Goal: Task Accomplishment & Management: Complete application form

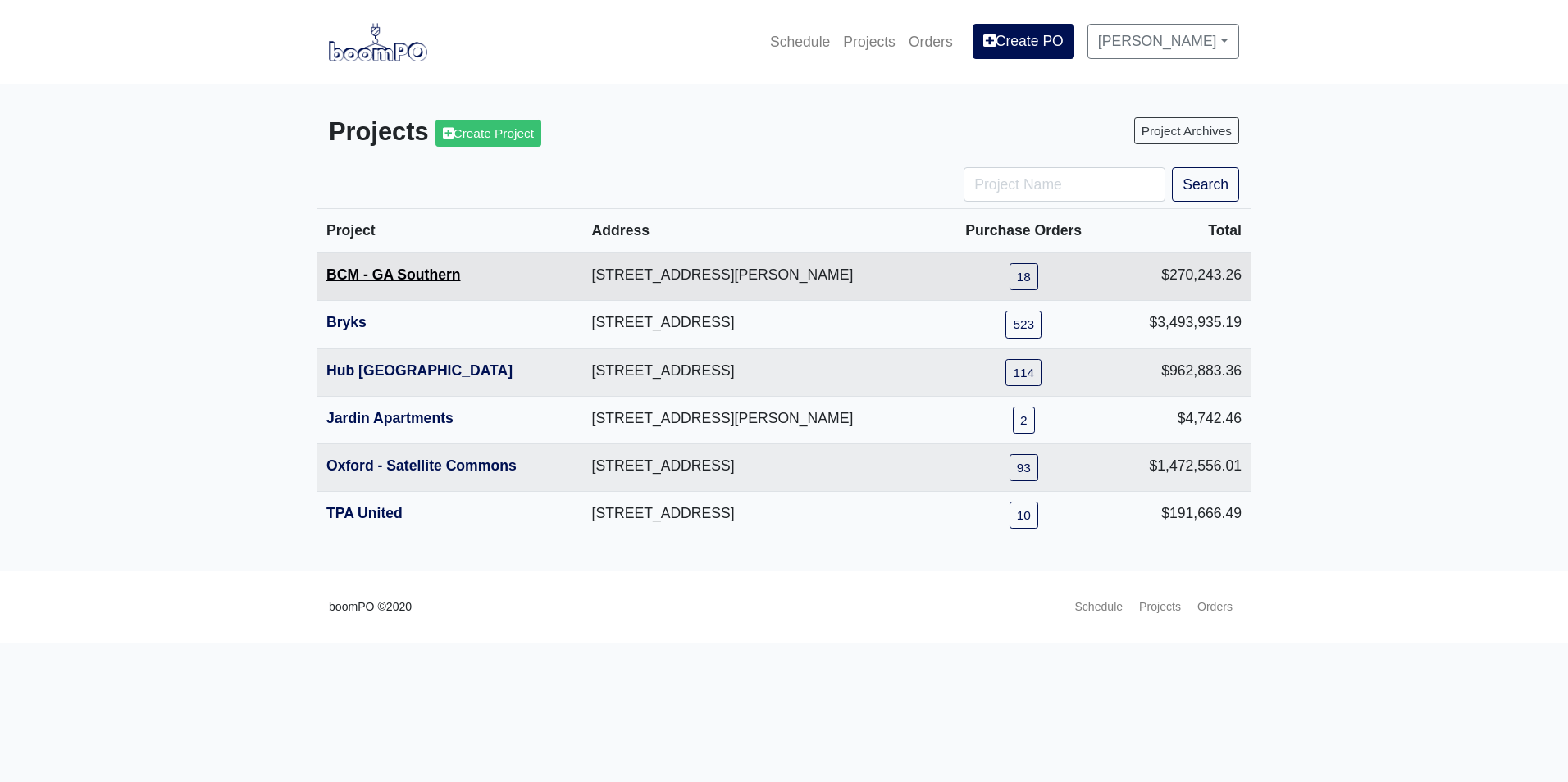
click at [392, 279] on link "BCM - GA Southern" at bounding box center [393, 275] width 135 height 17
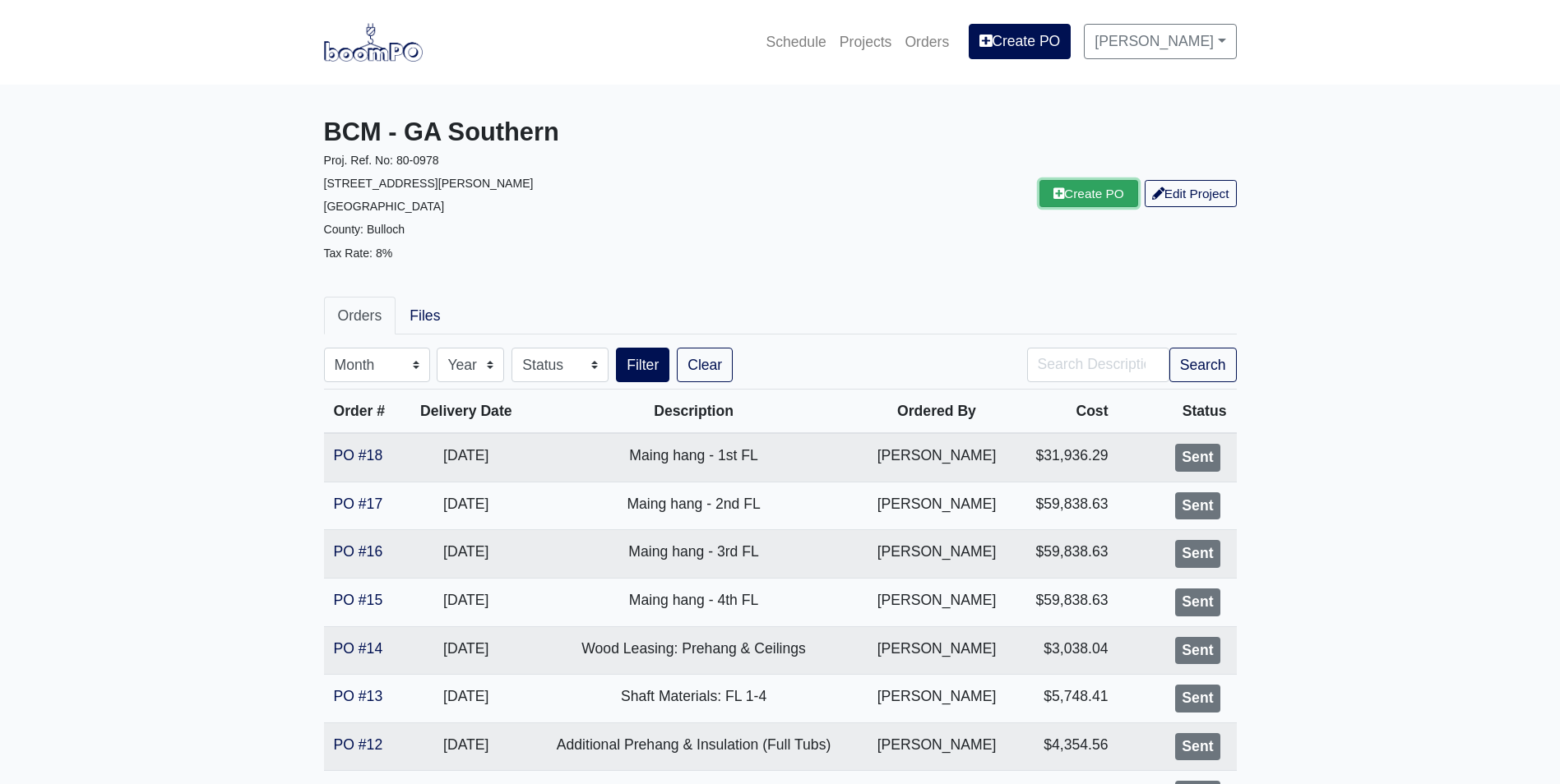
click at [1078, 192] on link "Create PO" at bounding box center [1089, 194] width 99 height 27
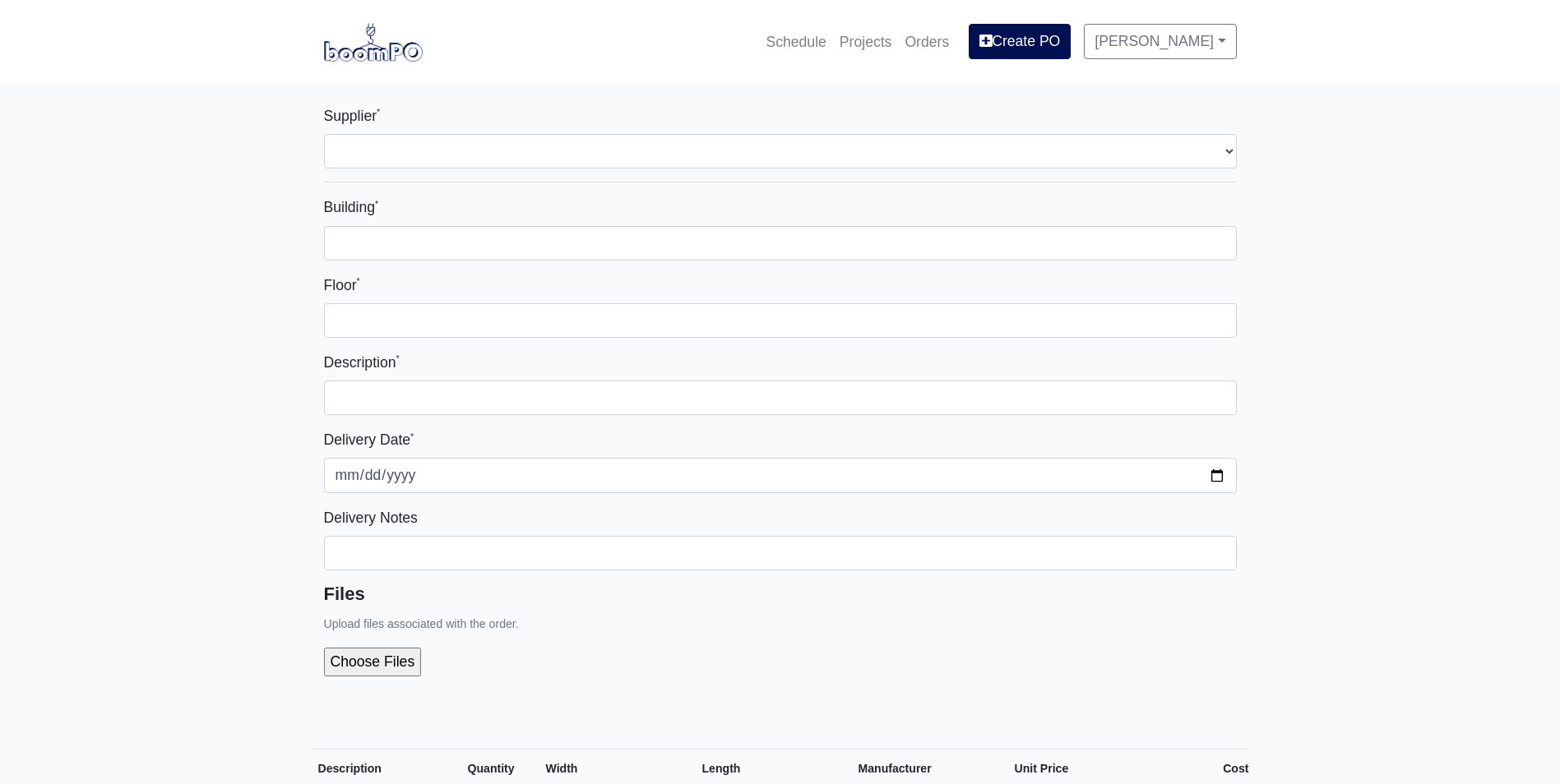
select select
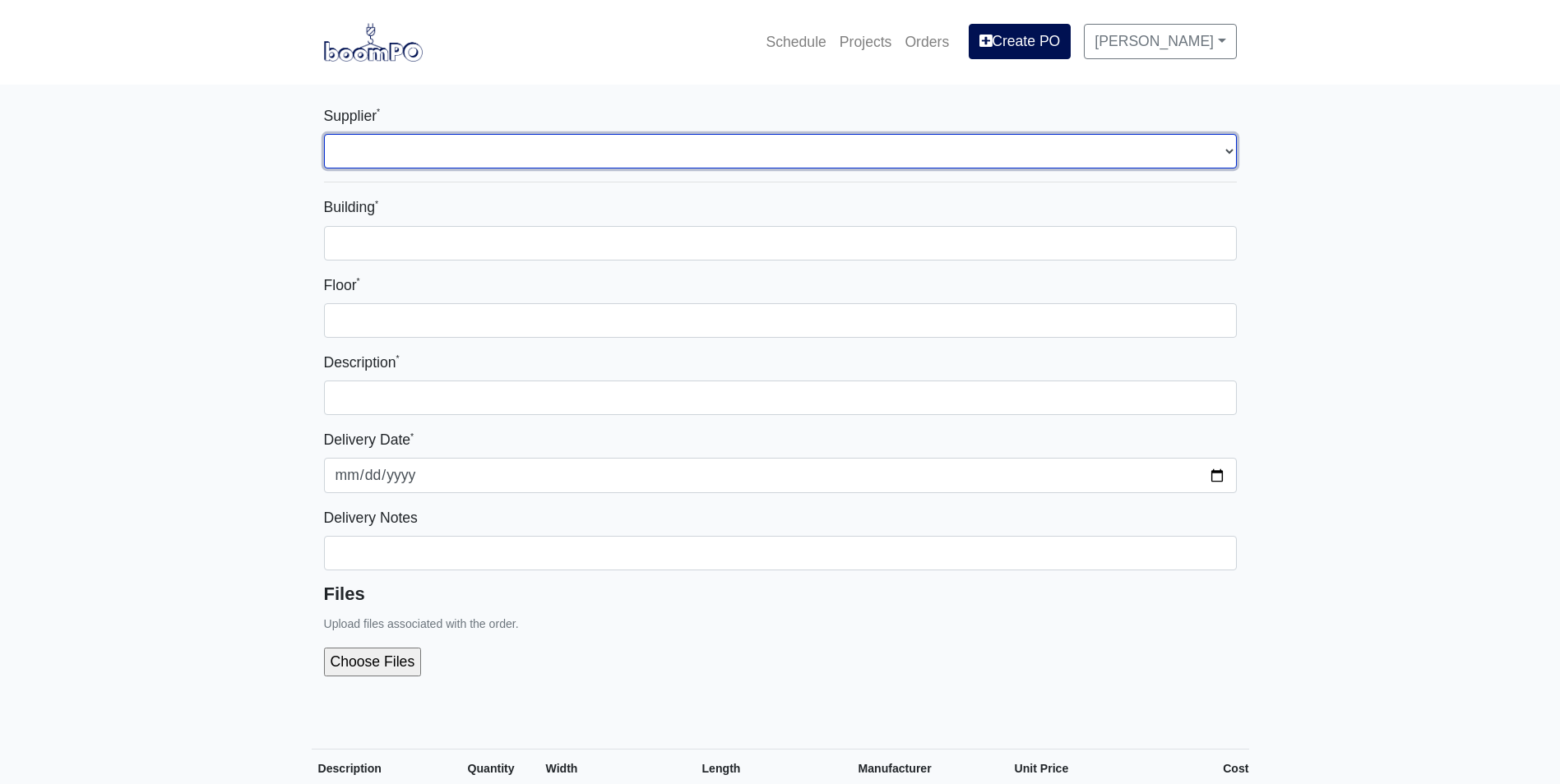
click at [593, 152] on select "Select one... Capitol Materials Coastal - Statesboro, GA Sherwin-Williams - Sta…" at bounding box center [780, 151] width 913 height 34
select select "871"
click at [324, 134] on select "Select one... Capitol Materials Coastal - Statesboro, GA Sherwin-Williams - Sta…" at bounding box center [780, 151] width 913 height 34
select select
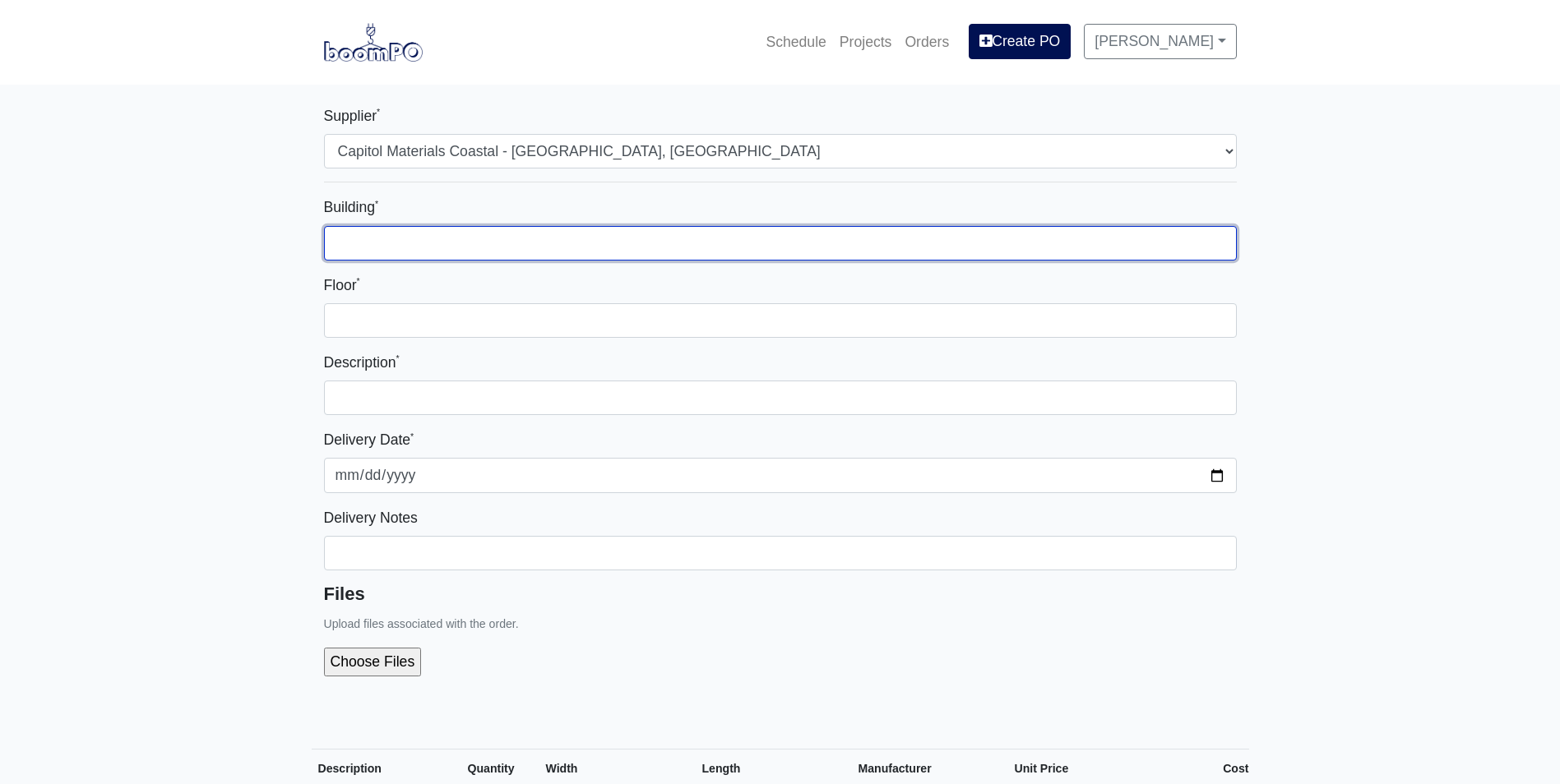
click at [570, 232] on input "Building *" at bounding box center [780, 243] width 913 height 34
type input "1"
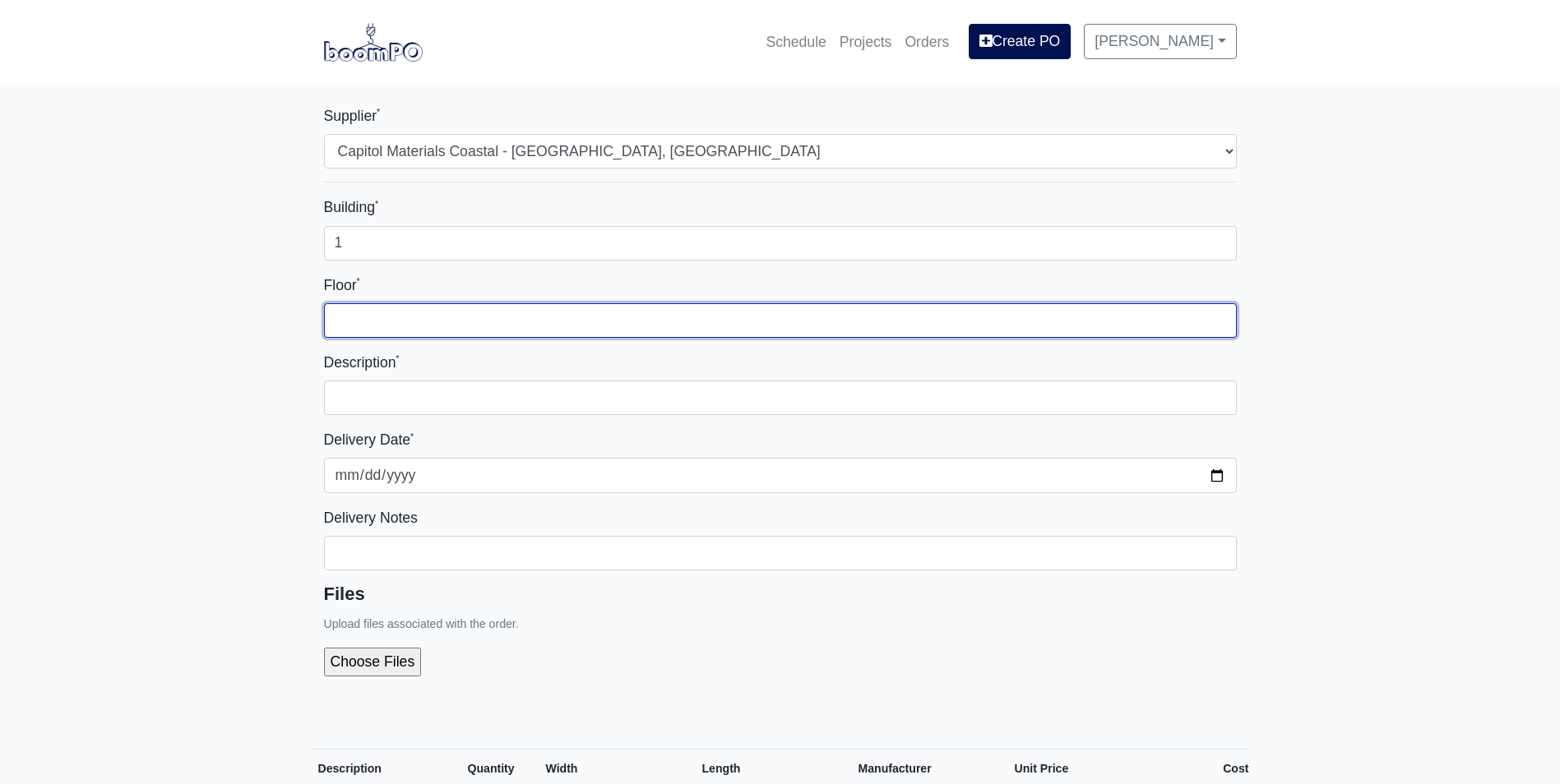
click at [688, 323] on input "Floor *" at bounding box center [780, 320] width 913 height 34
type input "1"
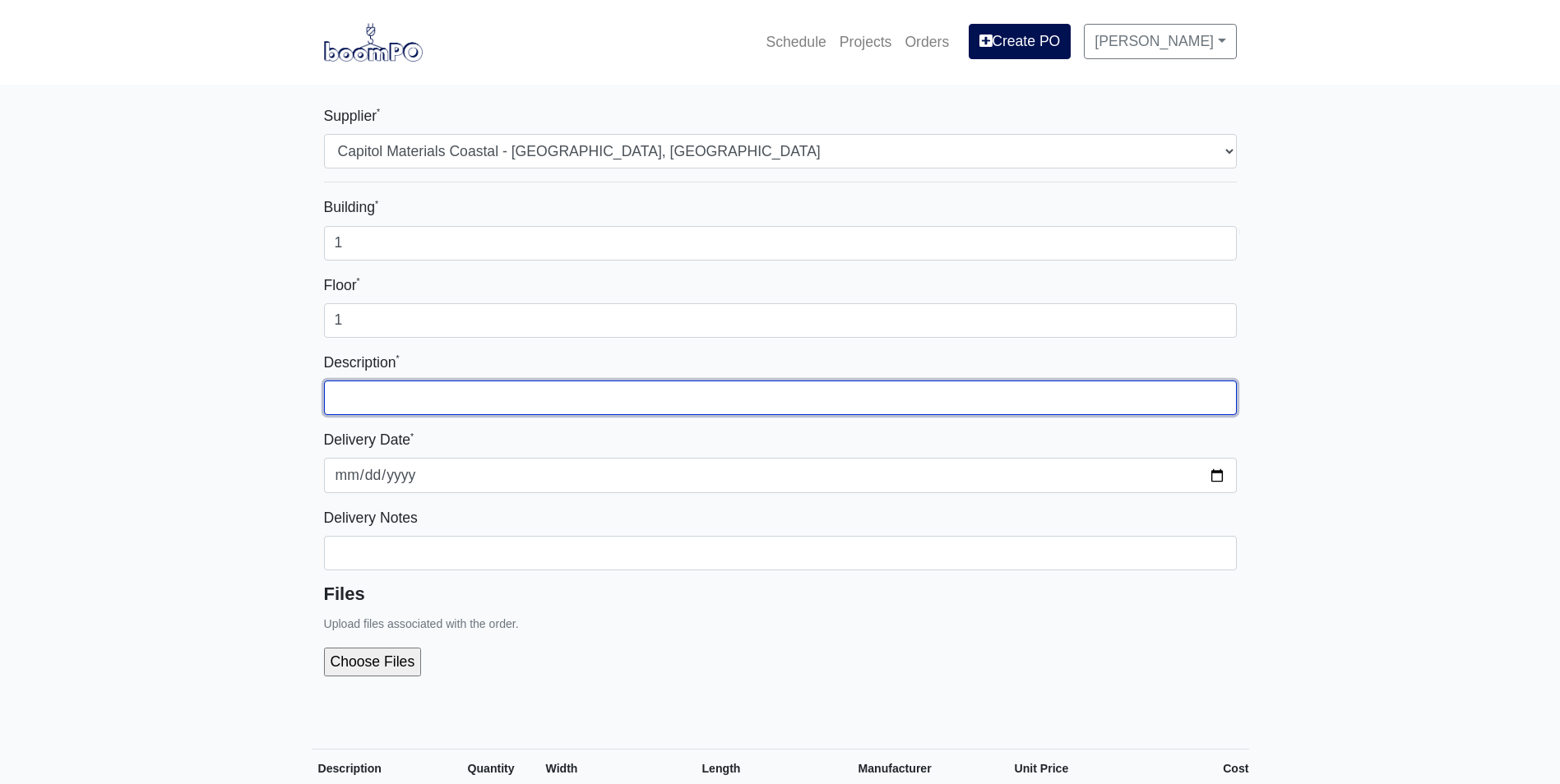
click at [724, 401] on input "text" at bounding box center [780, 397] width 913 height 34
type input "ACT - Grid (Worship Hall)"
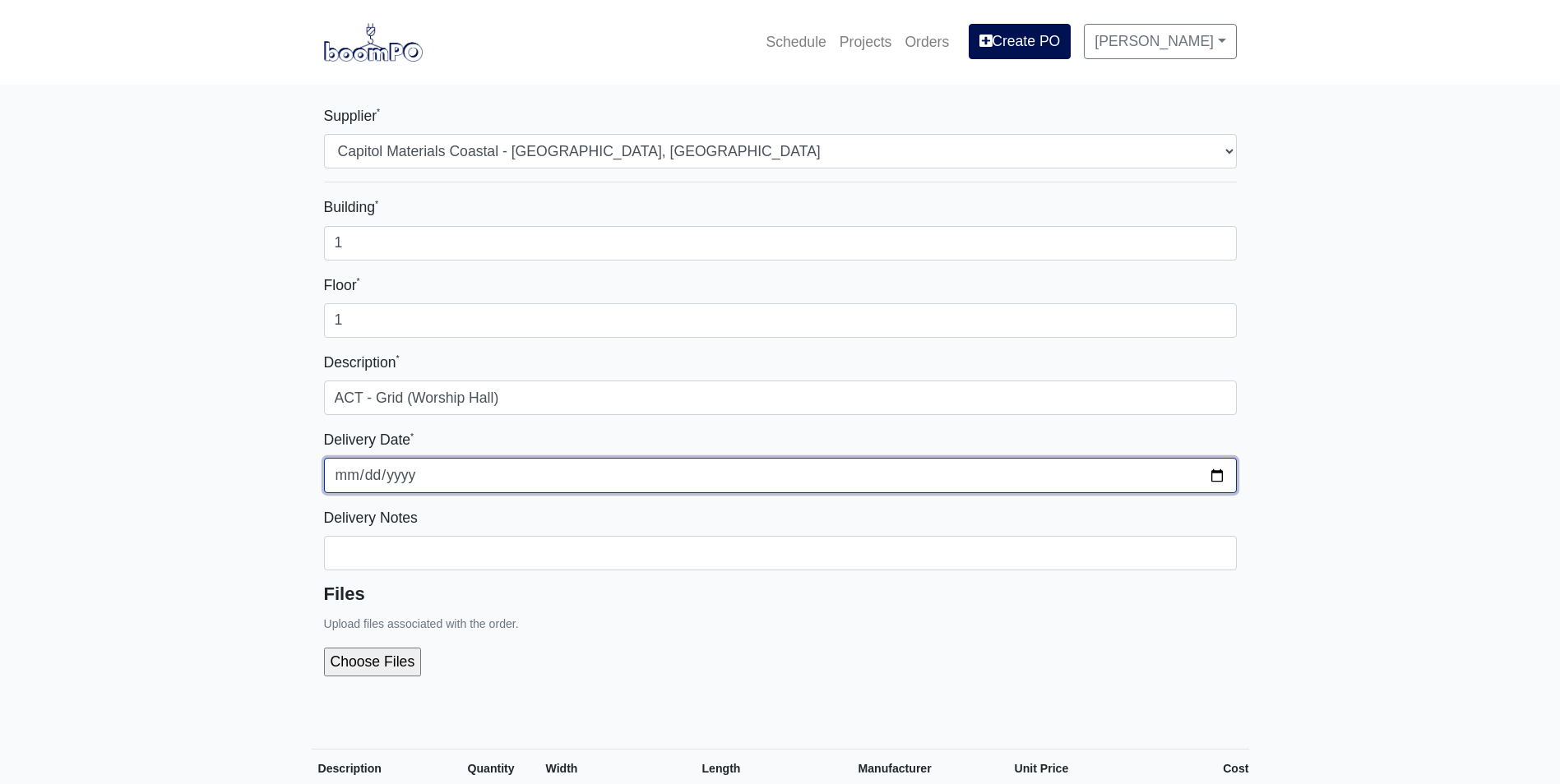
click at [1208, 475] on input "2025-08-11" at bounding box center [780, 475] width 913 height 34
type input "2025-08-13"
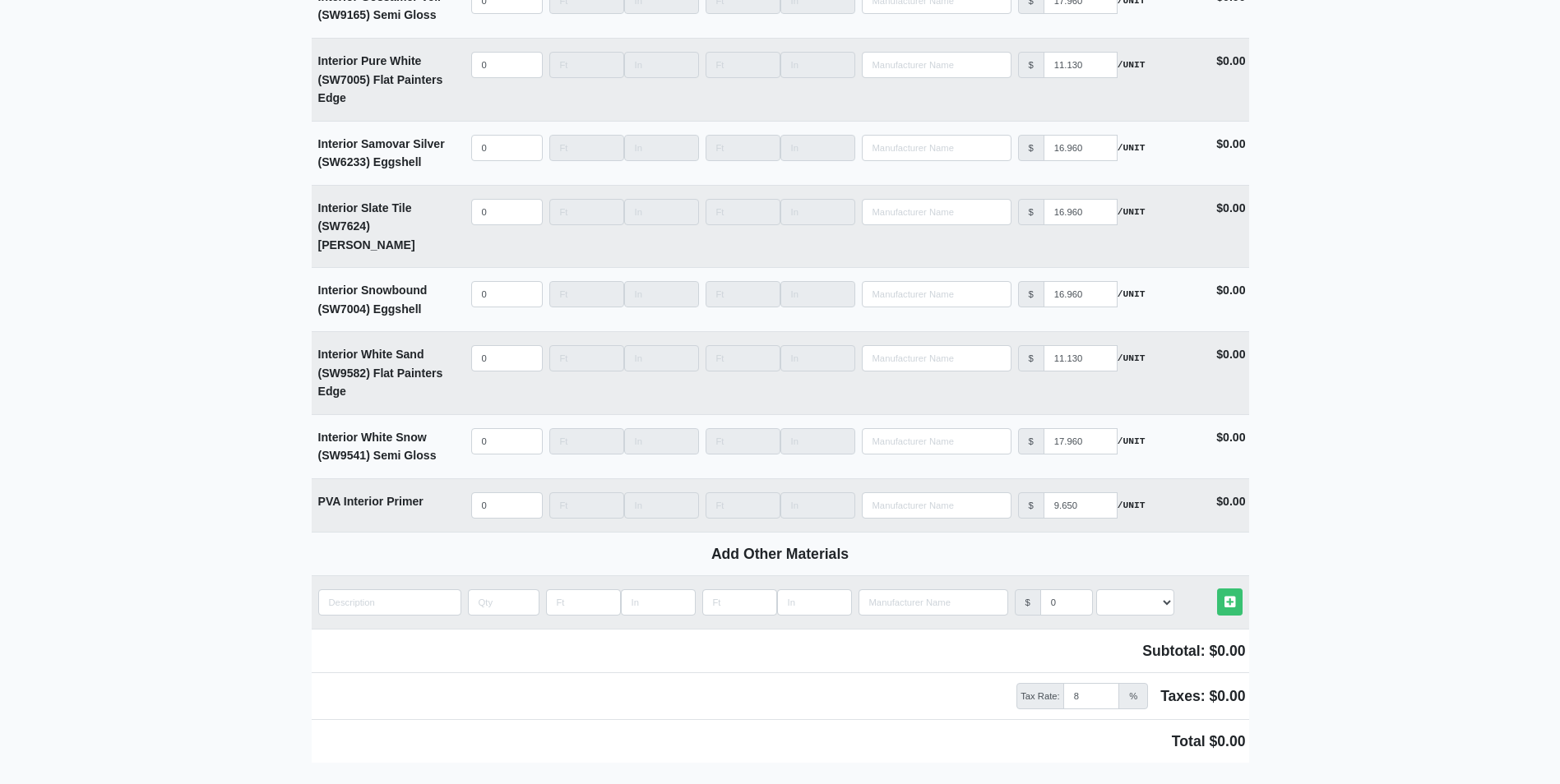
scroll to position [4110, 0]
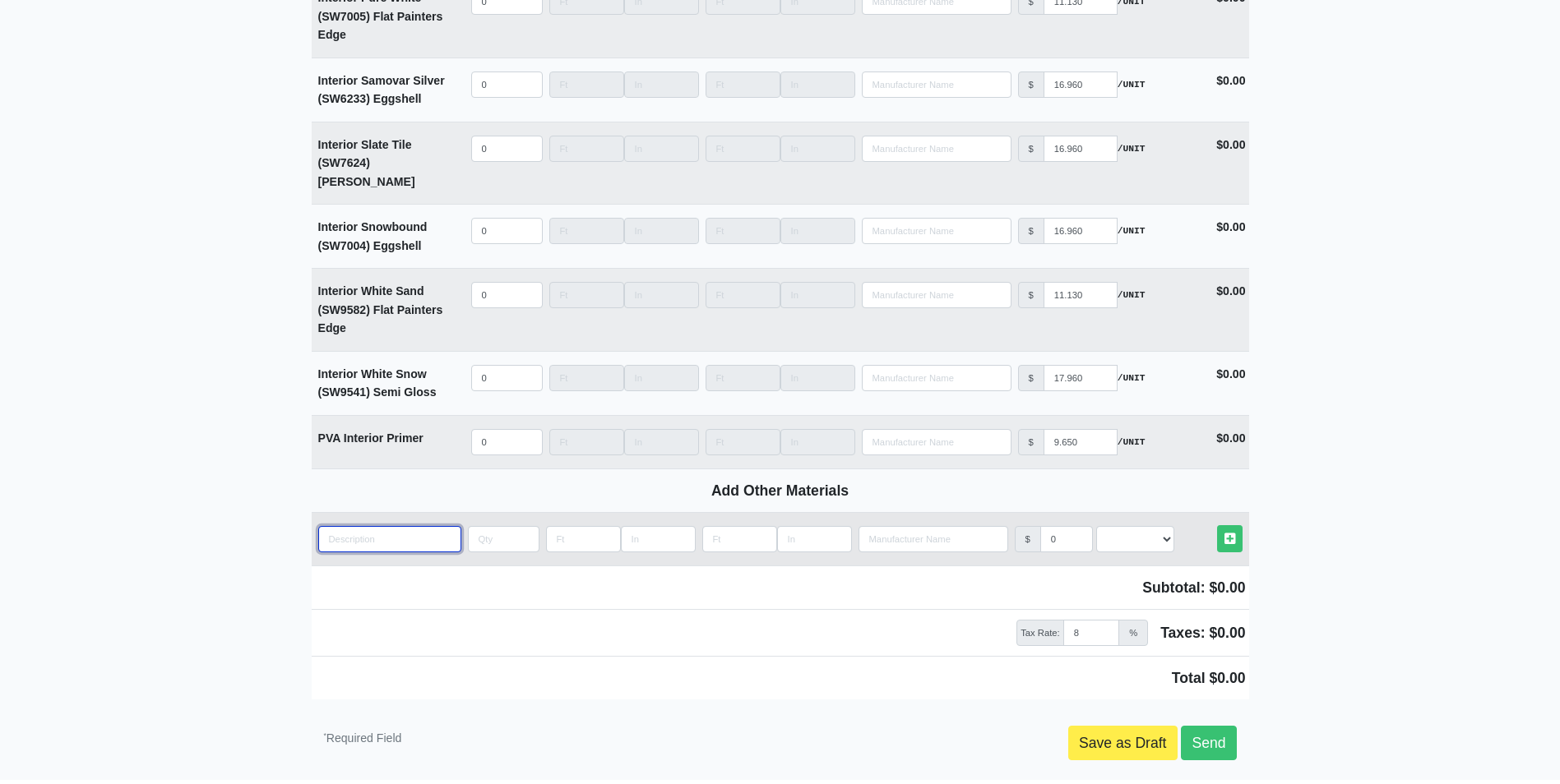
click at [408, 526] on input "quantity" at bounding box center [389, 538] width 143 height 26
click at [356, 526] on input "quantity" at bounding box center [389, 538] width 143 height 26
type input "M"
select select
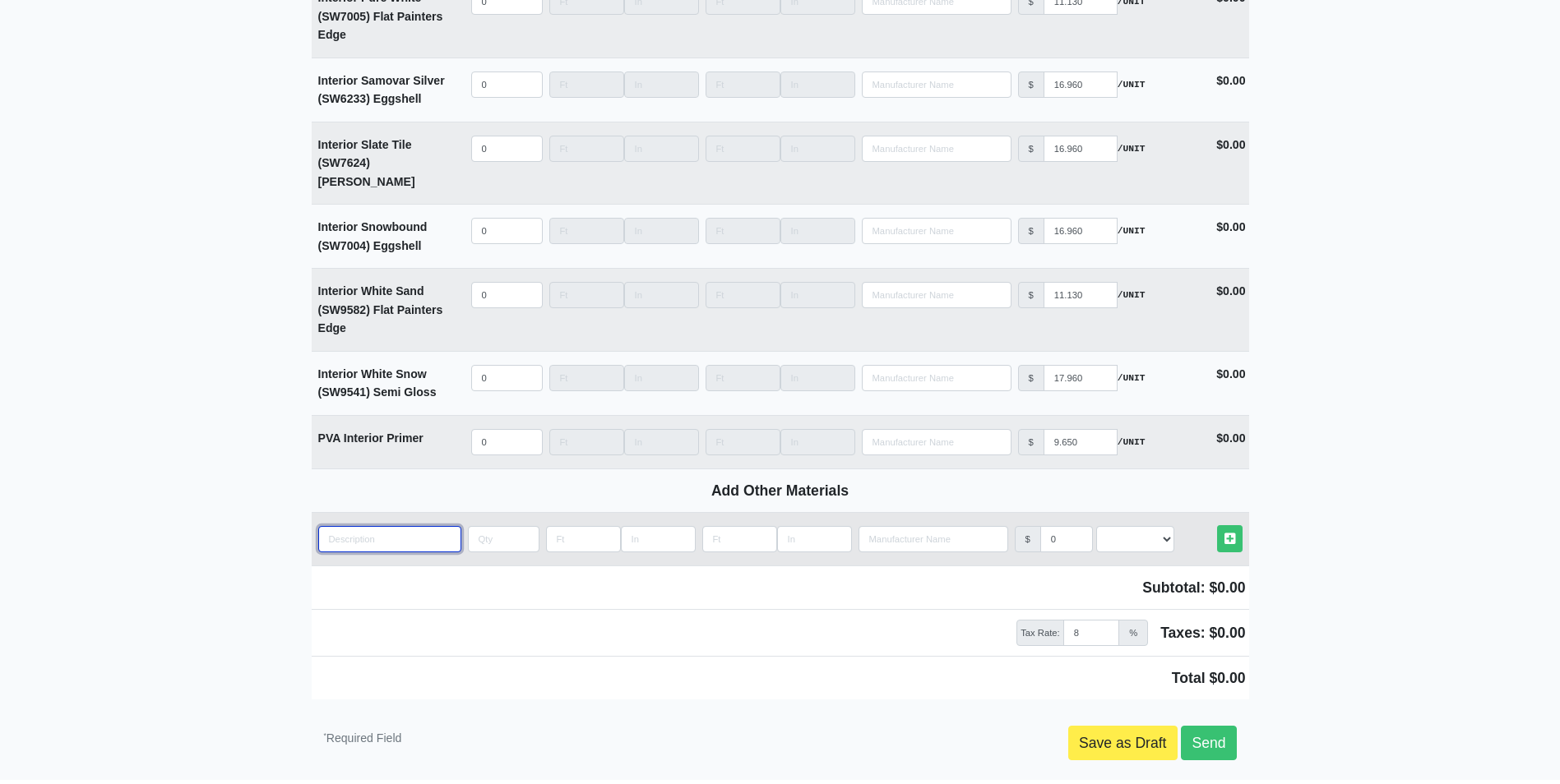
type input "G"
select select
type input "Gr"
select select
type input "Gri"
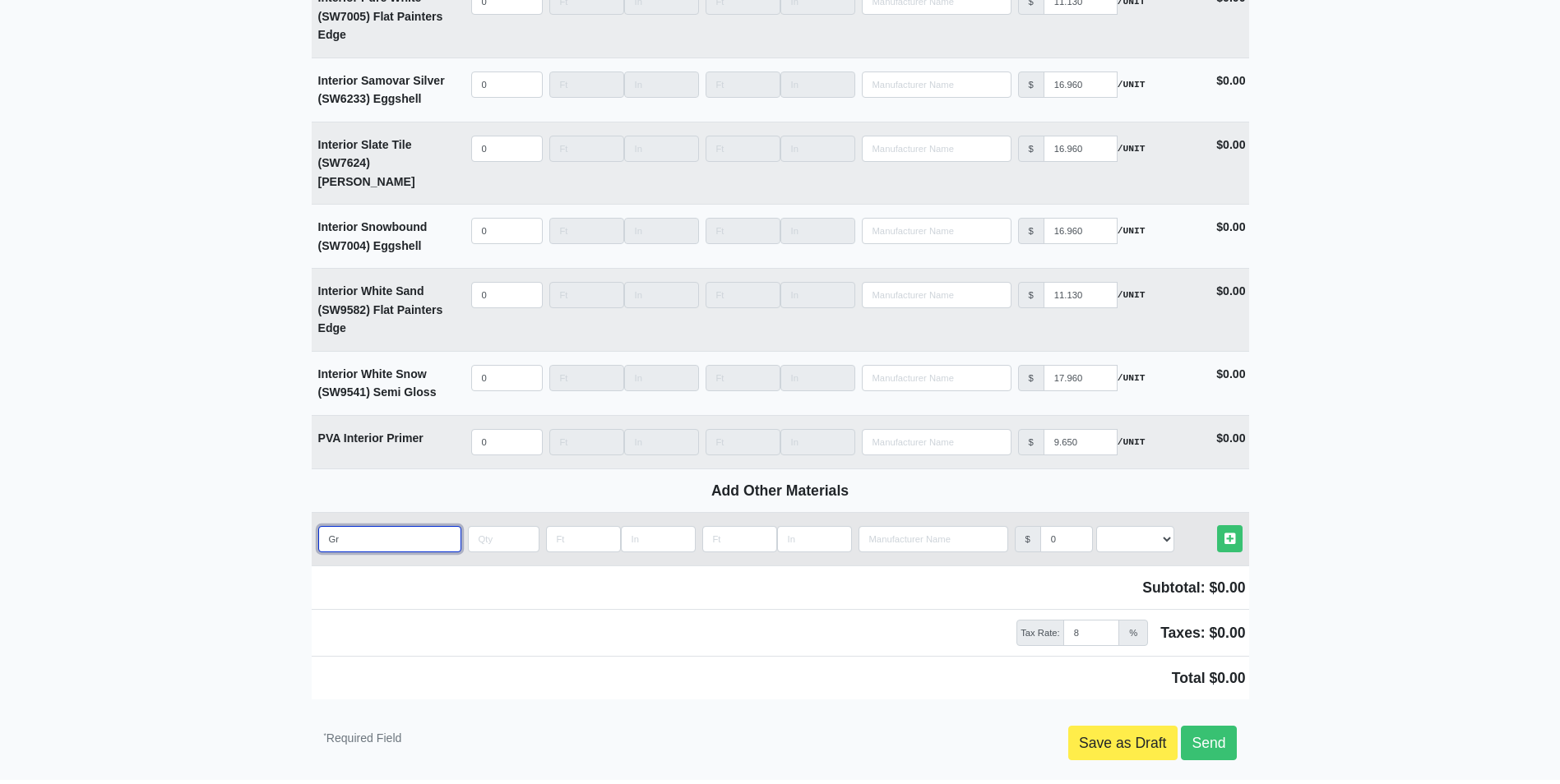
select select
type input "Grid"
select select
type input "Grid"
select select
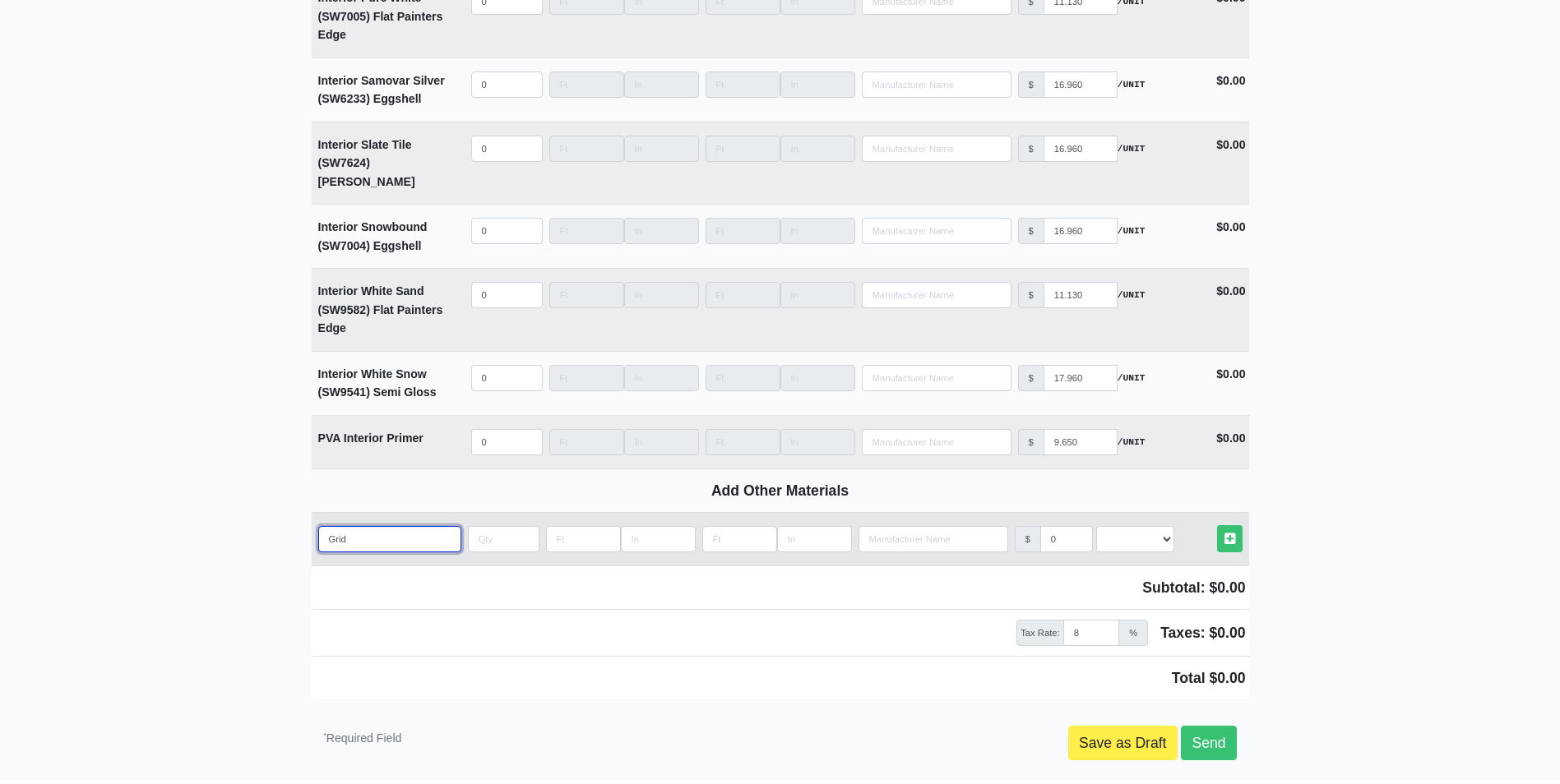
type input "Grid M"
select select
type input "Grid Ma"
select select
type input "Grid Mai"
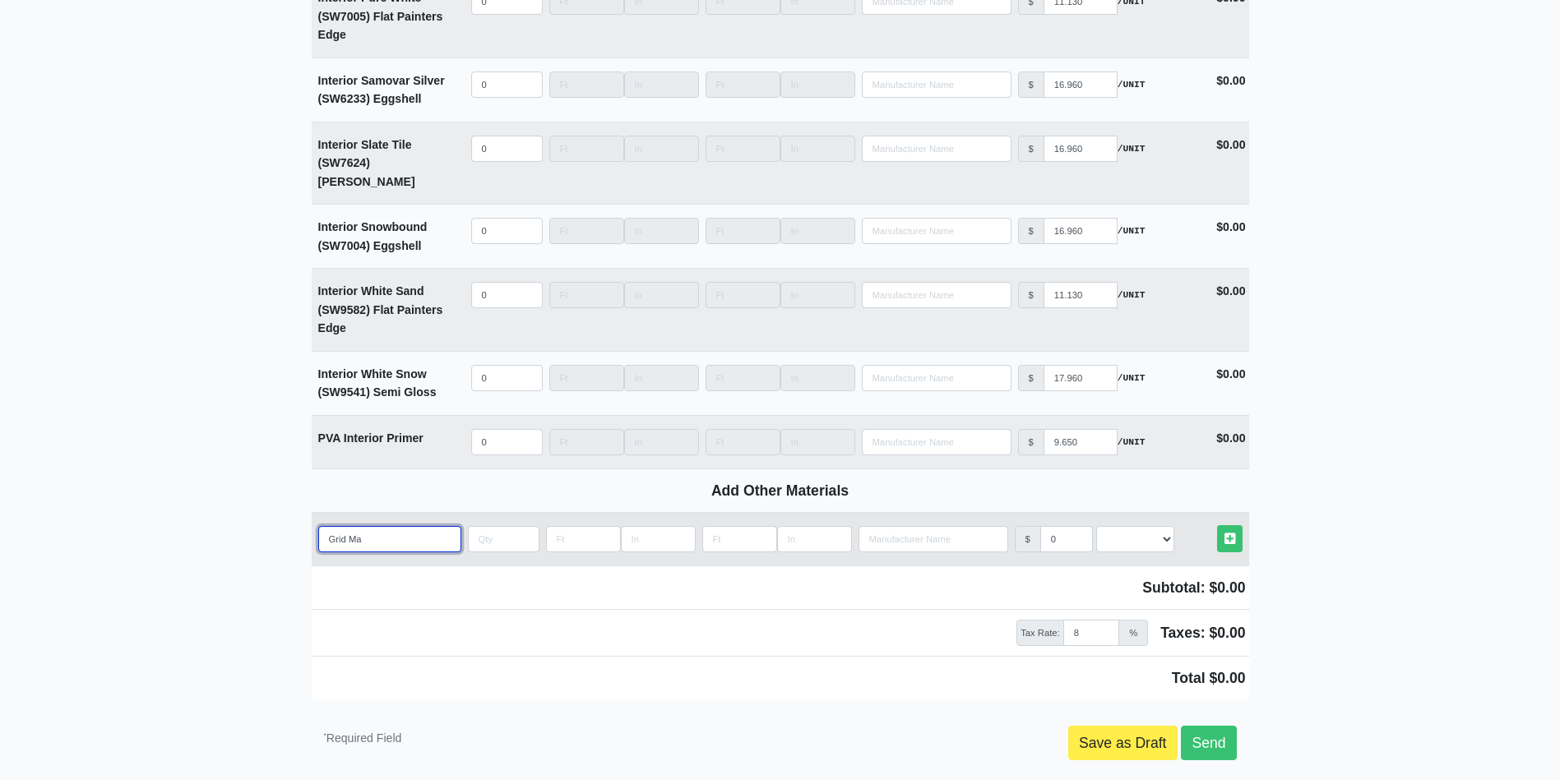
select select
type input "Grid Main"
select select
type input "Grid Mains"
select select
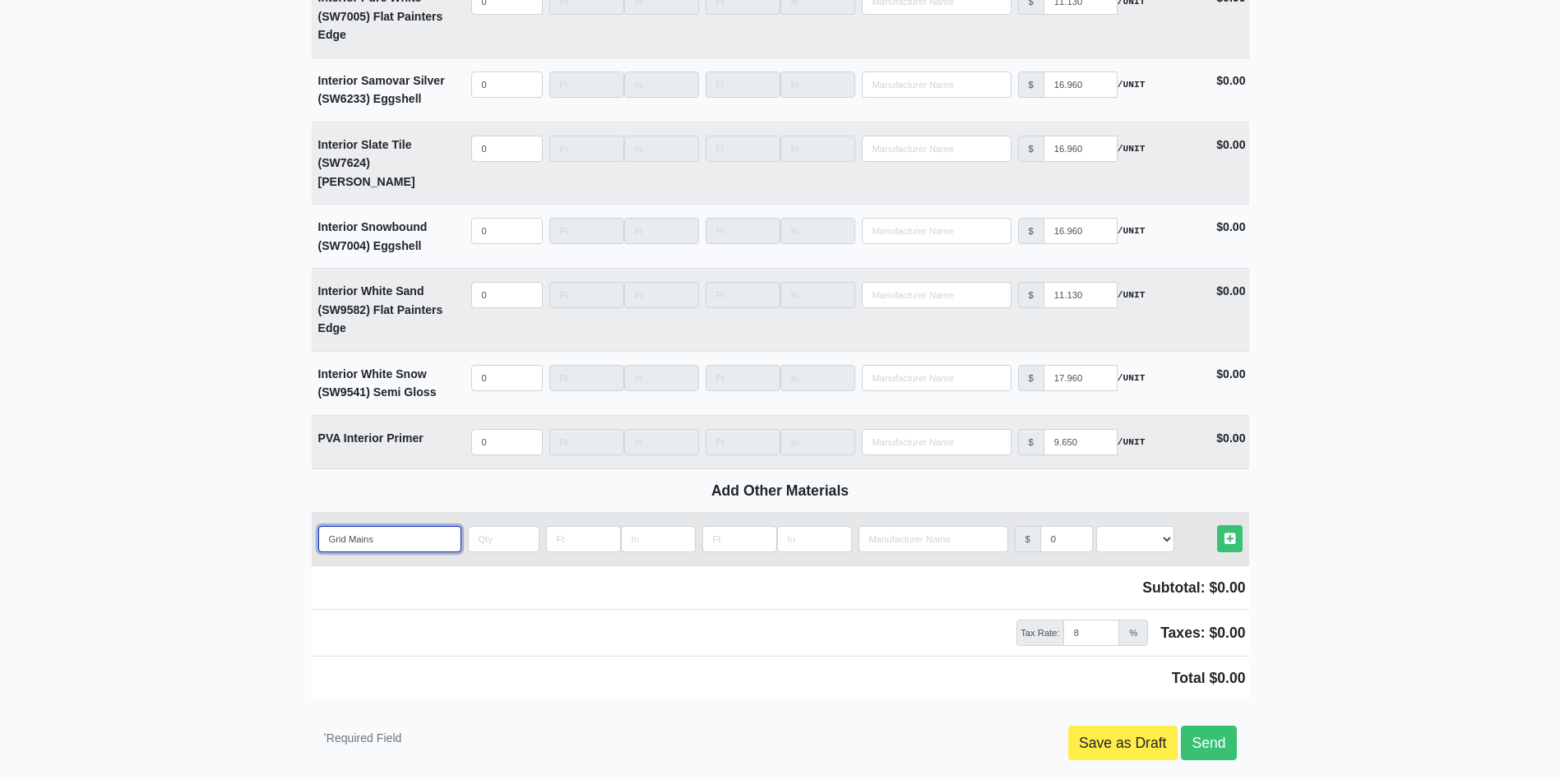
click at [326, 526] on input "Grid Mains" at bounding box center [389, 538] width 143 height 26
type input "AGrid Mains"
select select
type input "ACGrid Mains"
select select
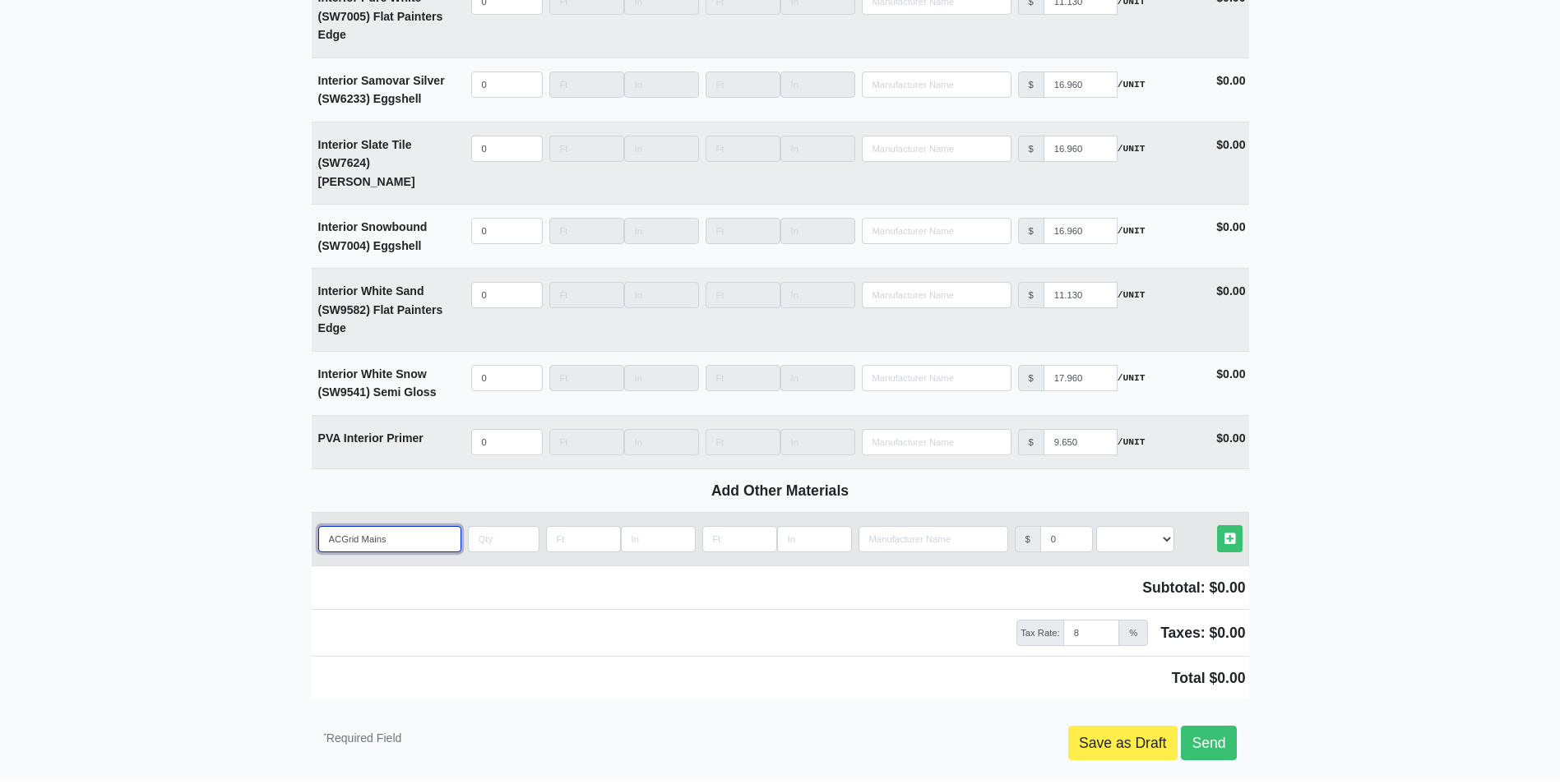
type input "ACTGrid Mains"
select select
type input "ACT Grid Mains"
select select
click at [406, 526] on input "ACT Grid Mains" at bounding box center [389, 538] width 143 height 26
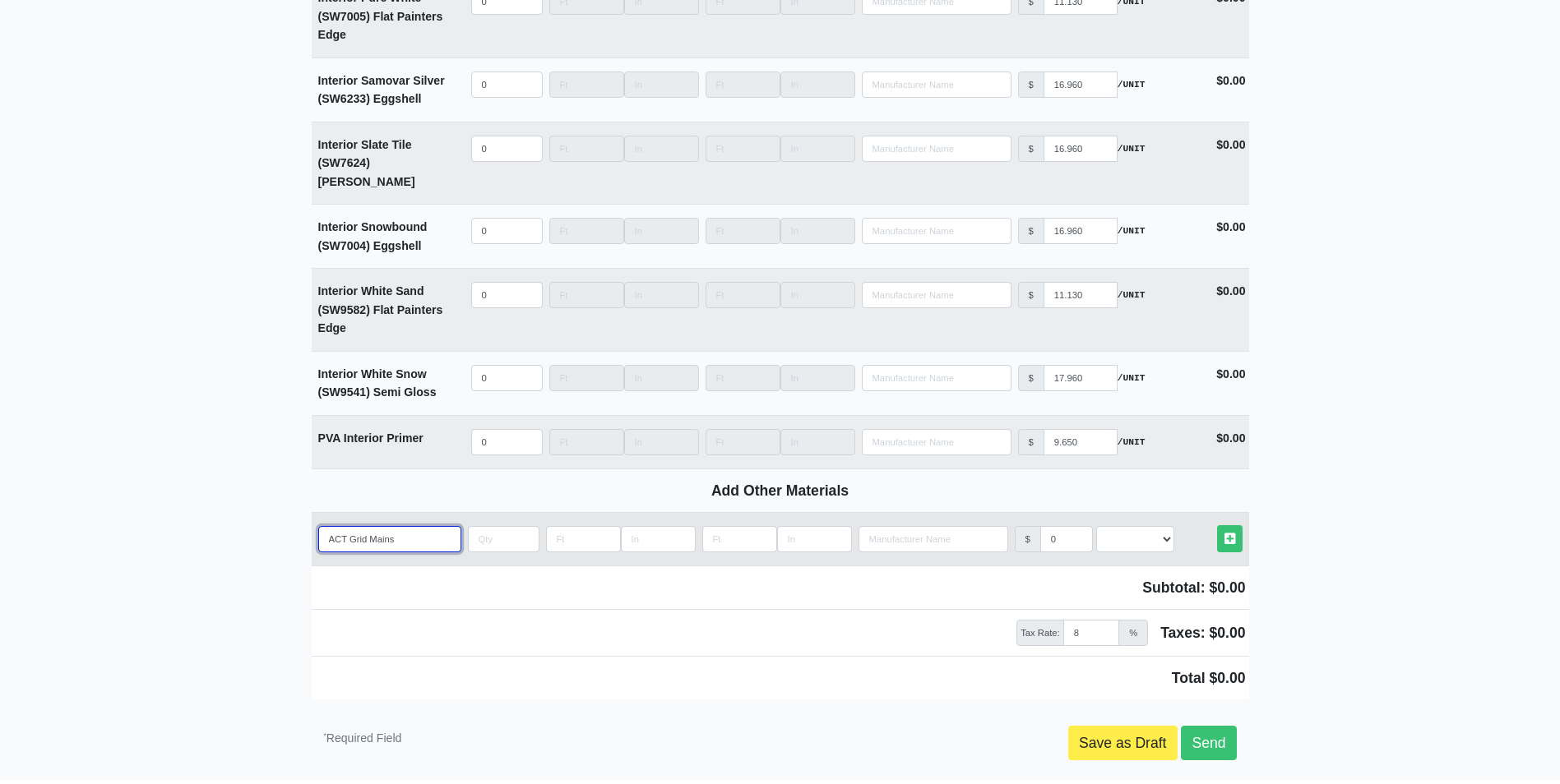
click at [407, 526] on input "ACT Grid Mains" at bounding box center [389, 538] width 143 height 26
type input "ACT Grid Mains"
select select
paste input "Suprafine 9/16ths"
type input "ACT Grid Mains Suprafine 9/16ths"
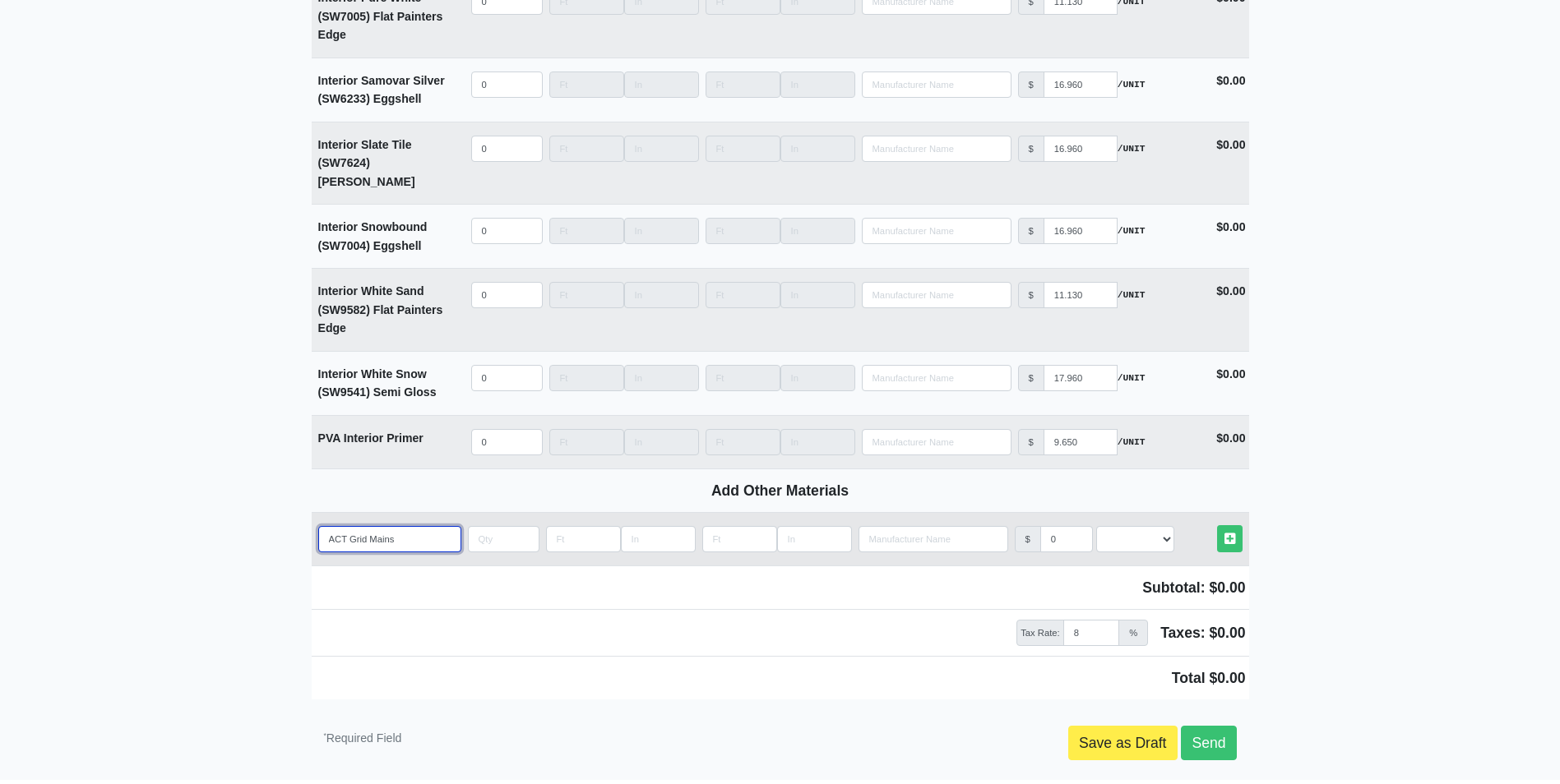
select select
type input "ACT Grid Mains Suprafine 9/16ths"
select select
type input "ACT Grid Mains Suprafine 9/16ths f"
select select
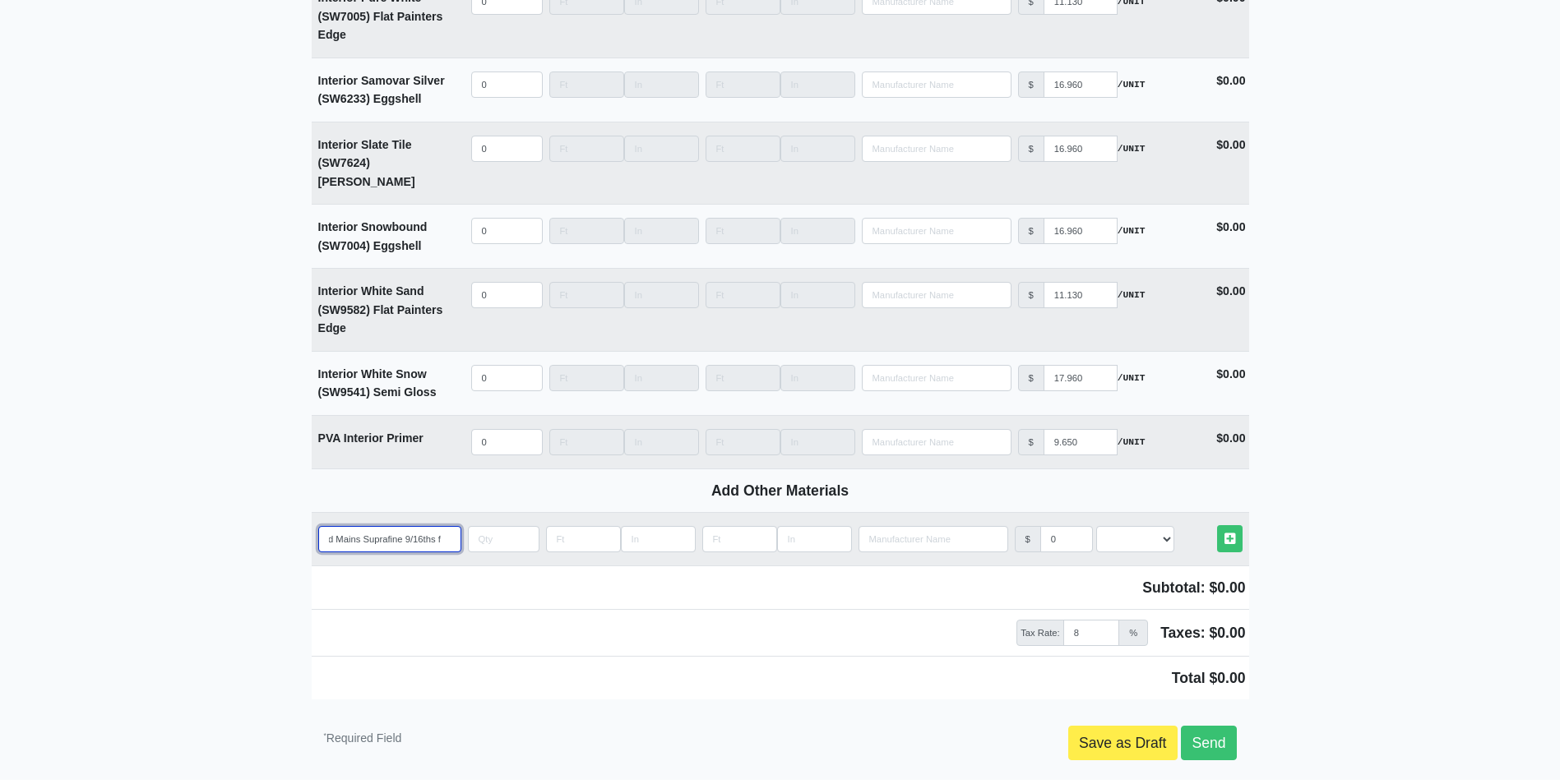
type input "ACT Grid Mains Suprafine 9/16ths fo"
select select
type input "ACT Grid Mains Suprafine 9/16ths for"
select select
type input "ACT Grid Mains Suprafine 9/16ths for"
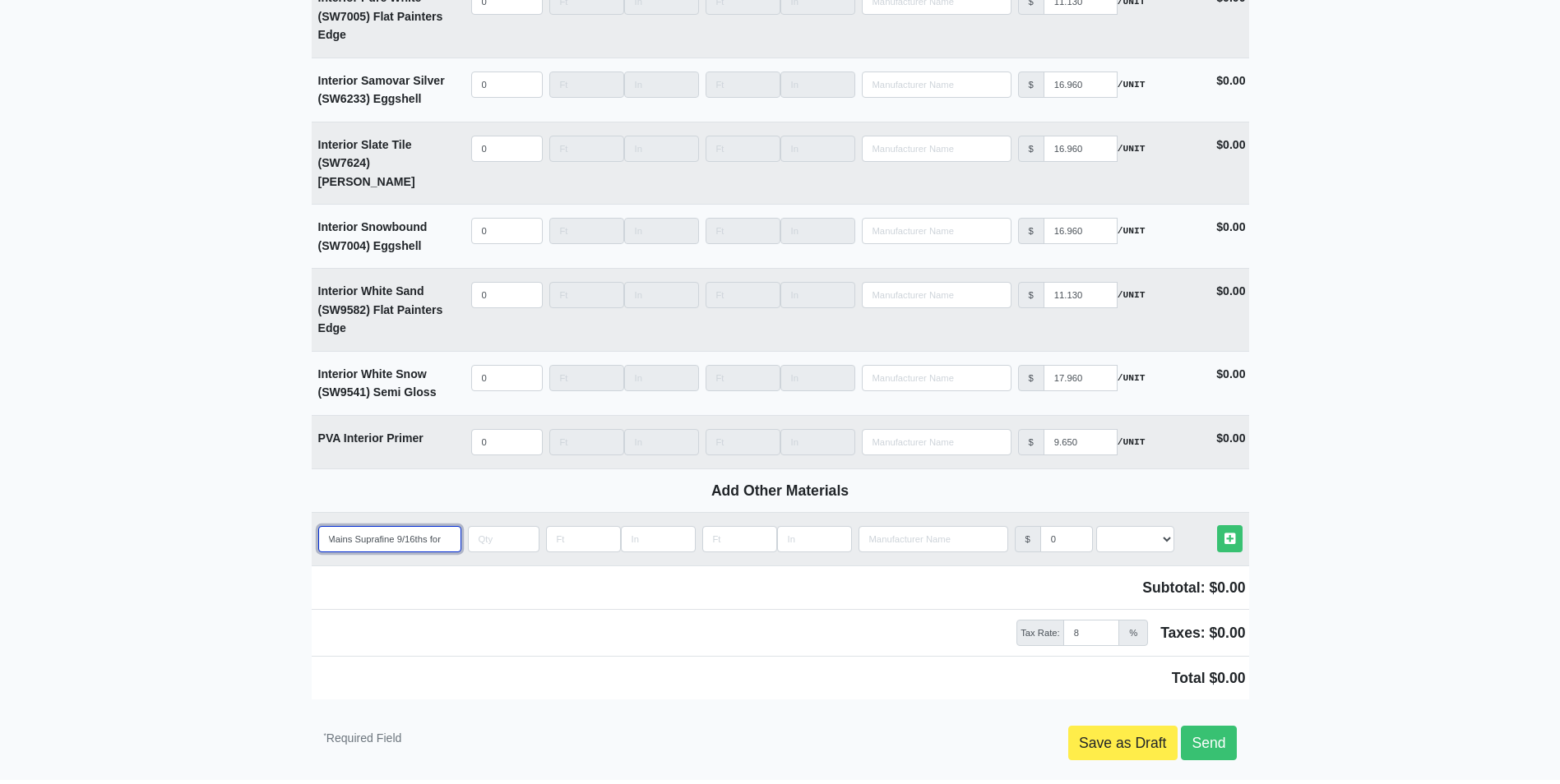
select select
type input "ACT Grid Mains Suprafine 9/16ths for 1"
select select
type input "ACT Grid Mains Suprafine 9/16ths for 17"
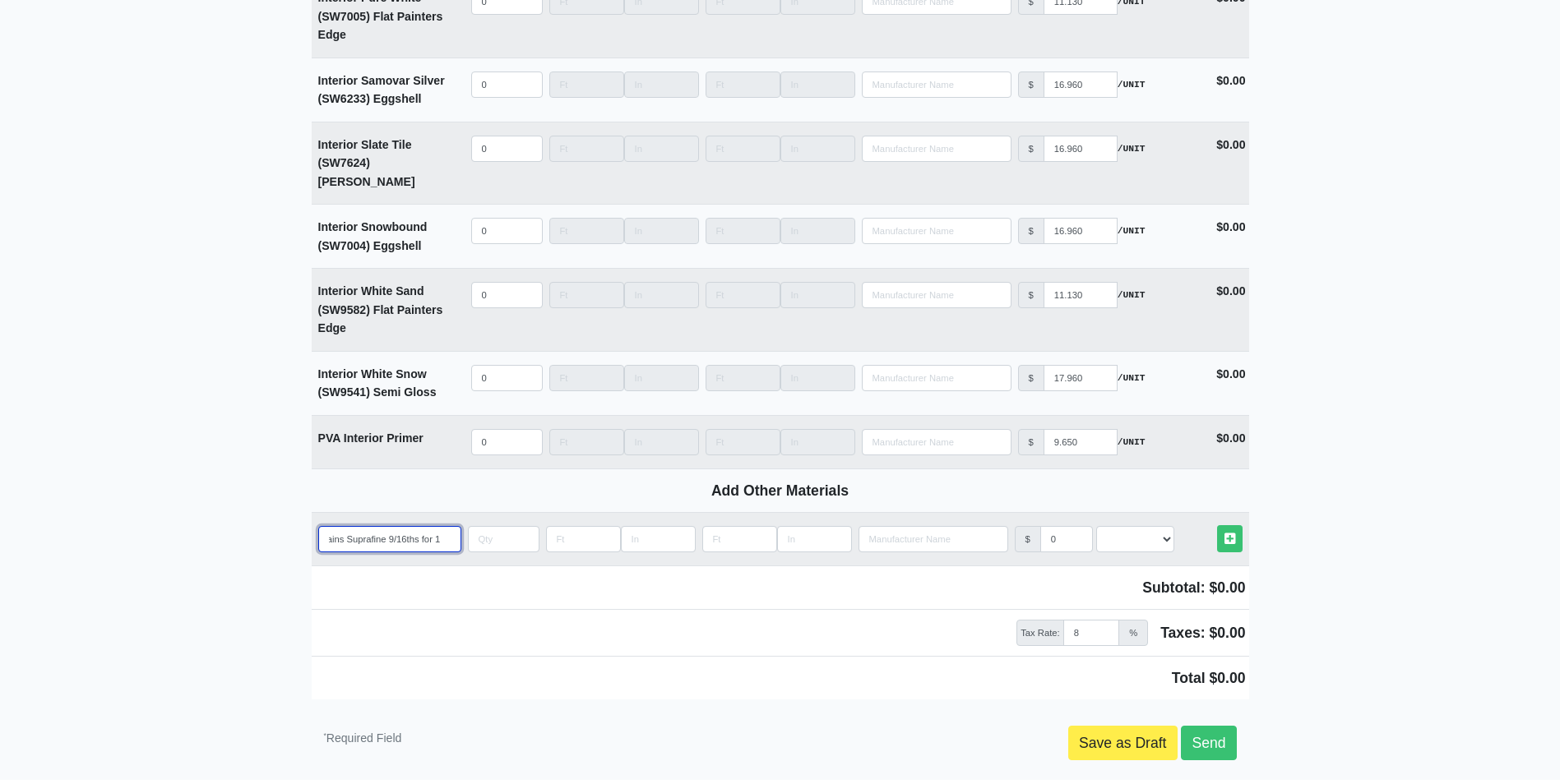
select select
type input "ACT Grid Mains Suprafine 9/16ths for 173"
select select
type input "ACT Grid Mains Suprafine 9/16ths for 1734"
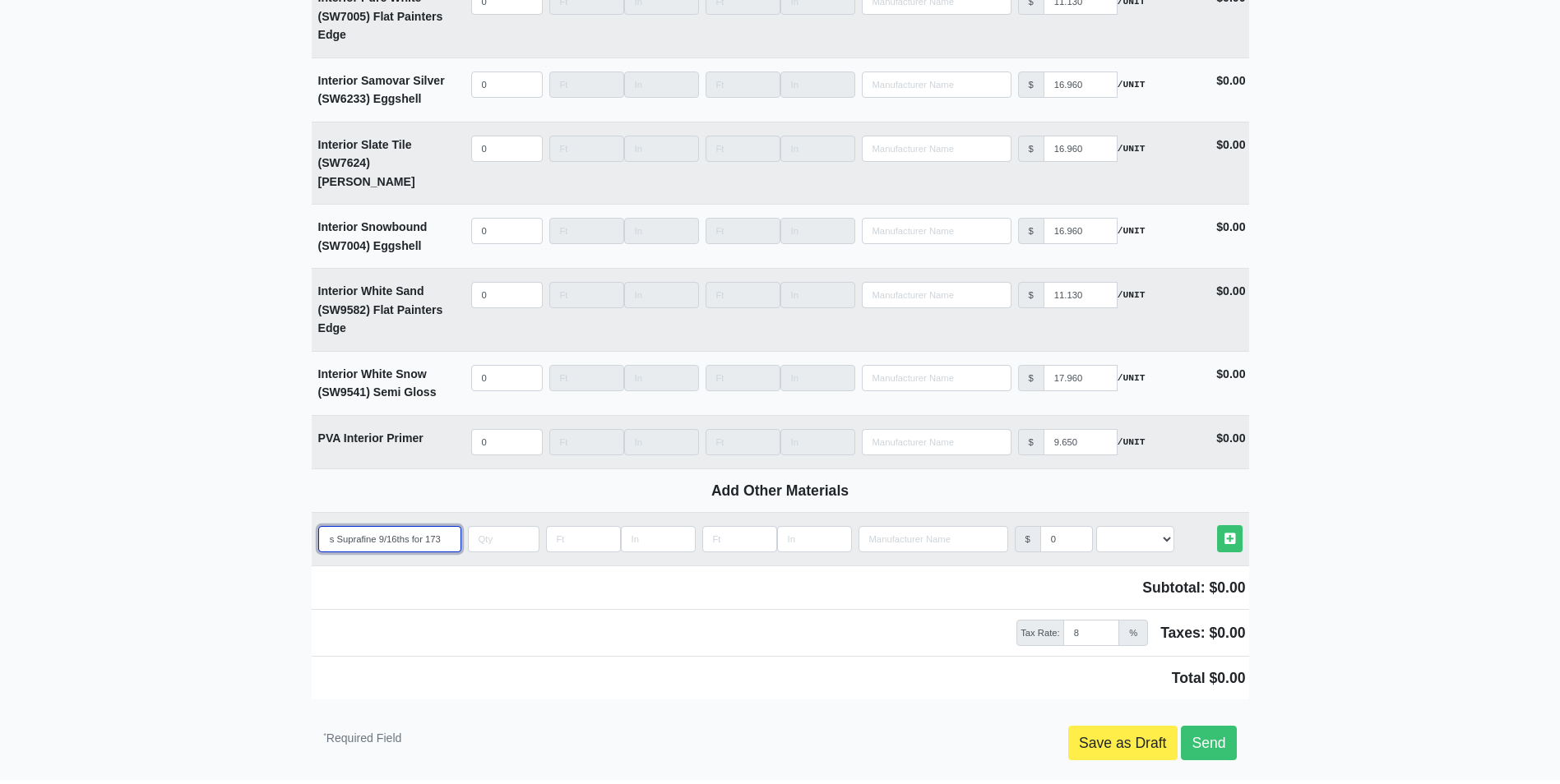
select select
type input "ACT Grid Mains Suprafine 9/16ths for 1734"
select select
type input "ACT Grid Mains Suprafine 9/16ths for 1734 F"
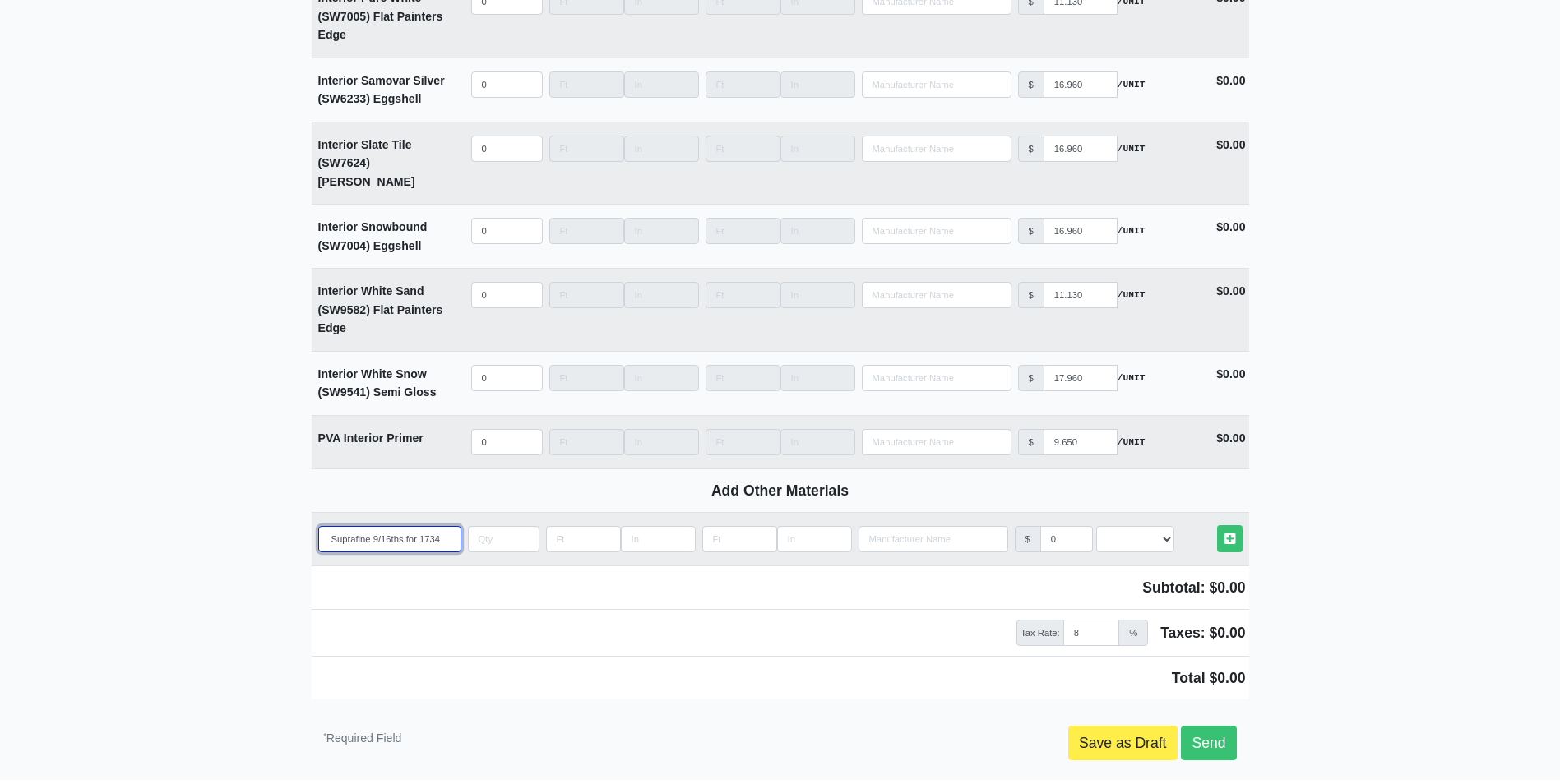
select select
type input "ACT Grid Mains Suprafine 9/16ths for 1734 Fi"
select select
type input "ACT Grid Mains Suprafine 9/16ths for 1734 Fin"
select select
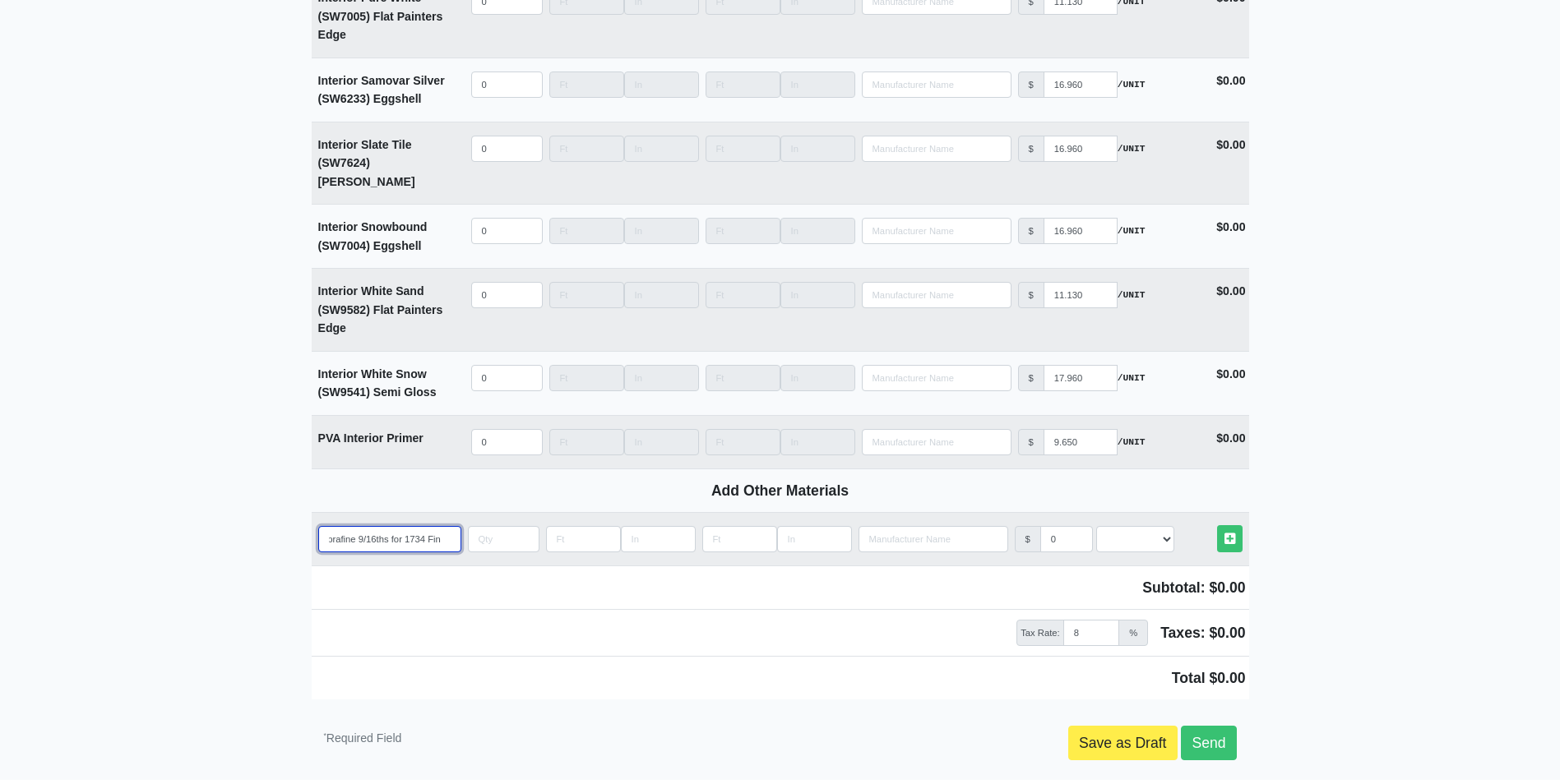
type input "ACT Grid Mains Suprafine 9/16ths for 1734 Fine"
select select
type input "ACT Grid Mains Suprafine 9/16ths for 1734 Fine"
select select
type input "ACT Grid Mains Suprafine 9/16ths for 1734 Fine f"
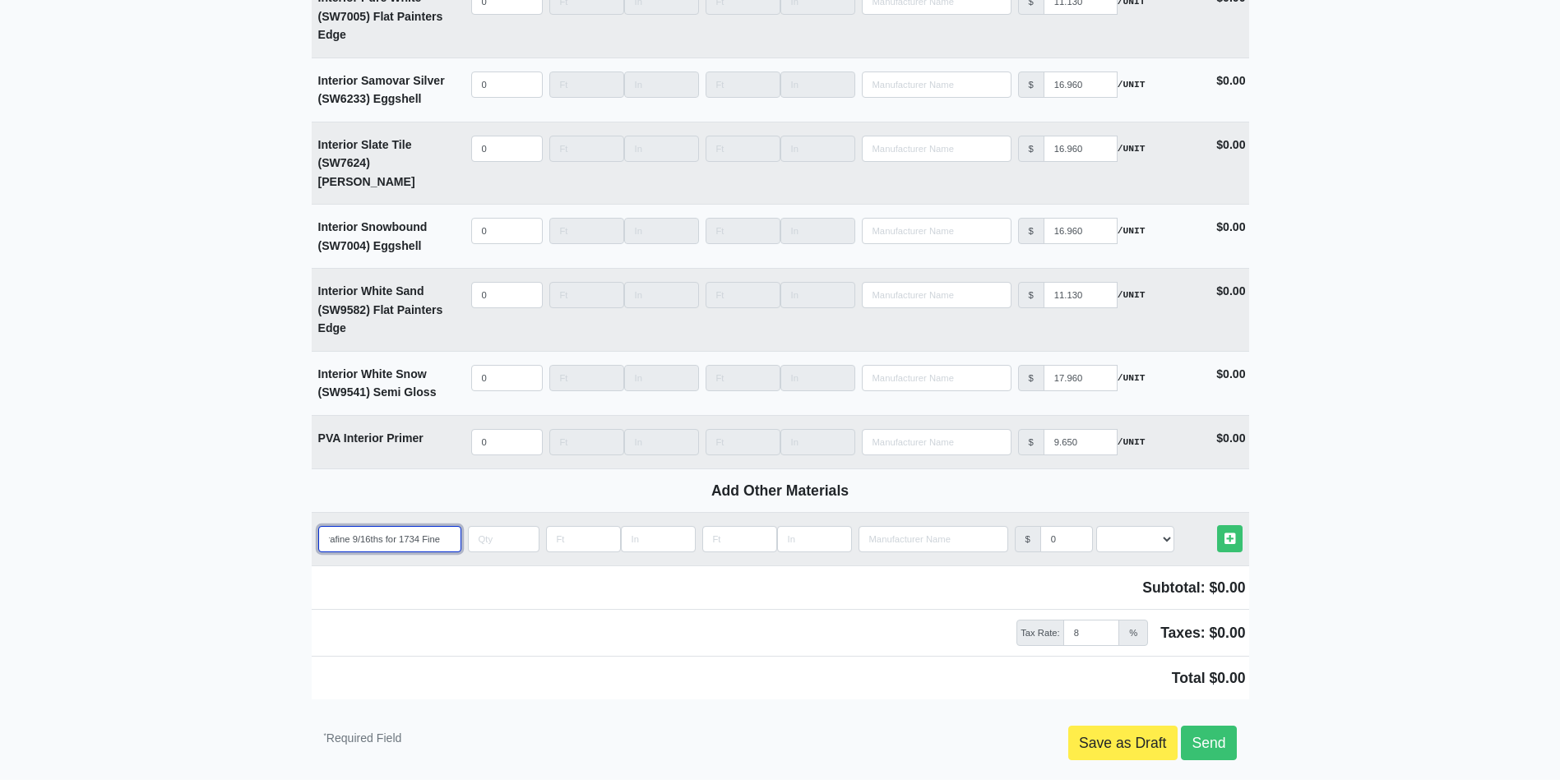
select select
type input "ACT Grid Mains Suprafine 9/16ths for 1734 Fine fi"
select select
type input "ACT Grid Mains Suprafine 9/16ths for 1734 Fine fir"
select select
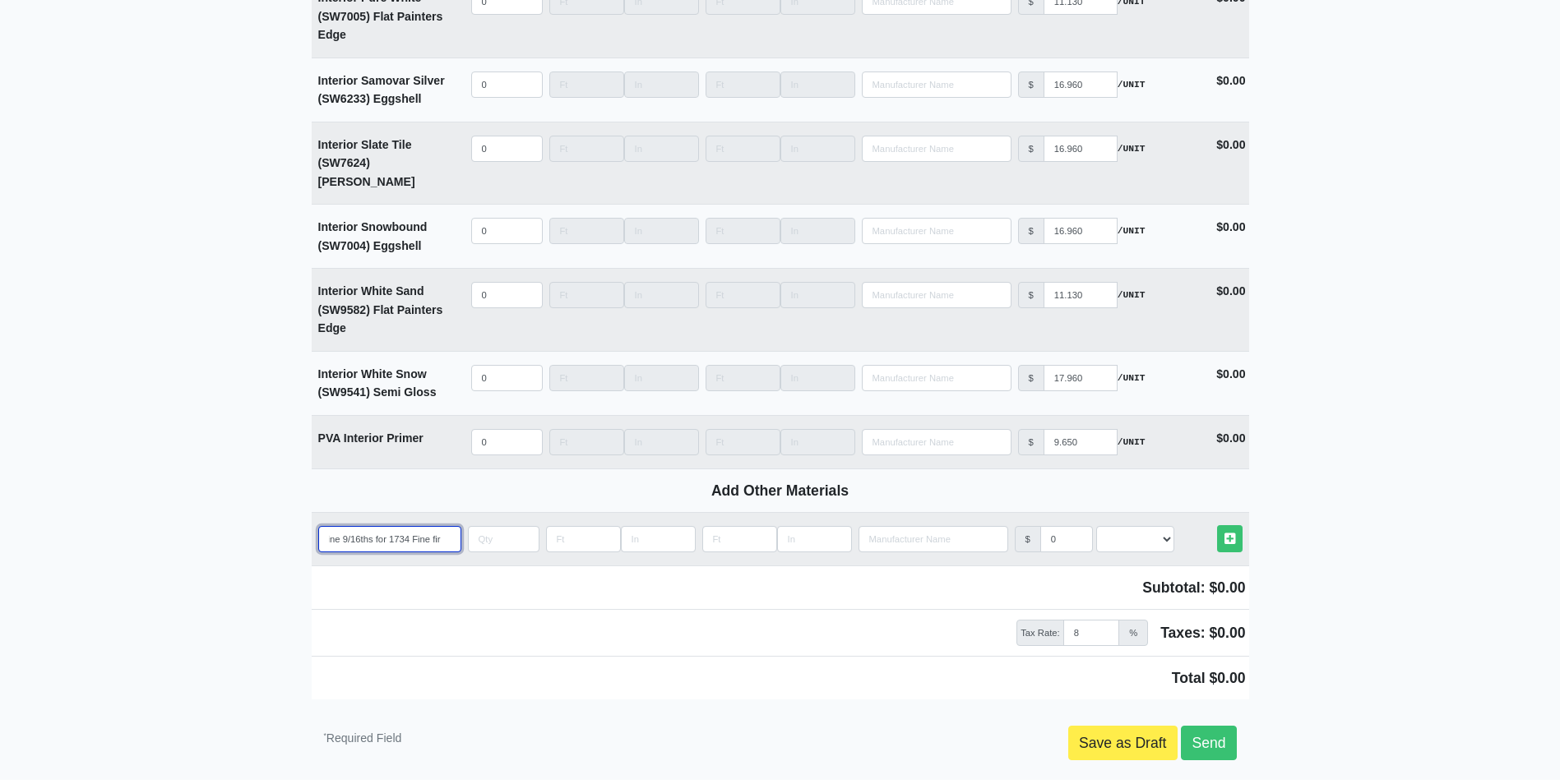
type input "ACT Grid Mains Suprafine 9/16ths for 1734 Fine fi"
select select
type input "ACT Grid Mains Suprafine 9/16ths for 1734 Fine fis"
select select
type input "ACT Grid Mains Suprafine 9/16ths for 1734 Fine fiss"
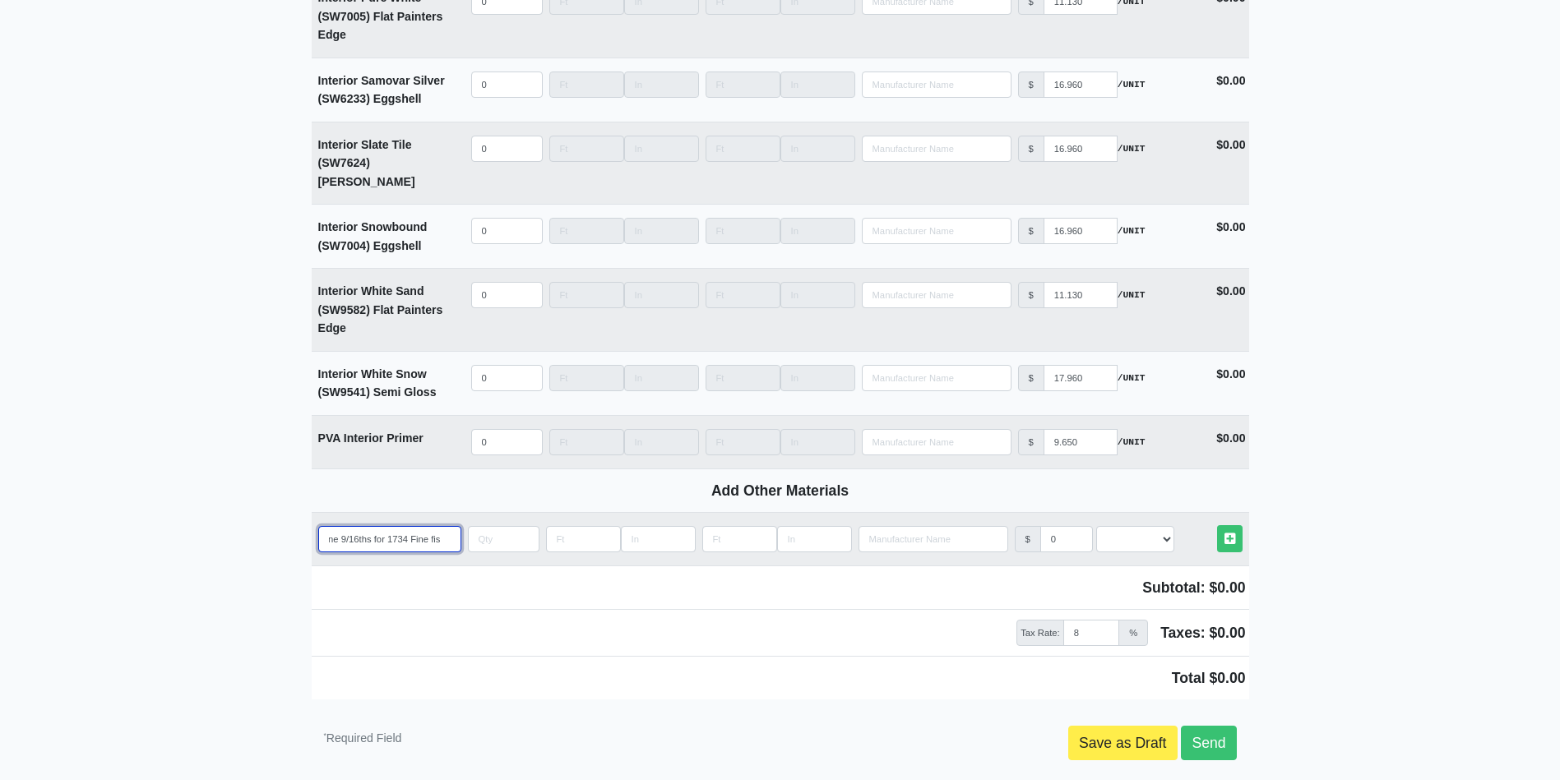
select select
type input "ACT Grid Mains Suprafine 9/16ths for 1734 Fine fissu"
select select
type input "ACT Grid Mains Suprafine 9/16ths for 1734 Fine fissur"
select select
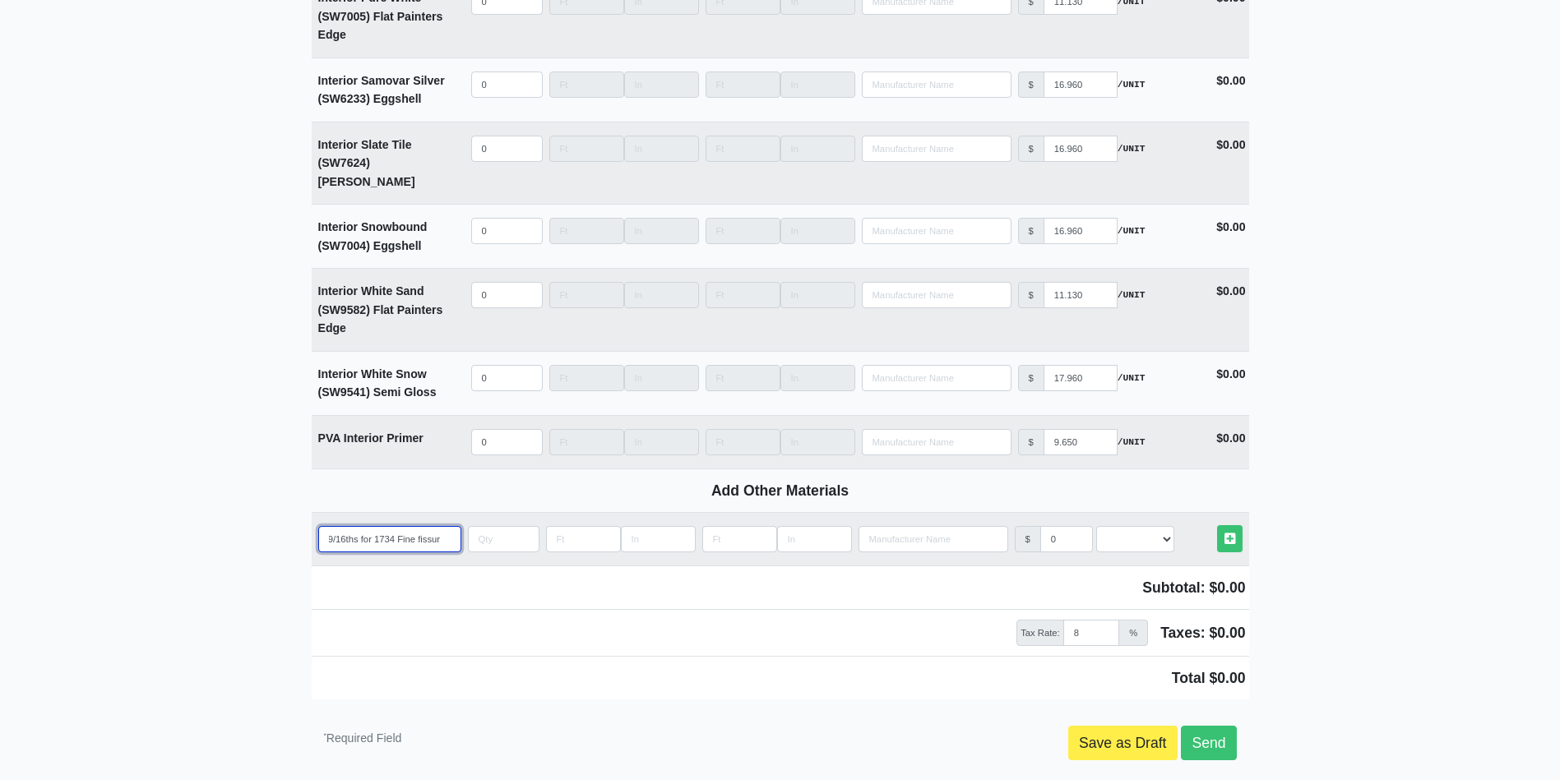
type input "ACT Grid Mains Suprafine 9/16ths for 1734 Fine fissure"
select select
type input "ACT Grid Mains Suprafine 9/16ths for 1734 Fine fissur"
select select
type input "ACT Grid Mains Suprafine 9/16ths for 1734 Fine fissu"
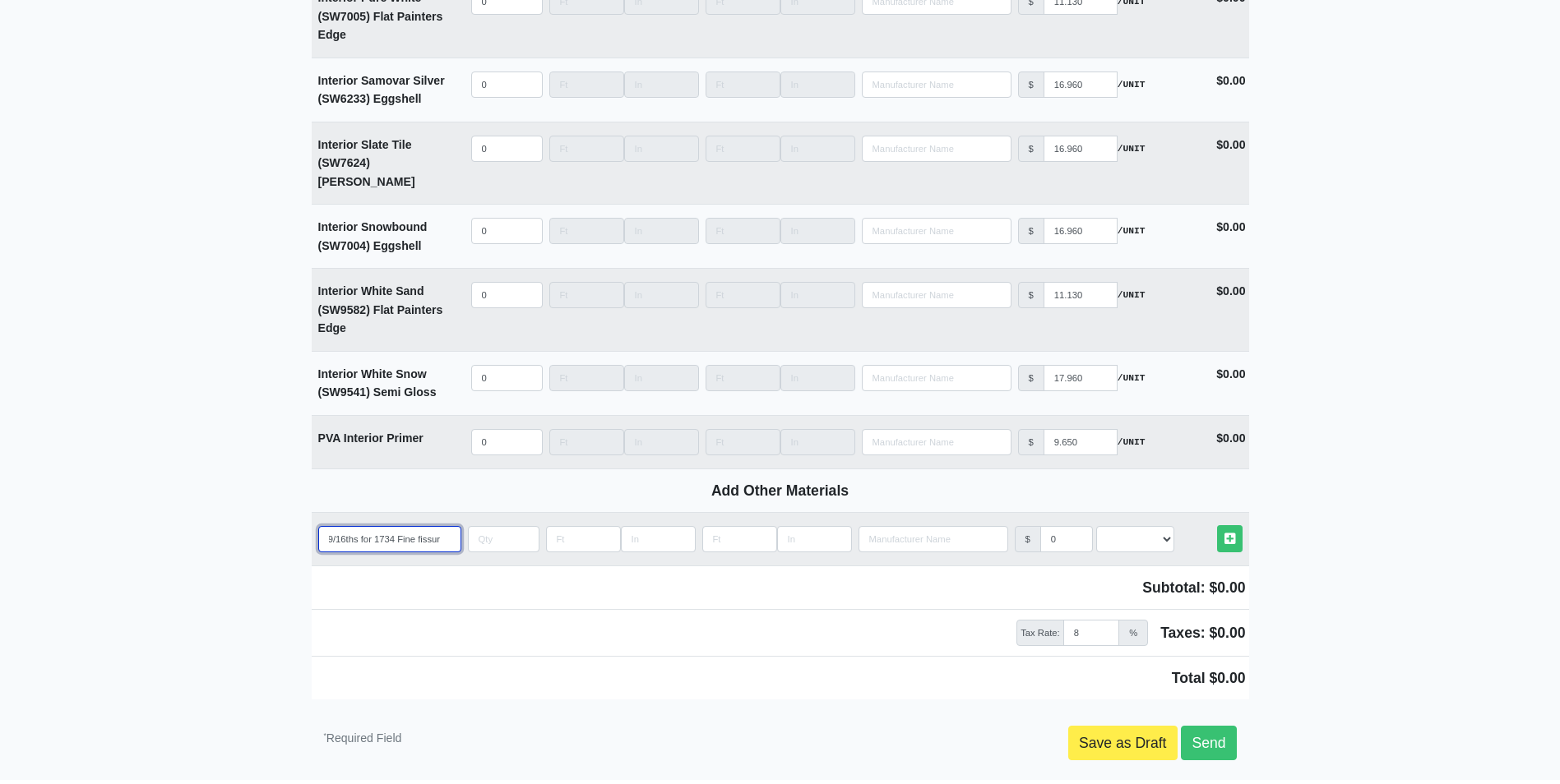
select select
type input "ACT Grid Mains Suprafine 9/16ths for 1734 Fine fiss"
select select
type input "ACT Grid Mains Suprafine 9/16ths for 1734 Fine fis"
select select
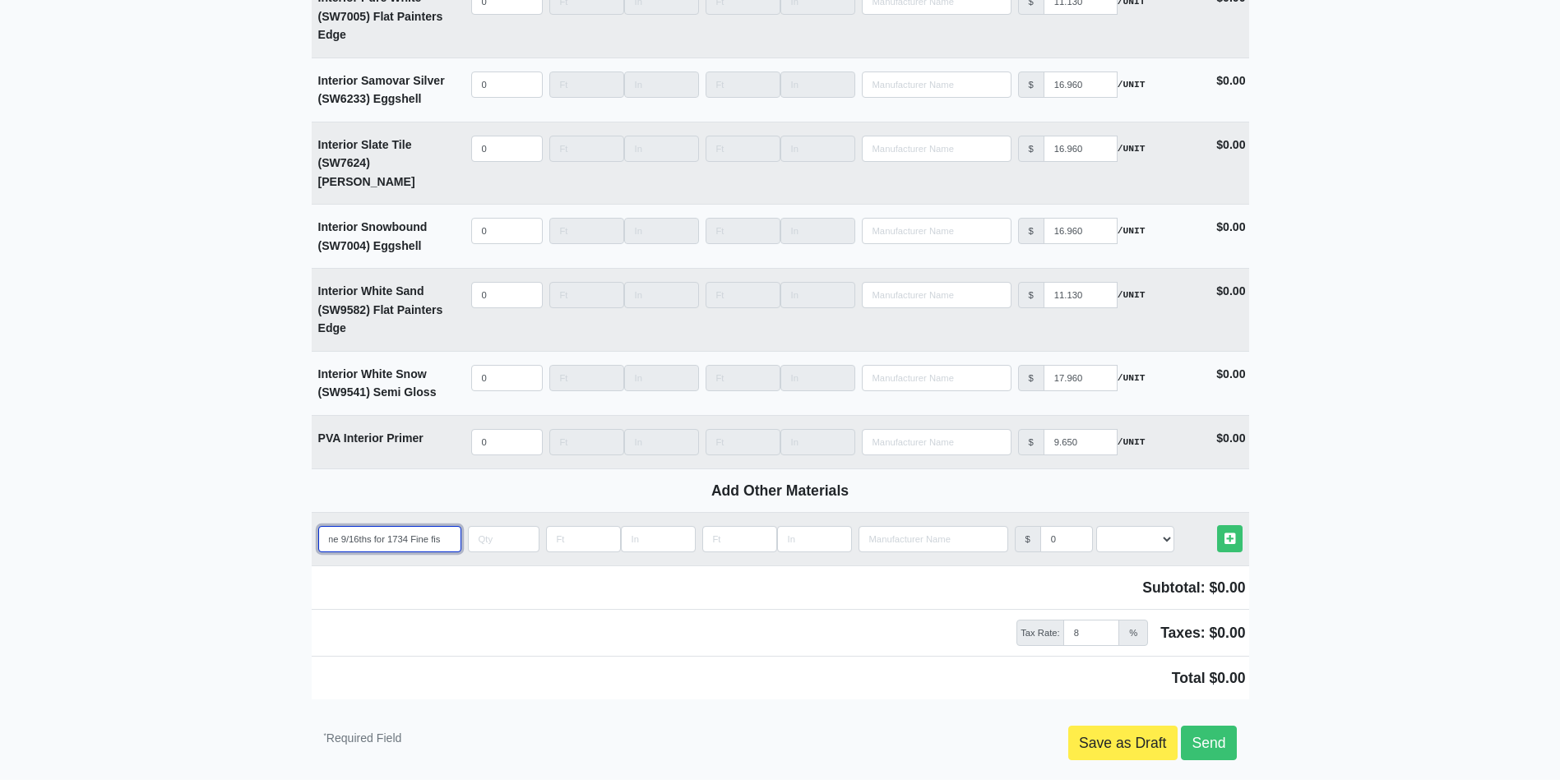
type input "ACT Grid Mains Suprafine 9/16ths for 1734 Fine fi"
select select
type input "ACT Grid Mains Suprafine 9/16ths for 1734 Fine f"
select select
type input "ACT Grid Mains Suprafine 9/16ths for 1734 Fine"
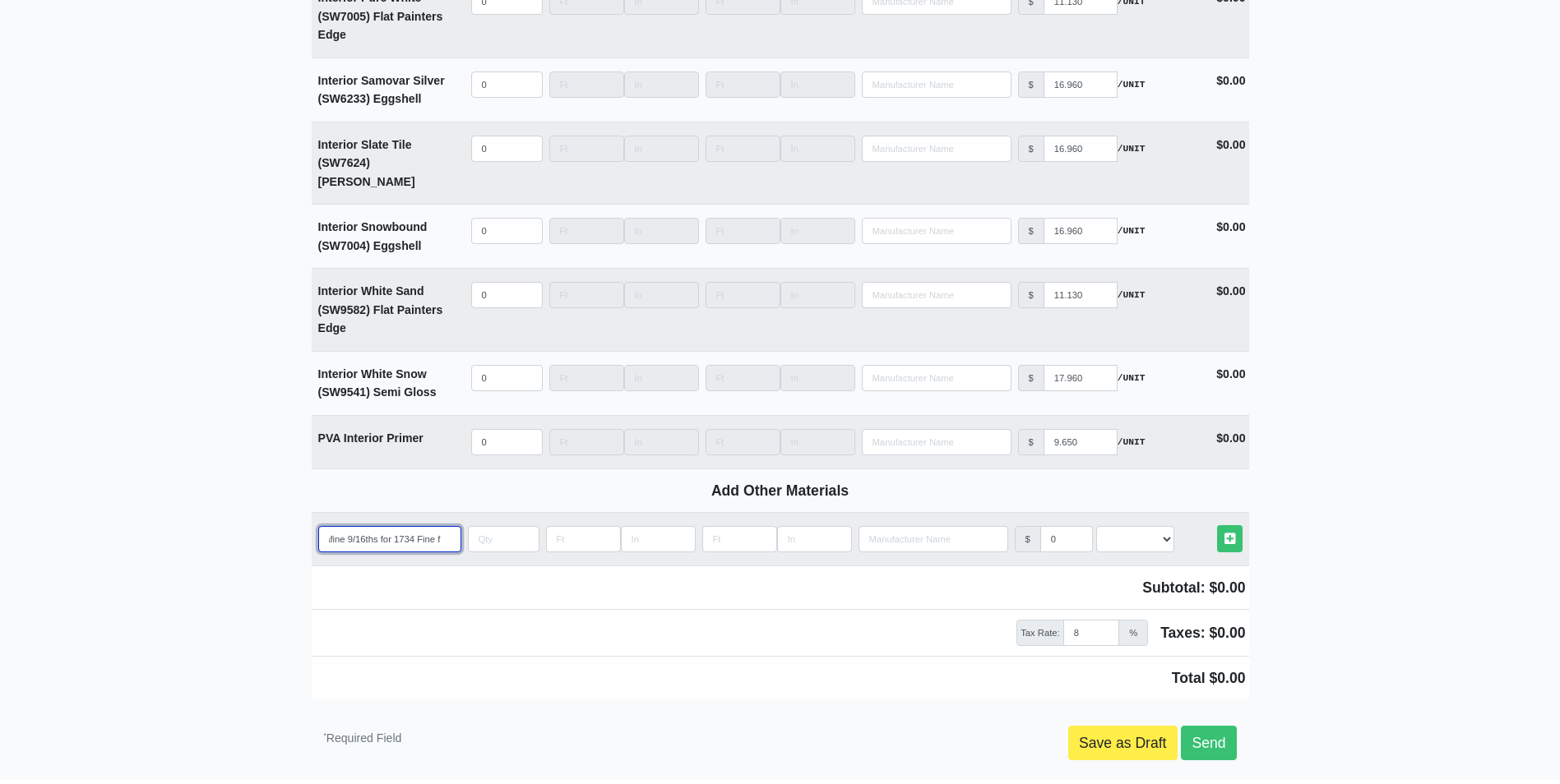
select select
type input "ACT Grid Mains Suprafine 9/16ths for 1734 Fine F"
select select
type input "ACT Grid Mains Suprafine 9/16ths for 1734 Fine Fi"
select select
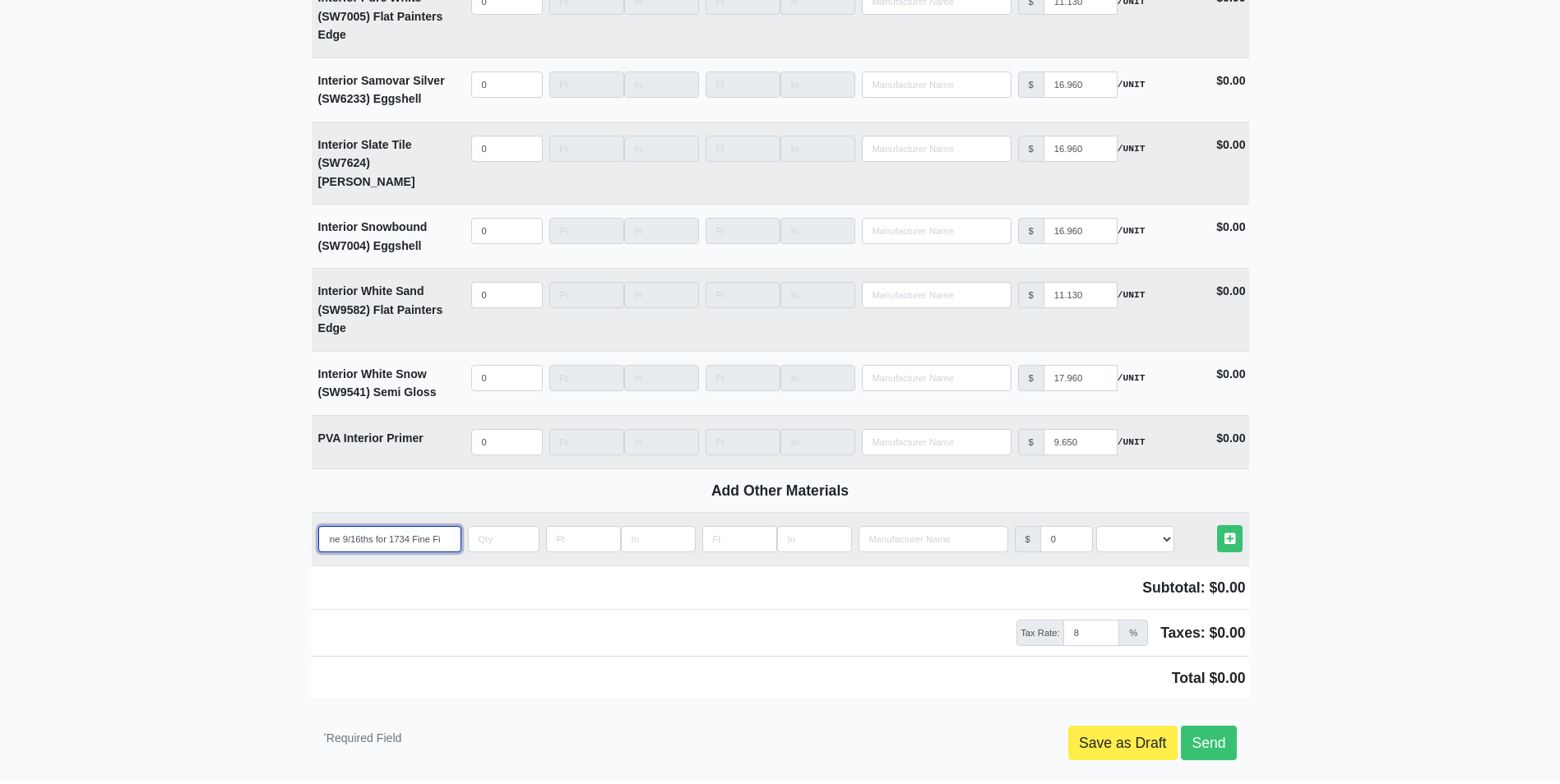
type input "ACT Grid Mains Suprafine 9/16ths for 1734 Fine Fis"
select select
type input "ACT Grid Mains Suprafine 9/16ths for 1734 Fine Fiss"
select select
type input "ACT Grid Mains Suprafine 9/16ths for 1734 Fine Fissu"
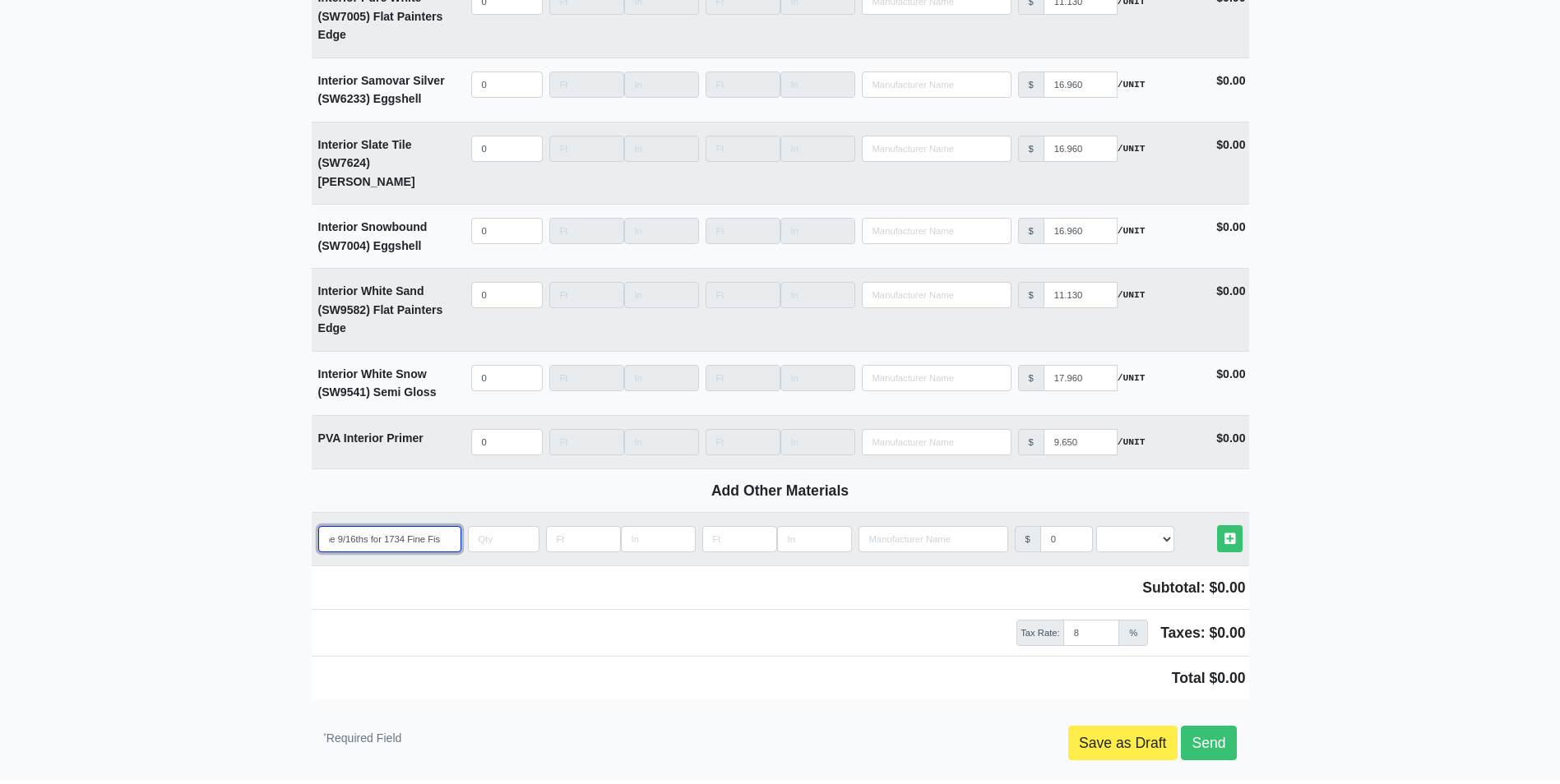
select select
type input "ACT Grid Mains Suprafine 9/16ths for 1734 Fine Fissur"
select select
type input "ACT Grid Mains Suprafine 9/16ths for 1734 Fine Fissure"
select select
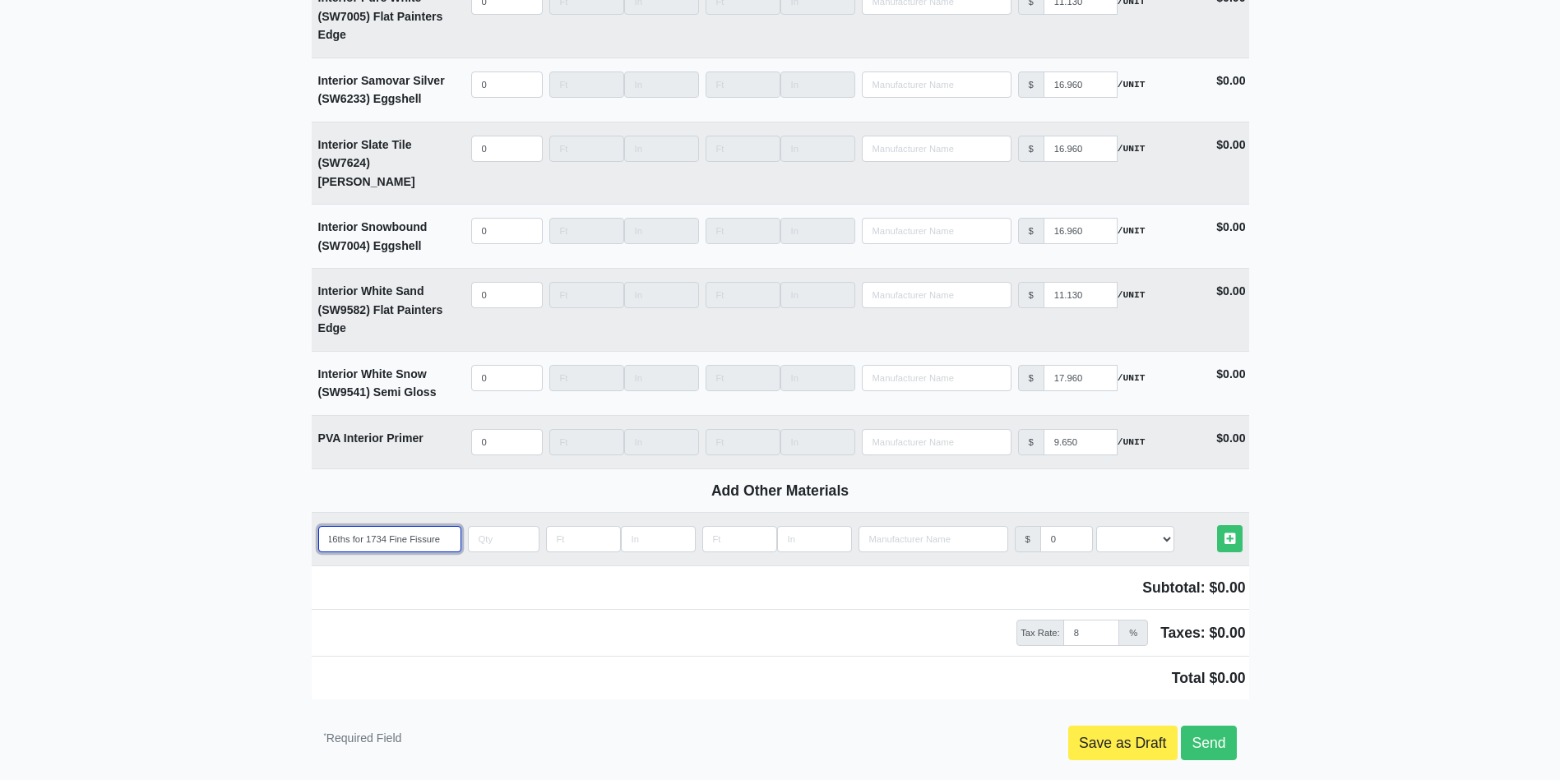
type input "ACT Grid Mains Suprafine 9/16ths for 1734 Fine Fissured"
select select
drag, startPoint x: 439, startPoint y: 474, endPoint x: 165, endPoint y: 476, distance: 274.0
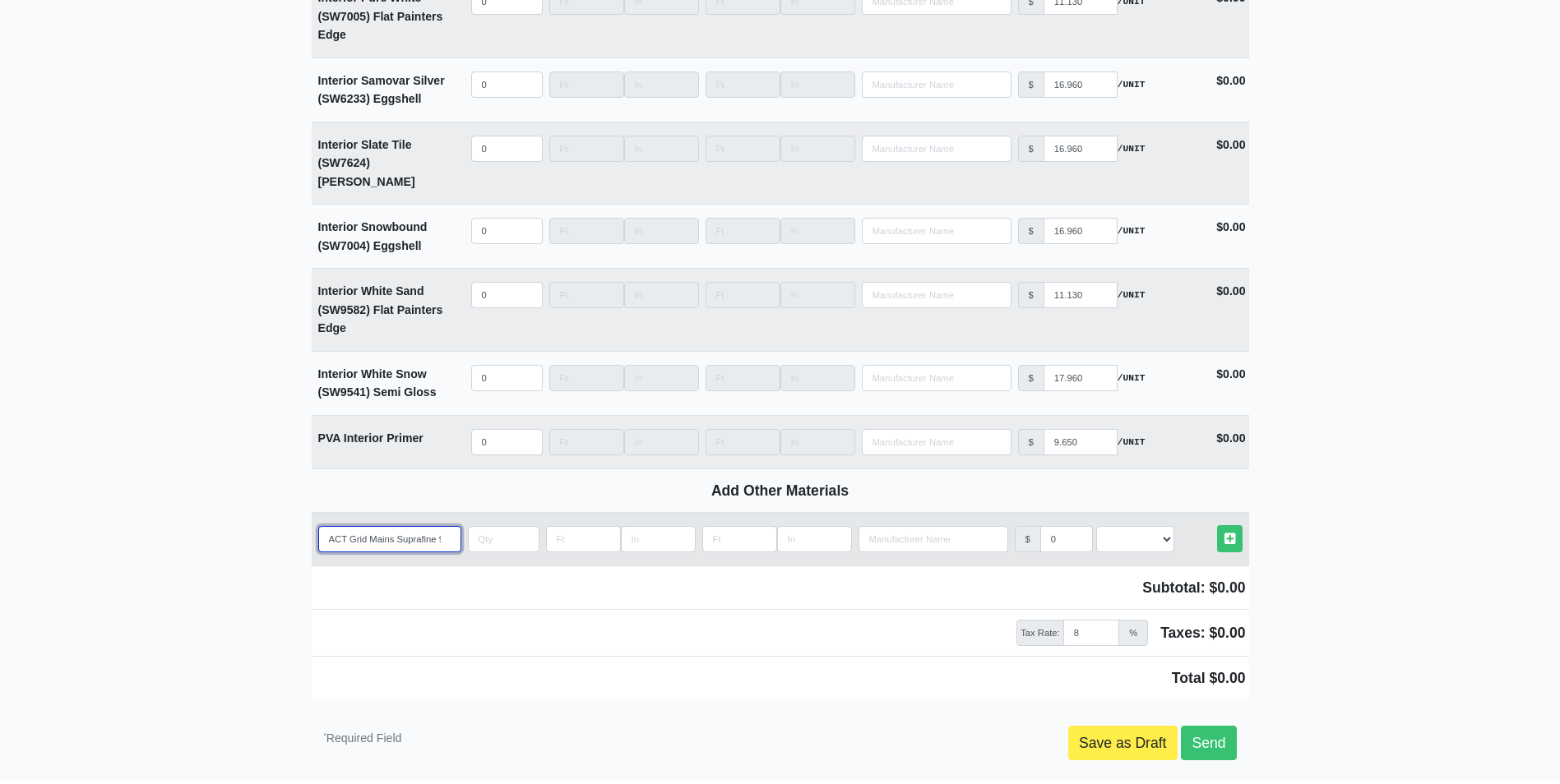
type input "ACT Grid Mains Suprafine 9/16ths for 1734 Fine Fissured"
click at [1058, 526] on input "0" at bounding box center [1066, 538] width 53 height 26
select select
type input "1"
select select
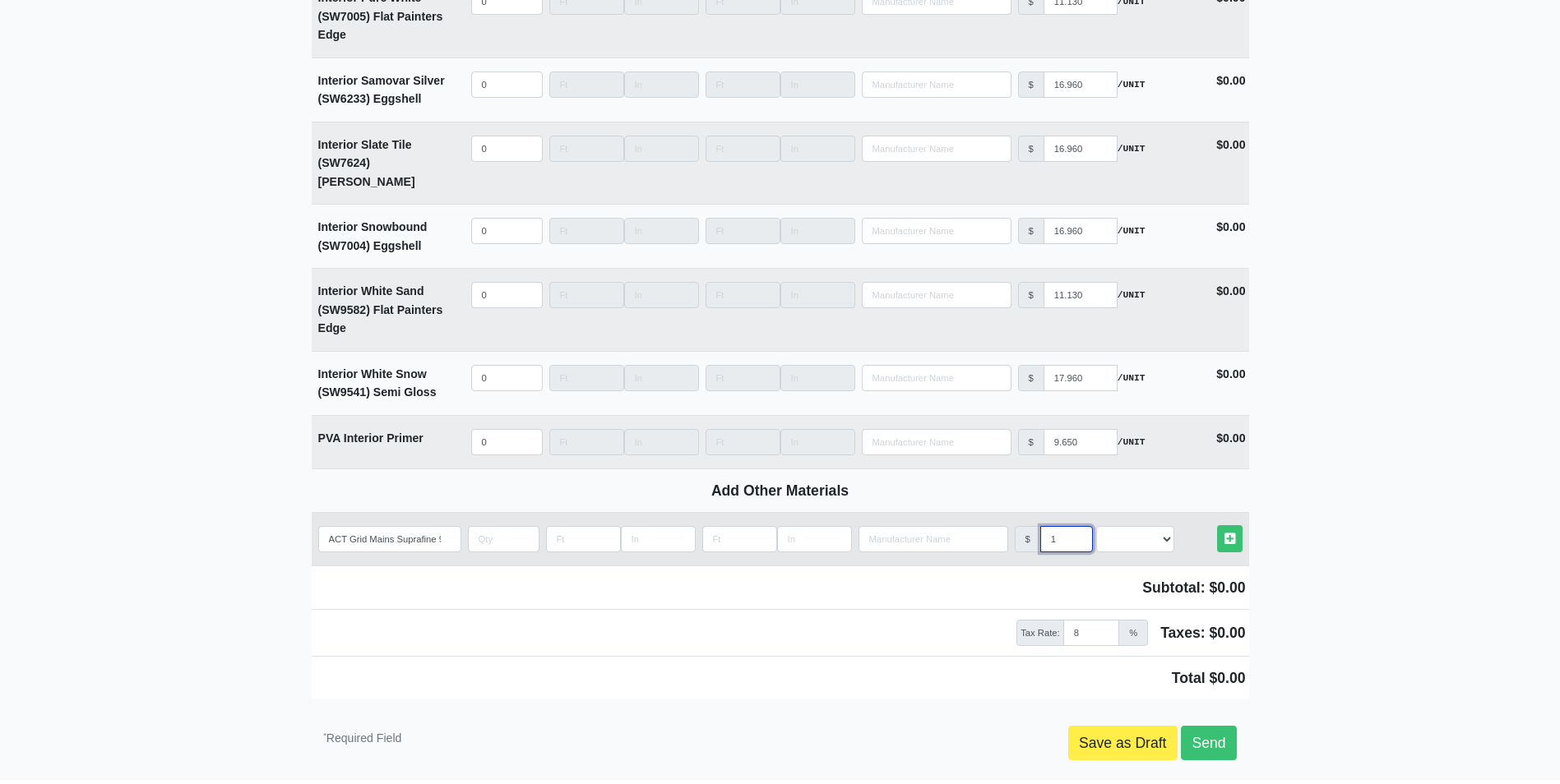
type input "1"
click at [1130, 526] on select "Select an Option! UNIT MLF LF MSQFT SQFT" at bounding box center [1135, 538] width 78 height 26
select select "1"
click at [1096, 526] on select "Select an Option! UNIT MLF LF MSQFT SQFT" at bounding box center [1135, 538] width 78 height 26
click at [726, 526] on input "Length" at bounding box center [739, 538] width 75 height 26
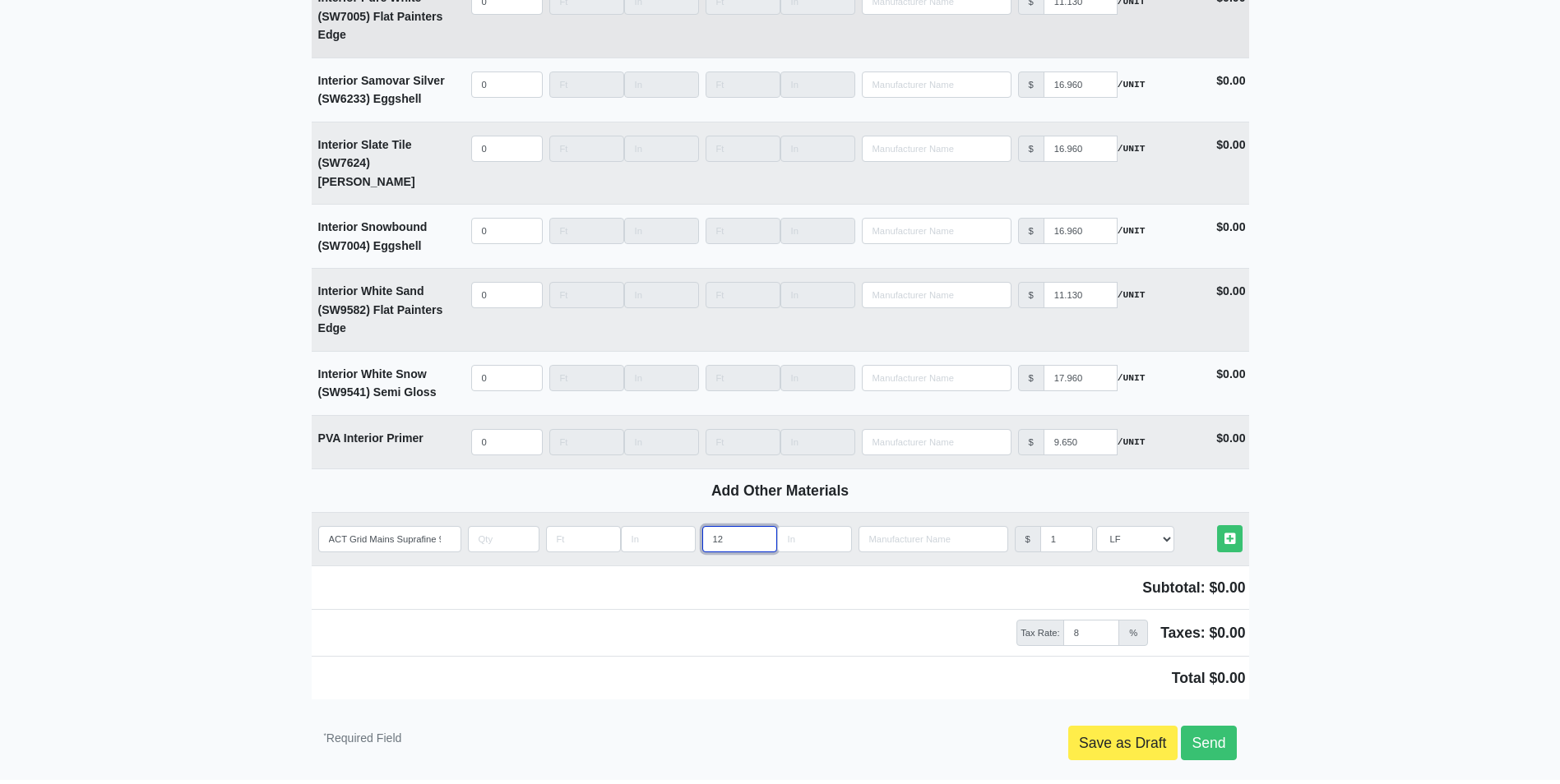
type input "12"
click at [481, 526] on input "quantity" at bounding box center [503, 538] width 71 height 26
type input "85"
click at [1230, 532] on icon at bounding box center [1230, 538] width 11 height 13
type input "2025-08-11"
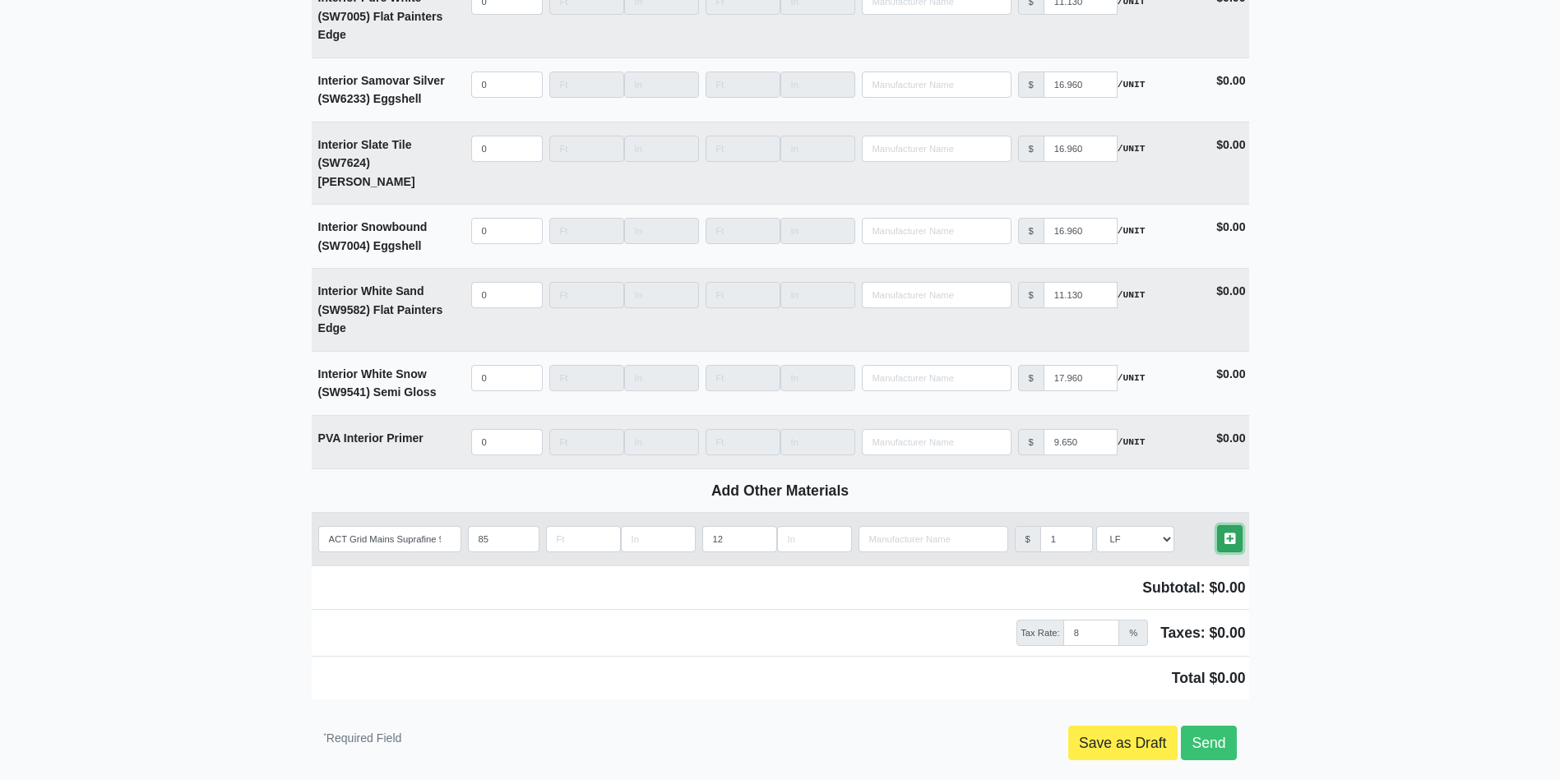
select select
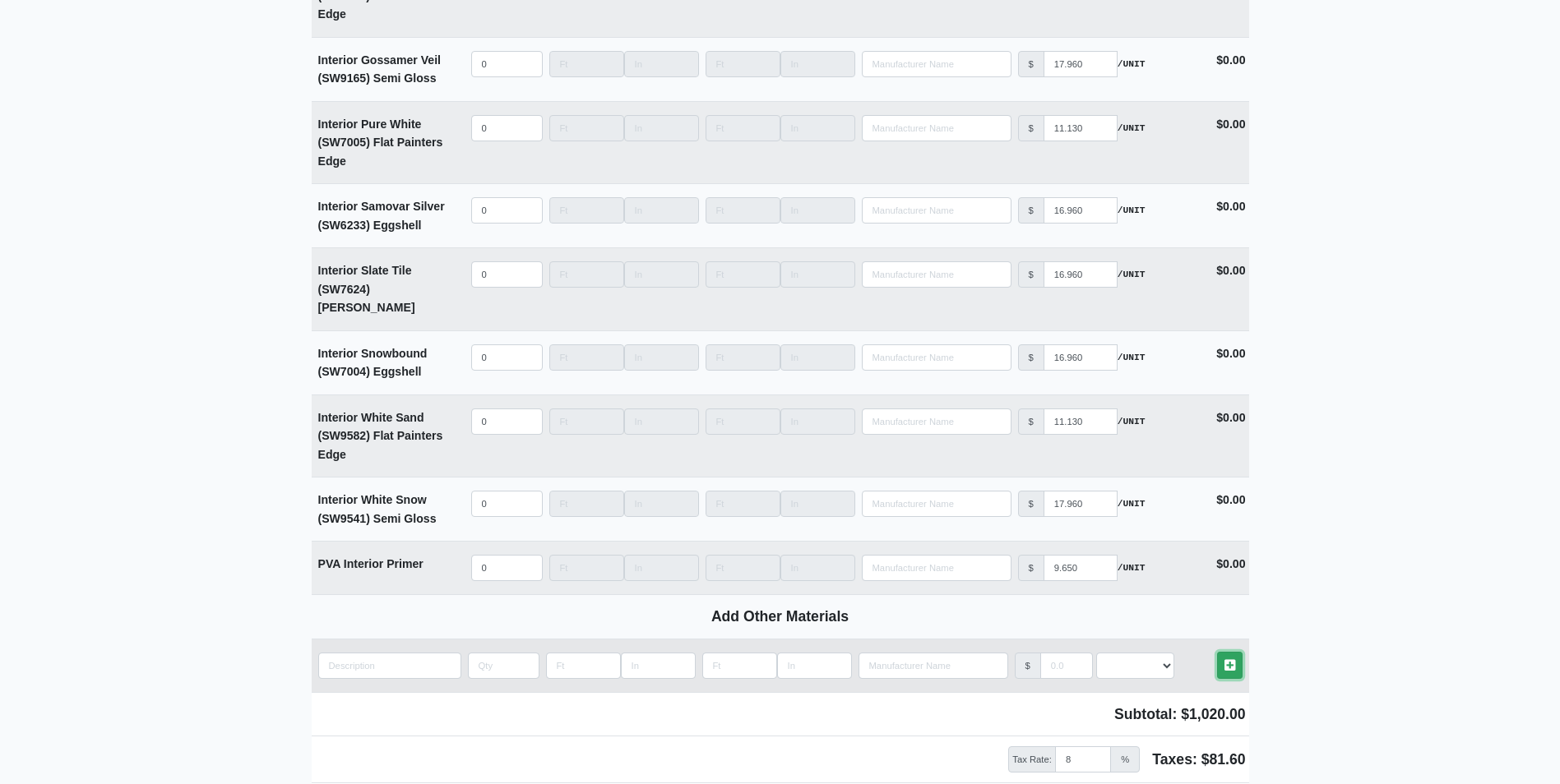
scroll to position [4236, 0]
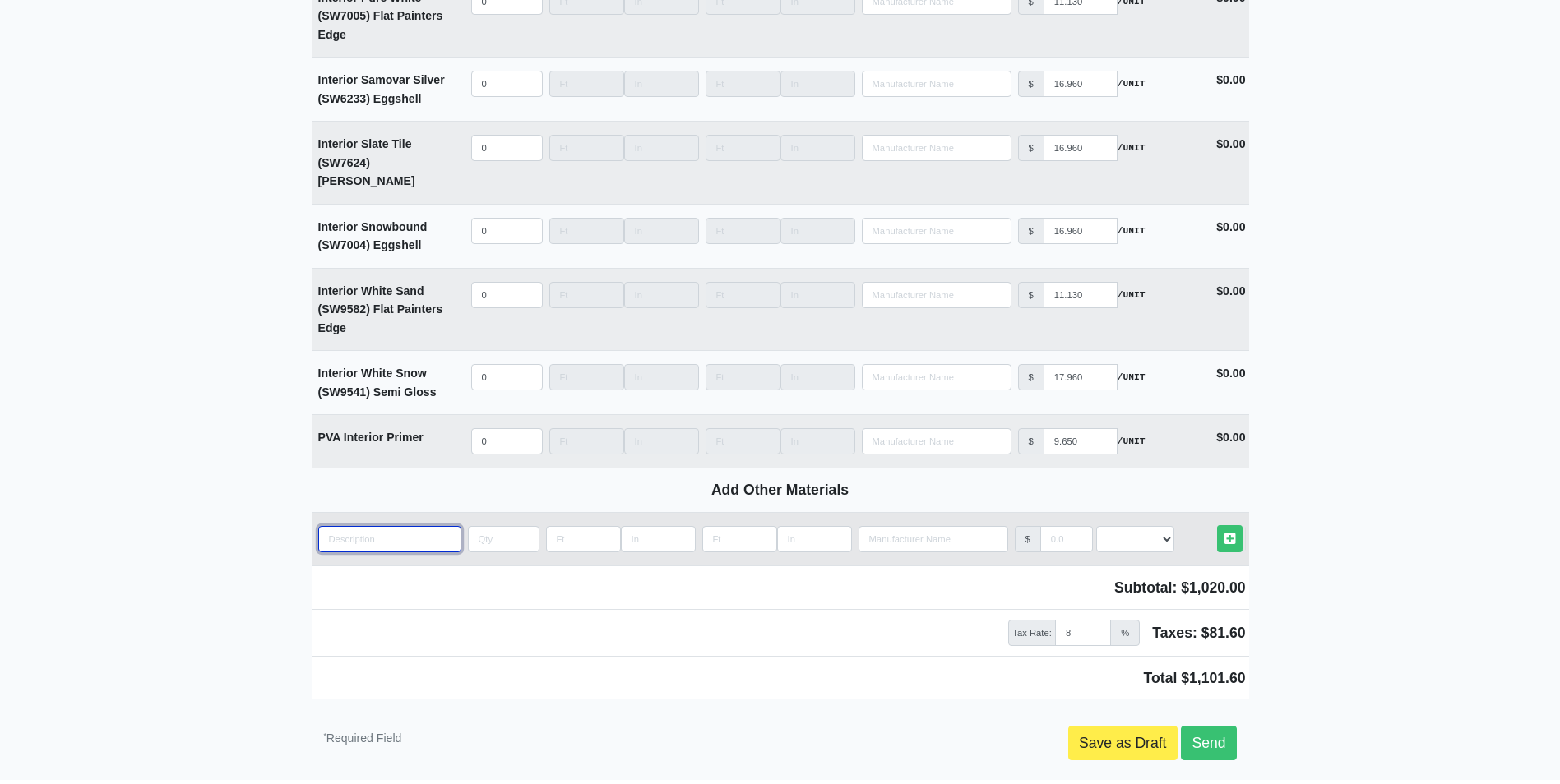
click at [393, 526] on input "quantity" at bounding box center [389, 538] width 143 height 26
paste input "ACT Grid Mains Suprafine 9/16ths for 1734 Fine Fissured"
type input "ACT Grid Mains Suprafine 9/16ths for 1734 Fine Fissured"
select select
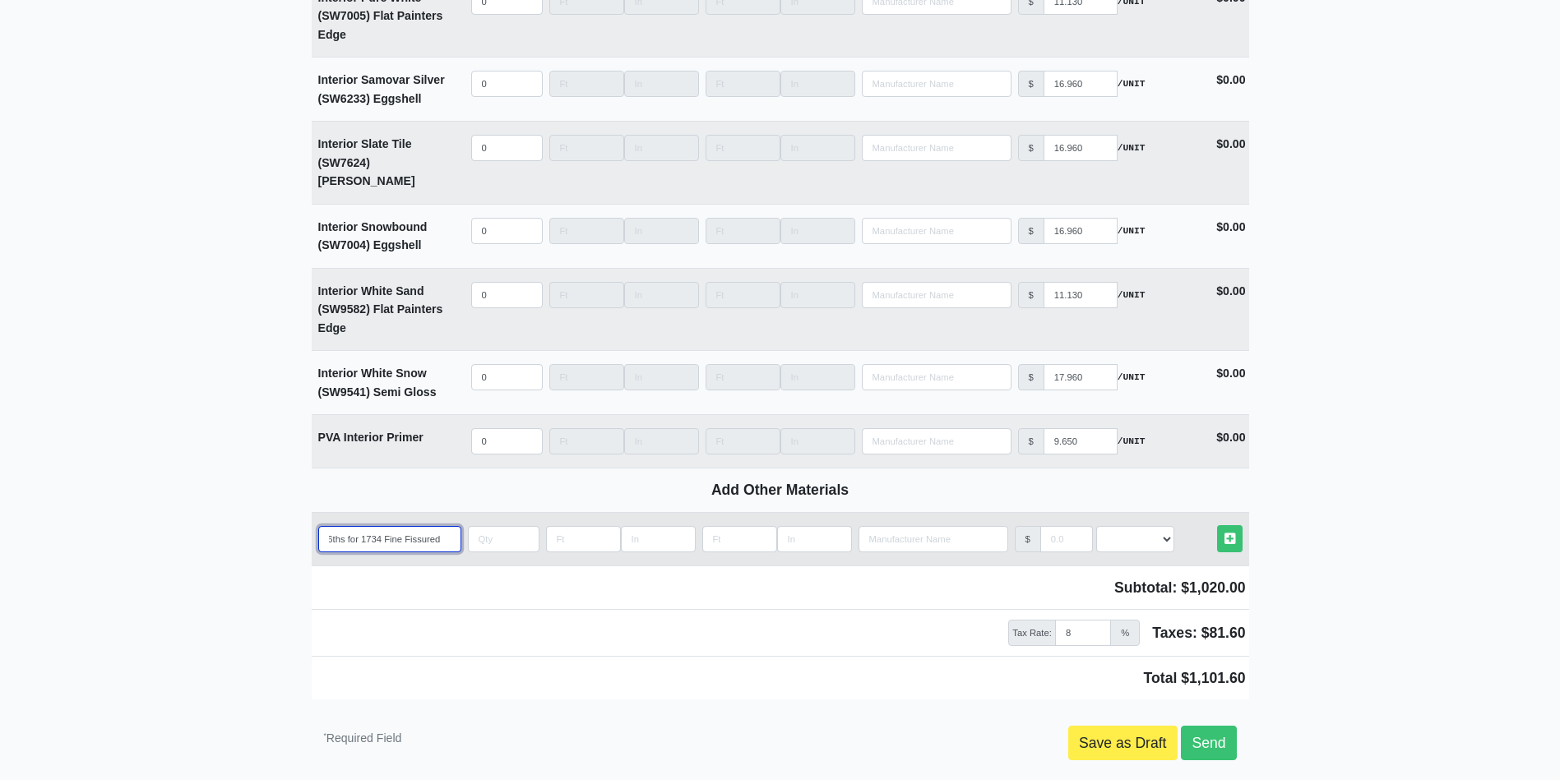
click at [351, 526] on input "ACT Grid Mains Suprafine 9/16ths for 1734 Fine Fissured" at bounding box center [389, 538] width 143 height 26
type input "ACT Grid Main Suprafine 9/16ths for 1734 Fine Fissured"
select select
type input "ACT Grid Mai Suprafine 9/16ths for 1734 Fine Fissured"
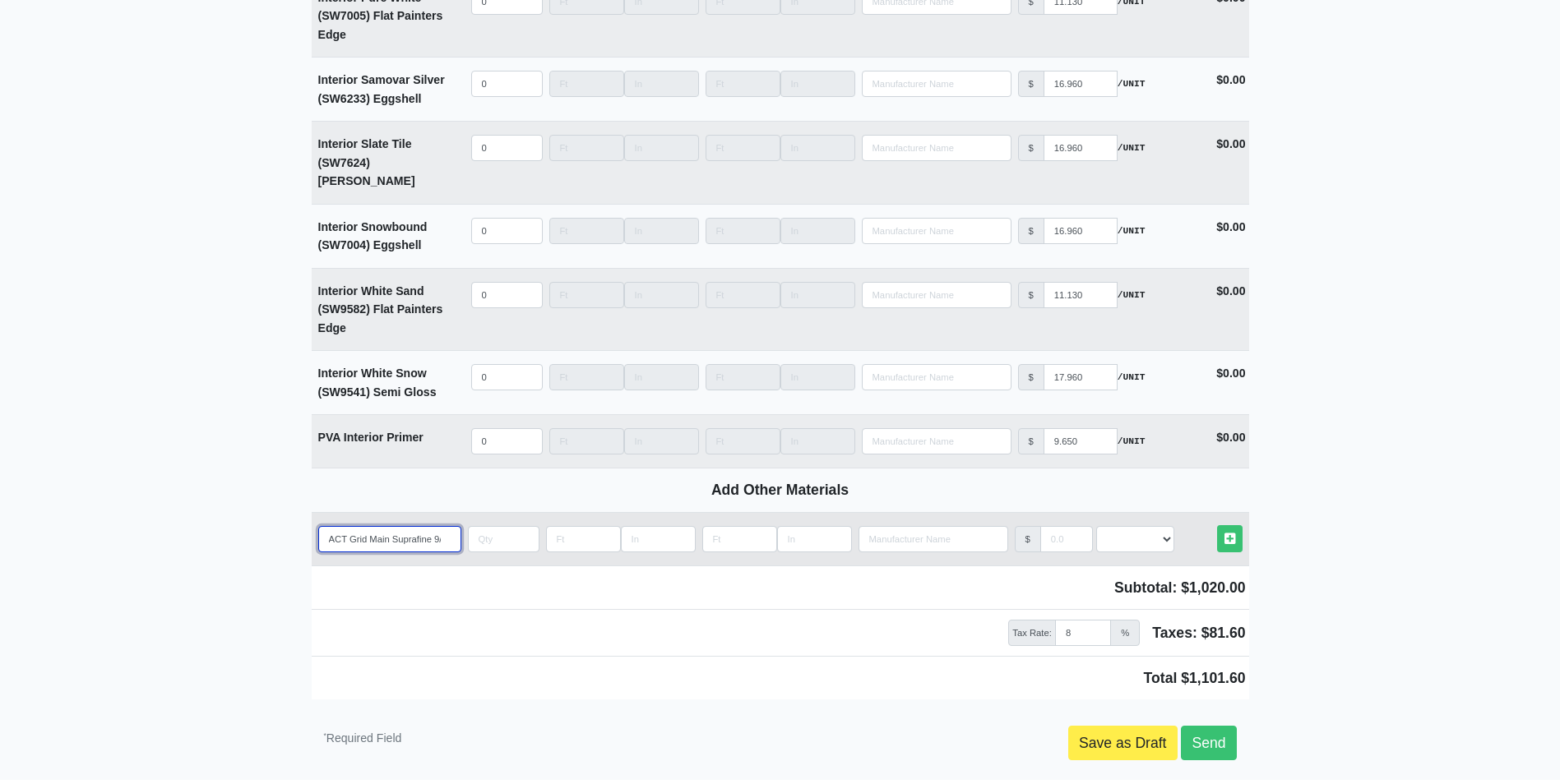
select select
type input "ACT Grid Ma Suprafine 9/16ths for 1734 Fine Fissured"
select select
type input "ACT Grid M Suprafine 9/16ths for 1734 Fine Fissured"
select select
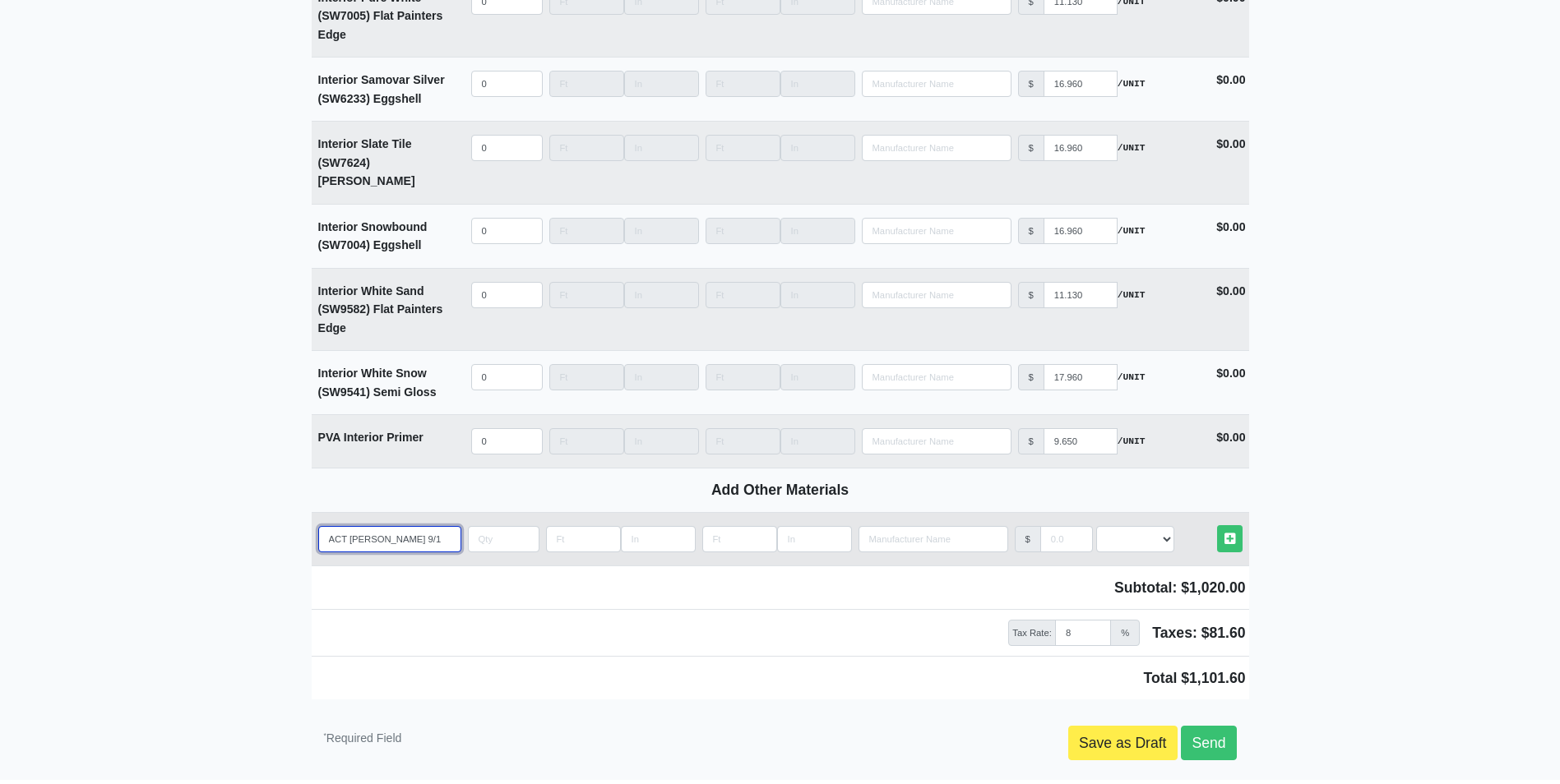
type input "ACT Grid Suprafine 9/16ths for 1734 Fine Fissured"
select select
type input "ACT Grid T Suprafine 9/16ths for 1734 Fine Fissured"
select select
type input "ACT Grid Te Suprafine 9/16ths for 1734 Fine Fissured"
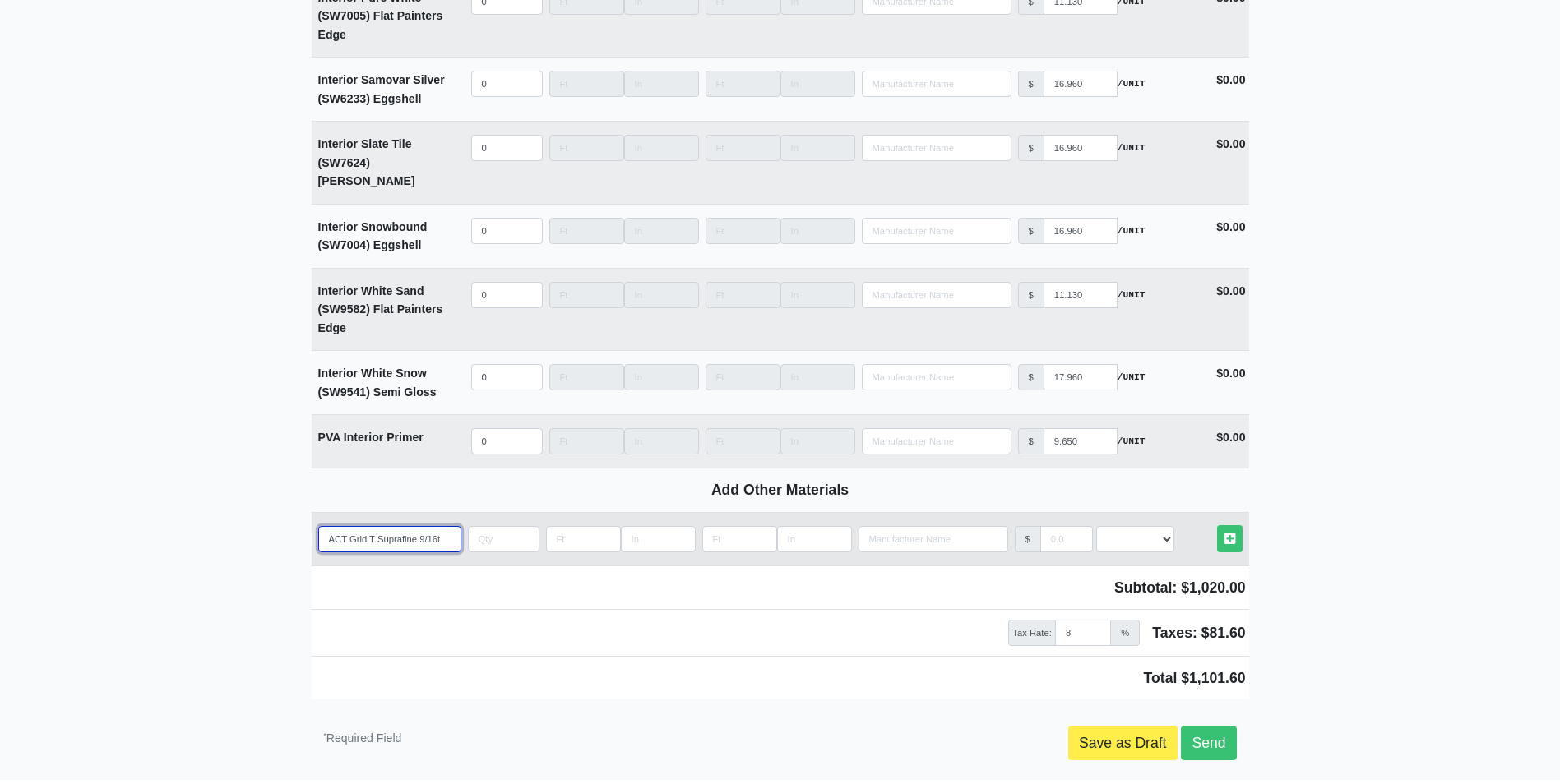
select select
type input "ACT Grid Tee Suprafine 9/16ths for 1734 Fine Fissured"
select select
type input "ACT Grid Tees Suprafine 9/16ths for 1734 Fine Fissured"
select select
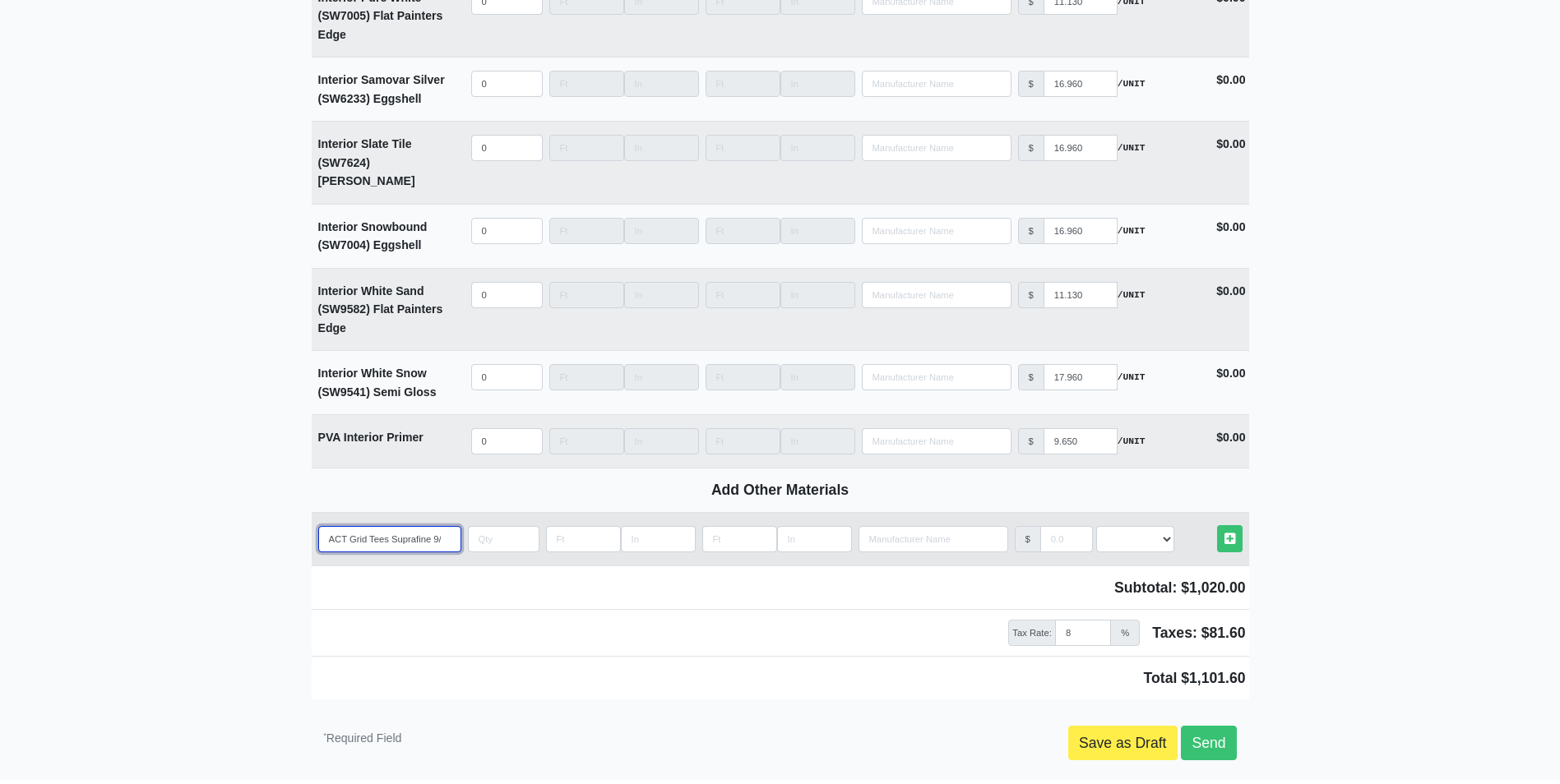
type input "ACT Grid Tees Suprafine 9/16ths for 1734 Fine Fissured"
click at [733, 526] on input "Length" at bounding box center [739, 538] width 75 height 26
type input "2"
select select
type input "2"
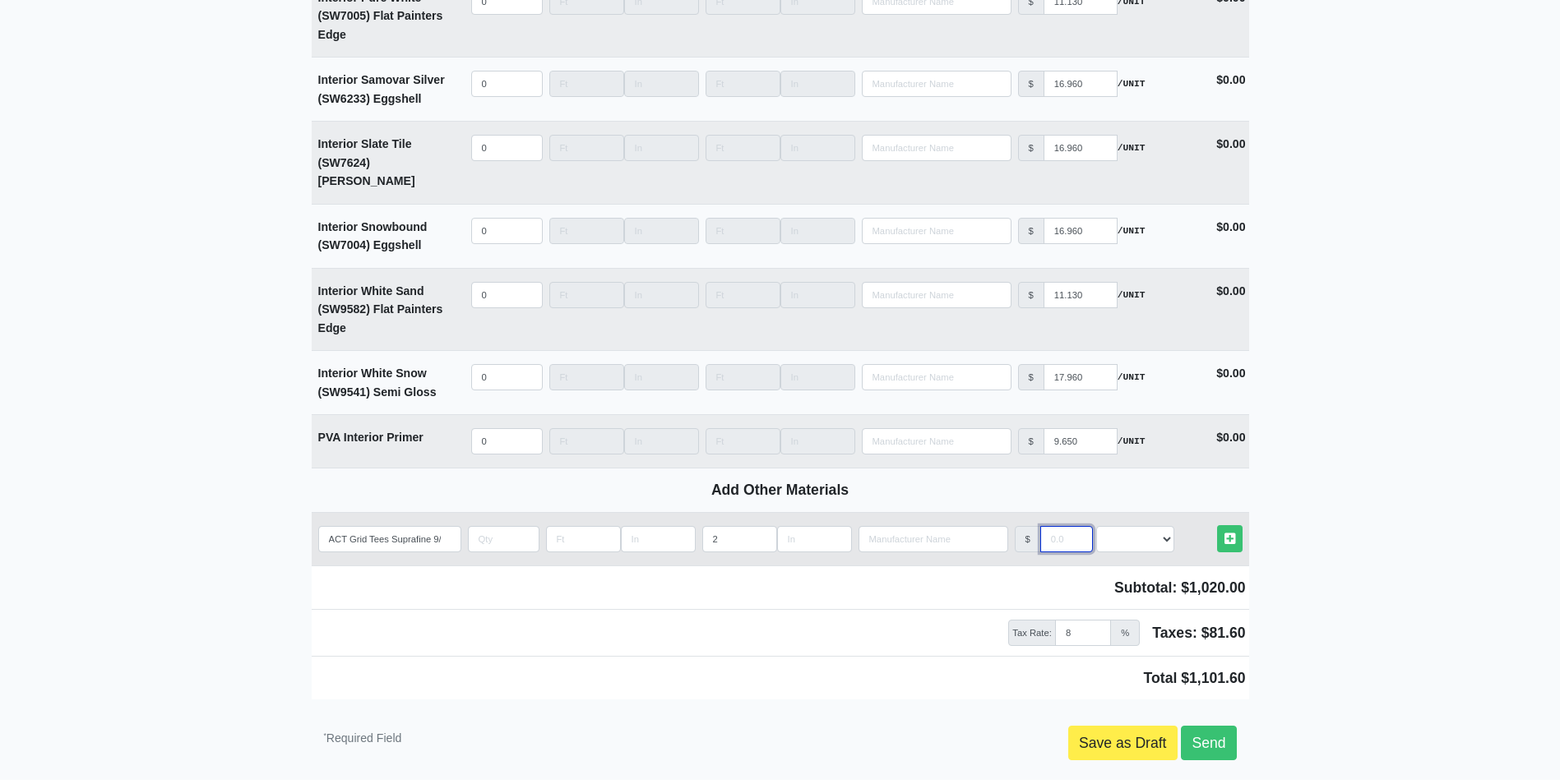
click at [1060, 526] on input "manufacturer" at bounding box center [1066, 538] width 53 height 26
type input "1"
select select
type input "1"
click at [1107, 526] on select "Select an Option! UNIT MLF LF MSQFT SQFT" at bounding box center [1135, 538] width 78 height 26
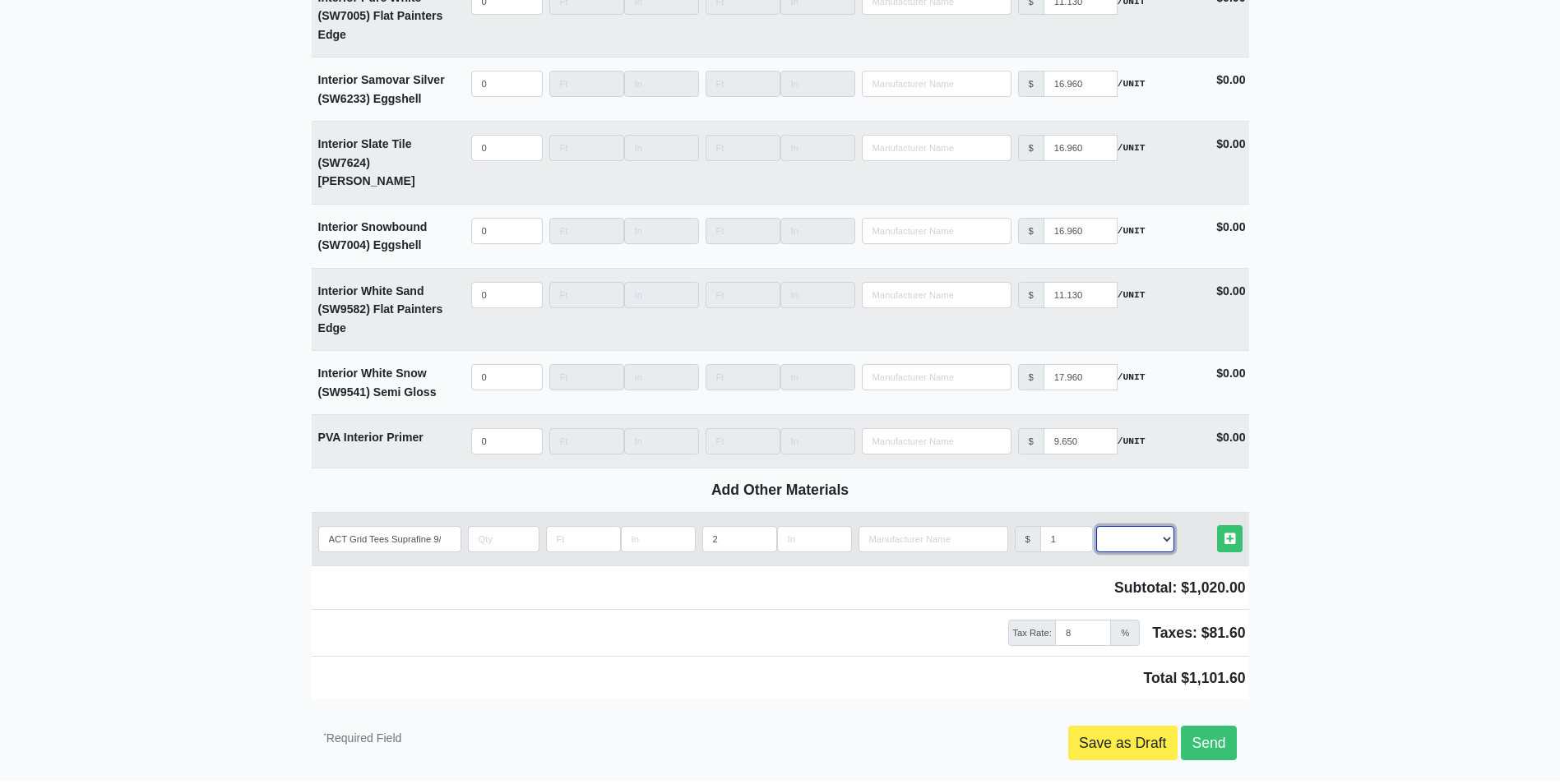
select select "1"
click at [1096, 526] on select "Select an Option! UNIT MLF LF MSQFT SQFT" at bounding box center [1135, 538] width 78 height 26
click at [497, 526] on input "quantity" at bounding box center [503, 538] width 71 height 26
type input "475"
click at [1225, 532] on icon at bounding box center [1230, 538] width 11 height 13
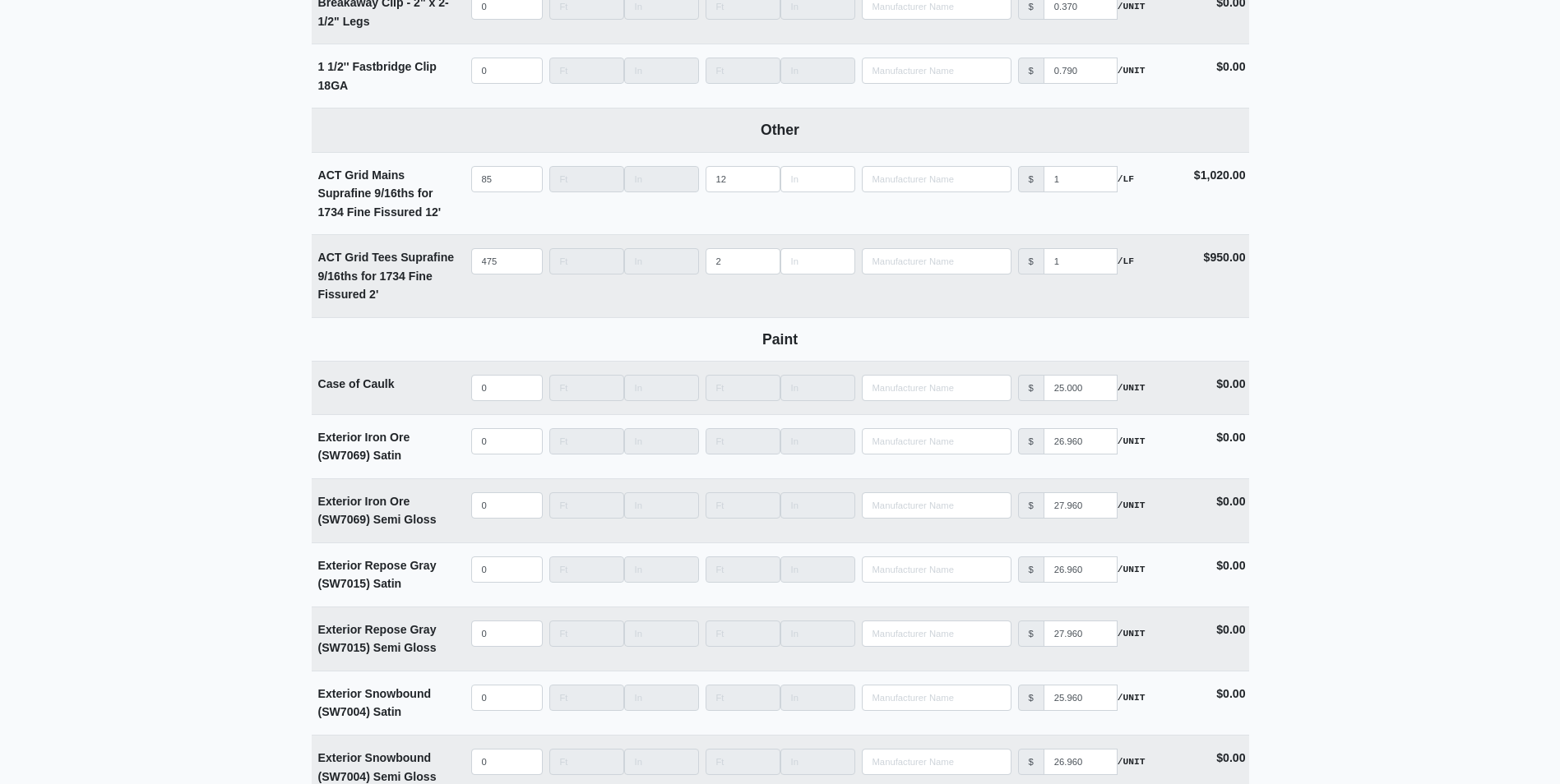
scroll to position [3086, 0]
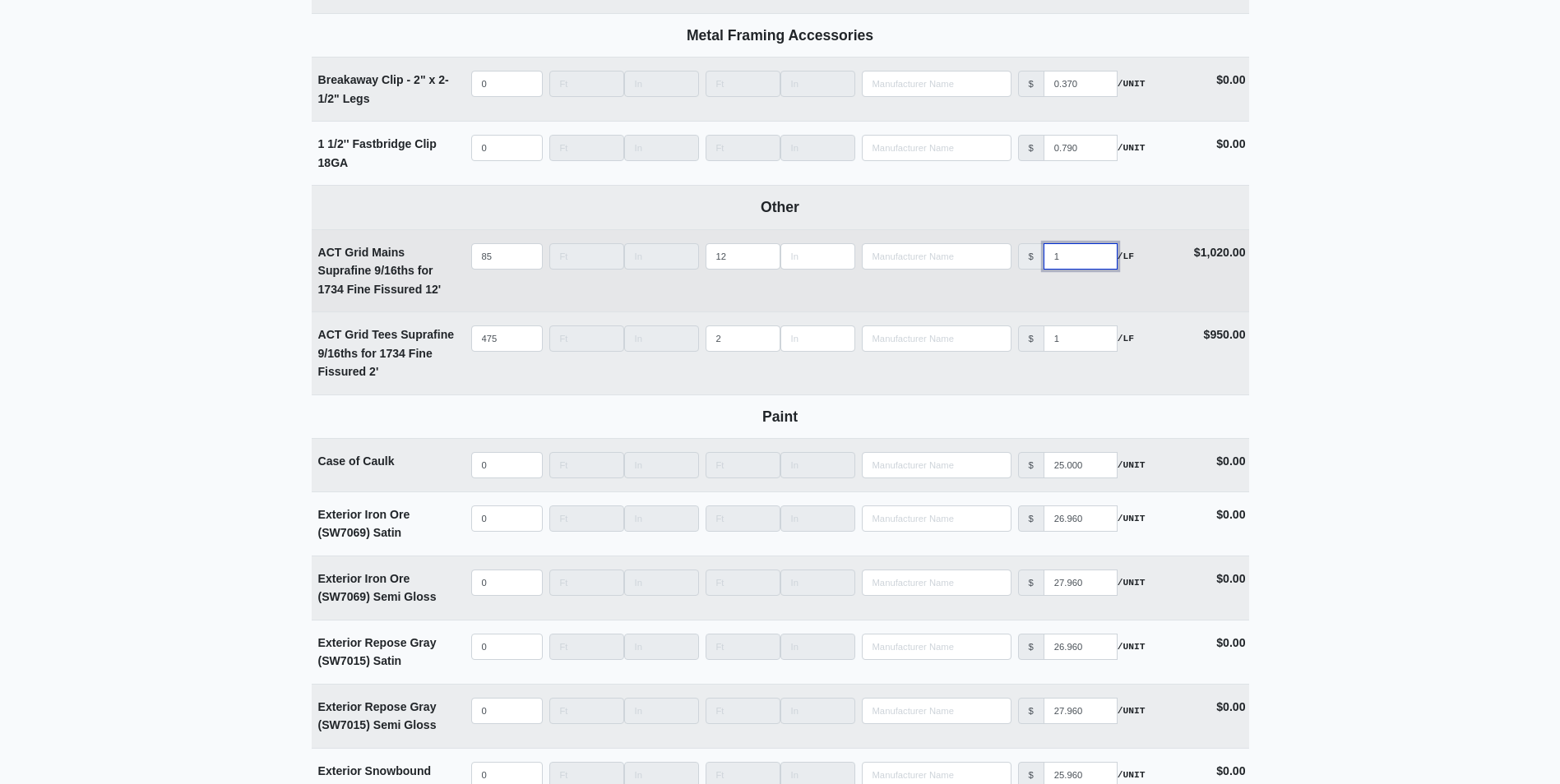
drag, startPoint x: 1074, startPoint y: 266, endPoint x: 1041, endPoint y: 262, distance: 33.2
click at [1041, 262] on div "$ 1 /LF" at bounding box center [1093, 256] width 149 height 26
select select
type input "0"
select select
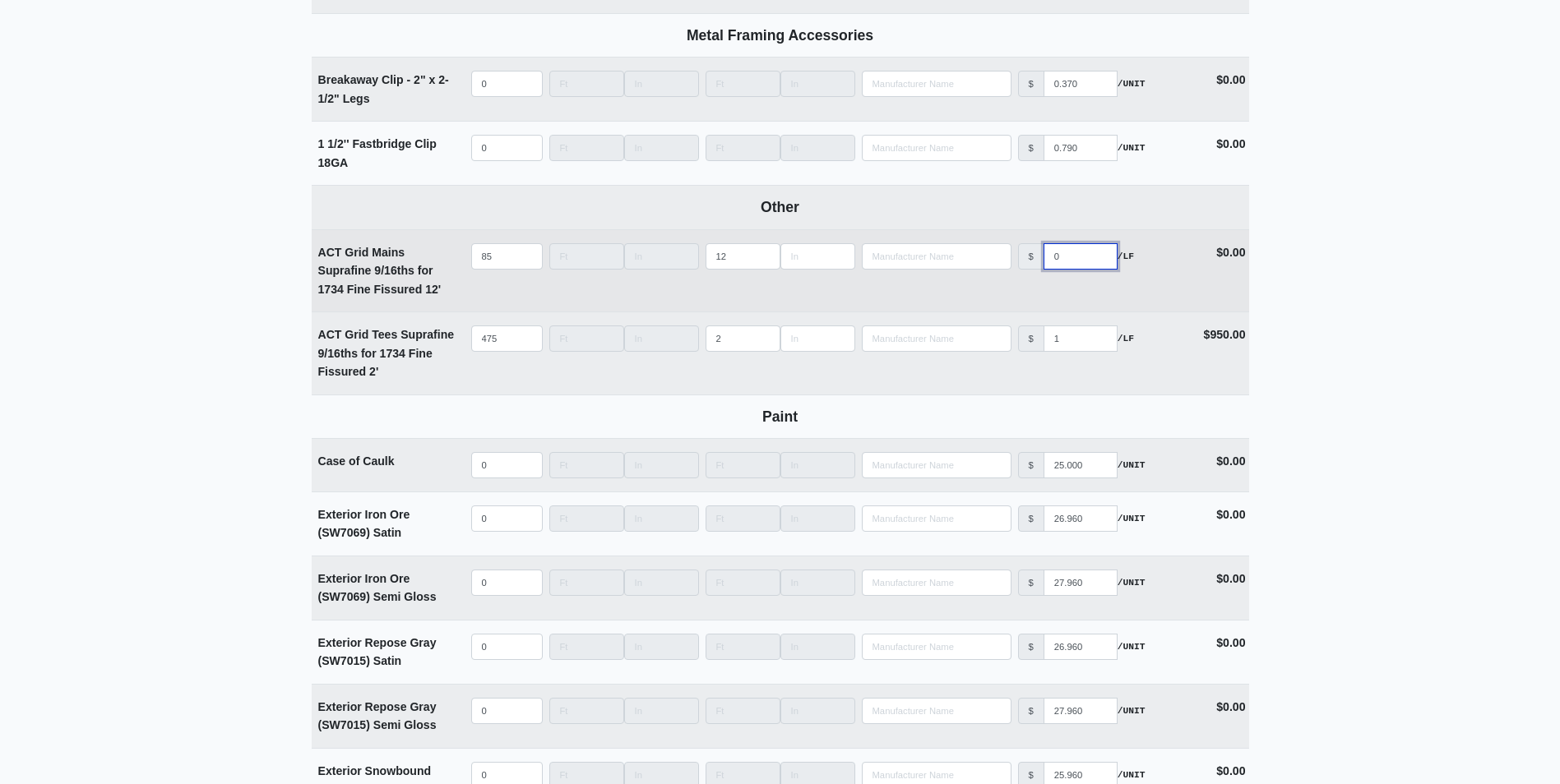
type input "08"
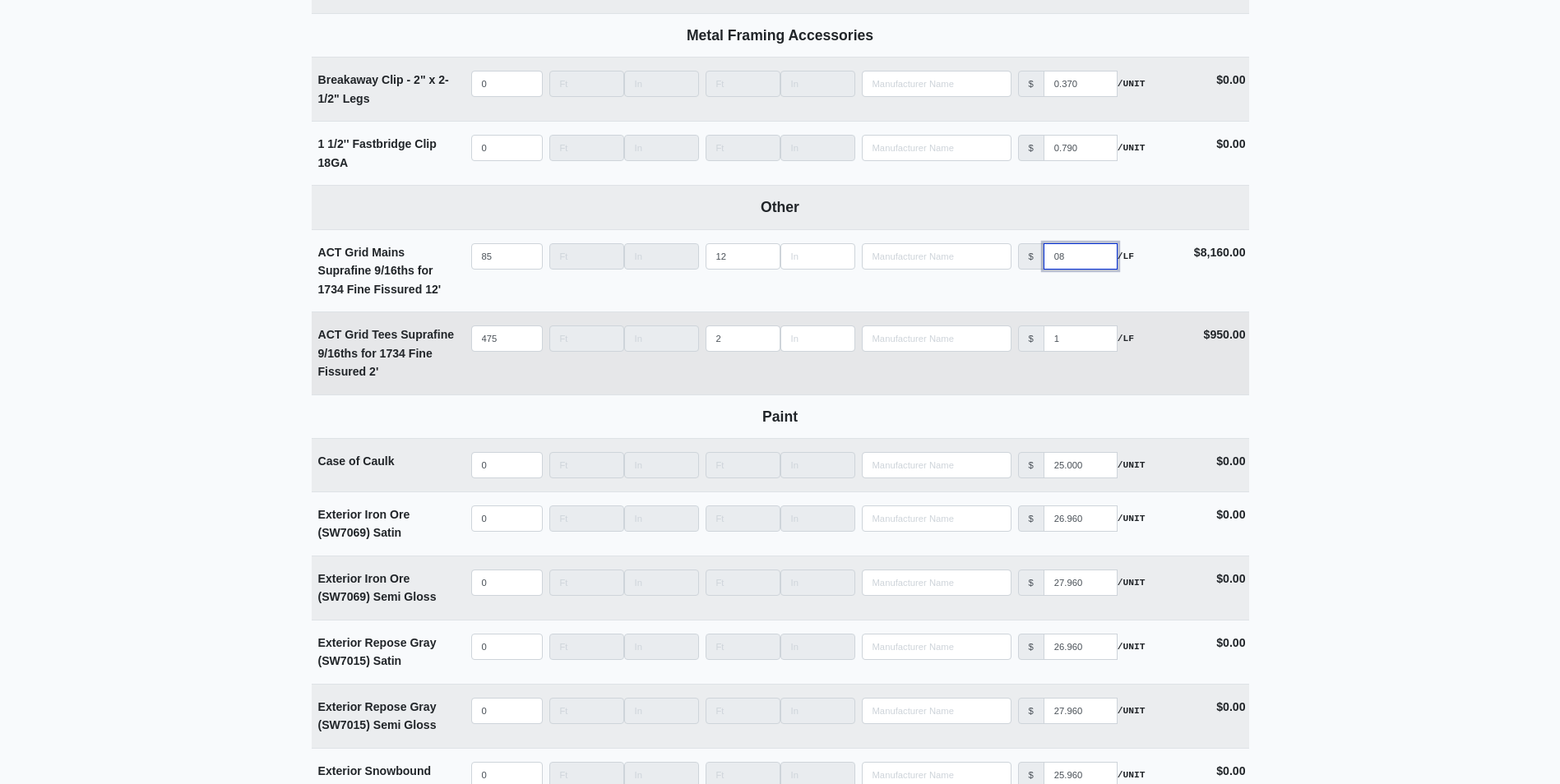
select select
type input "082"
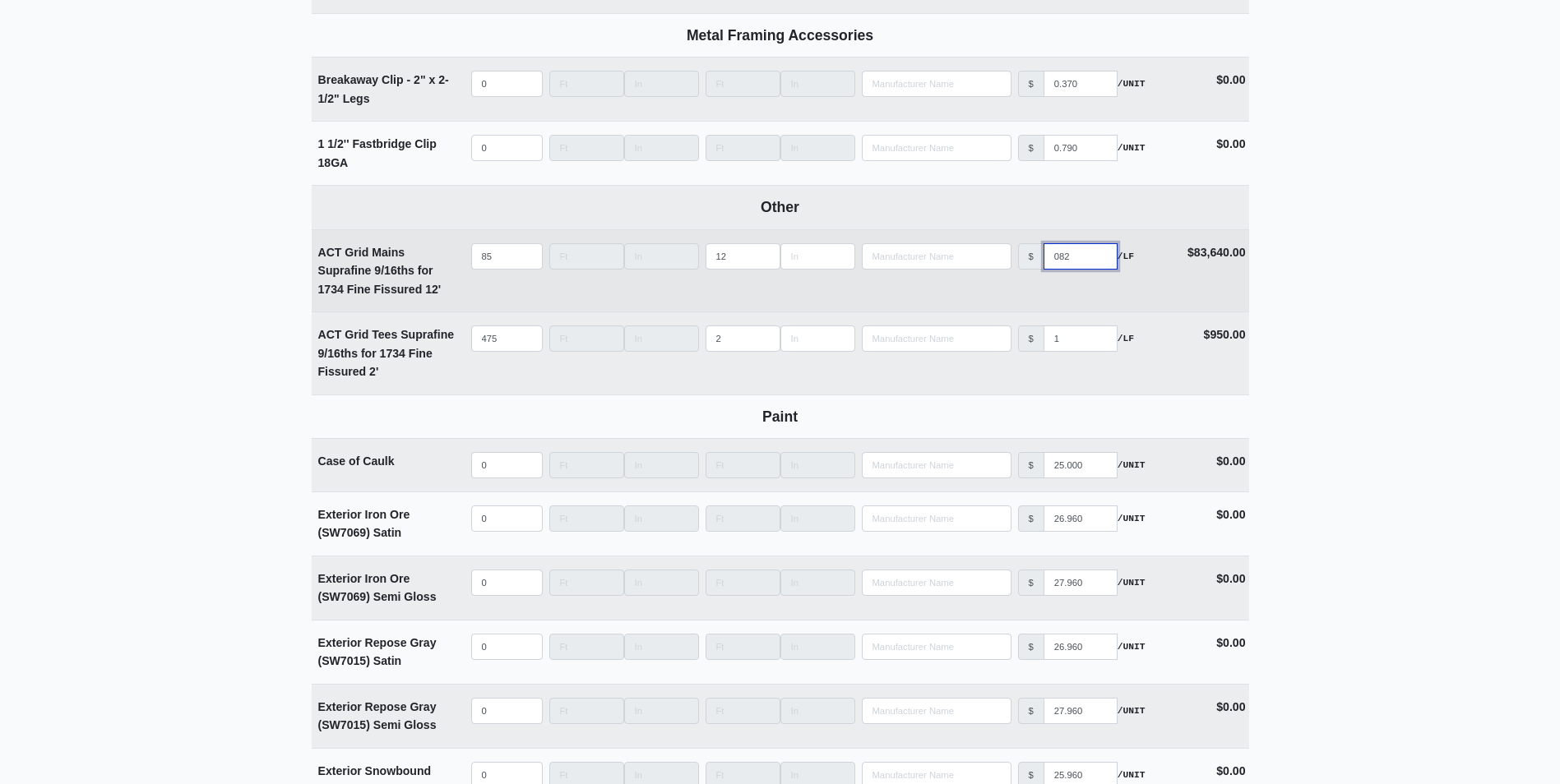
drag, startPoint x: 1065, startPoint y: 258, endPoint x: 1013, endPoint y: 258, distance: 52.0
click at [1013, 258] on tr "ACT Grid Mains Suprafine 9/16ths for 1734 Fine Fissured 12' Qty 85 Width Length…" at bounding box center [781, 271] width 938 height 83
select select
type input "0"
select select
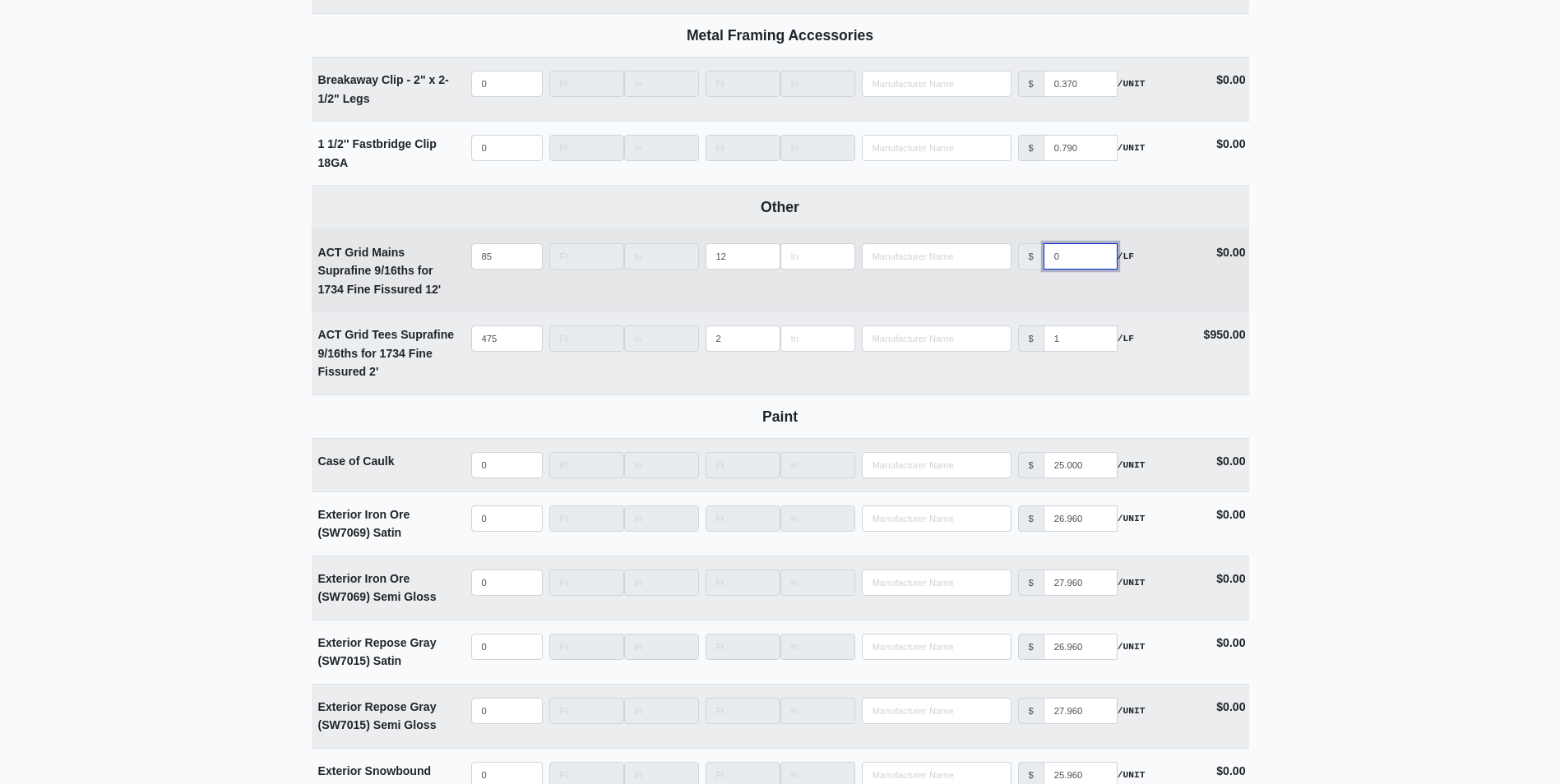
type input "0.8"
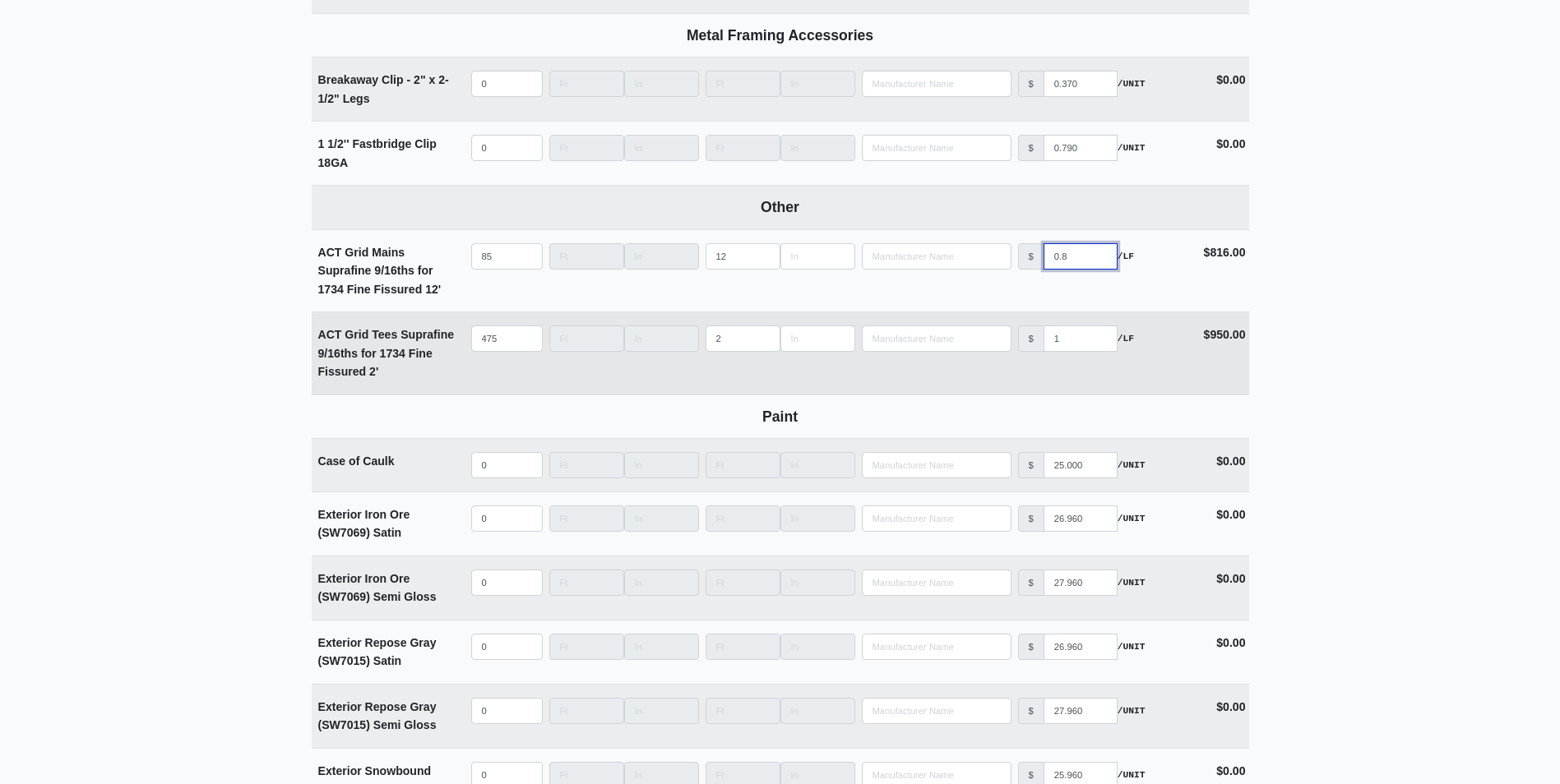
select select
type input "0.82"
drag, startPoint x: 1072, startPoint y: 349, endPoint x: 1009, endPoint y: 349, distance: 63.0
click at [1009, 349] on tr "ACT Grid Tees Suprafine 9/16ths for 1734 Fine Fissured 2' Qty 475 Width Length …" at bounding box center [781, 353] width 938 height 83
select select
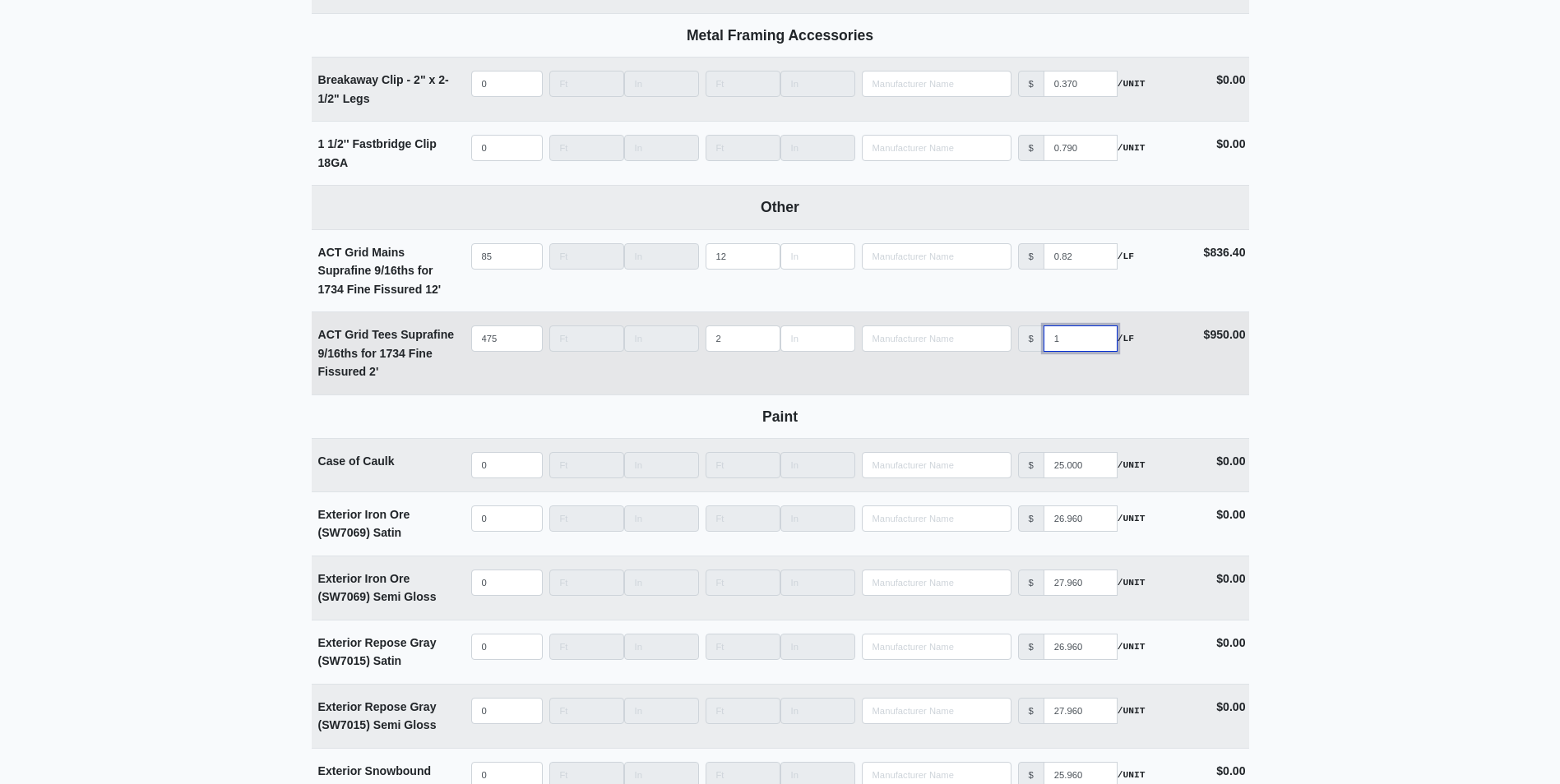
type input "0"
select select
type input "08"
select select
type input "082"
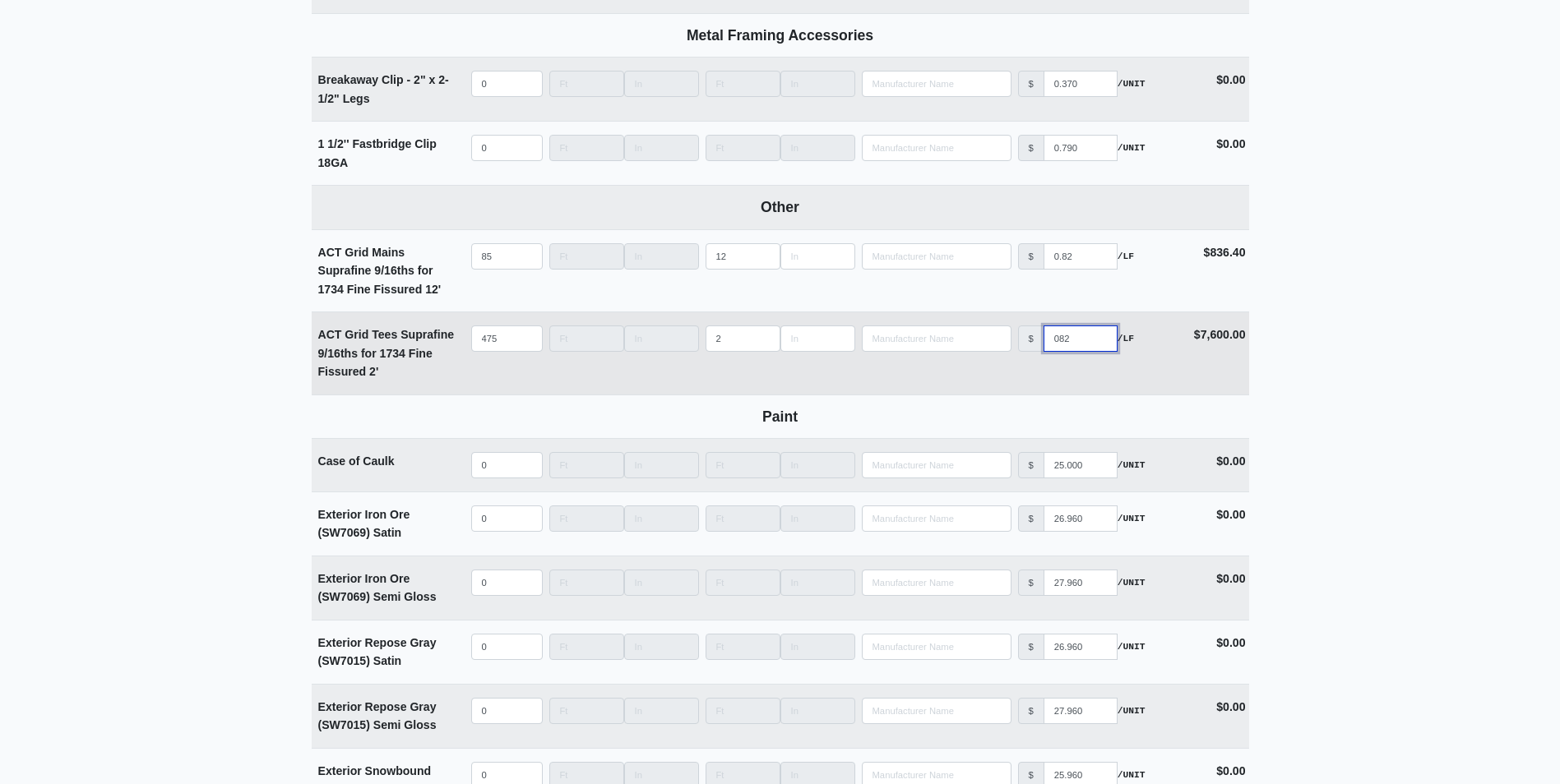
select select
type input "0825"
select select
type input "082"
select select
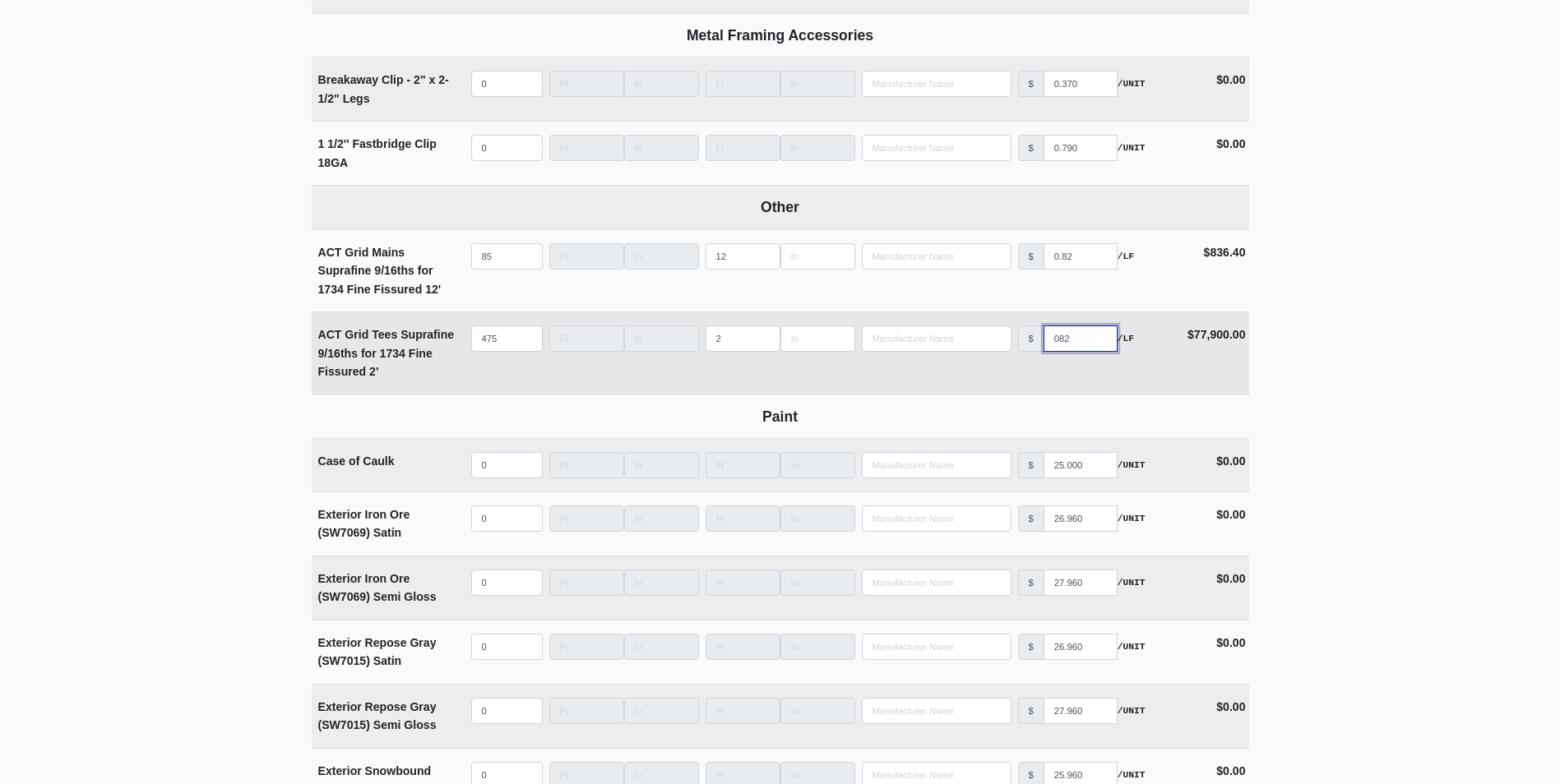
type input "08"
select select
type input "0"
select select
type input "0.8"
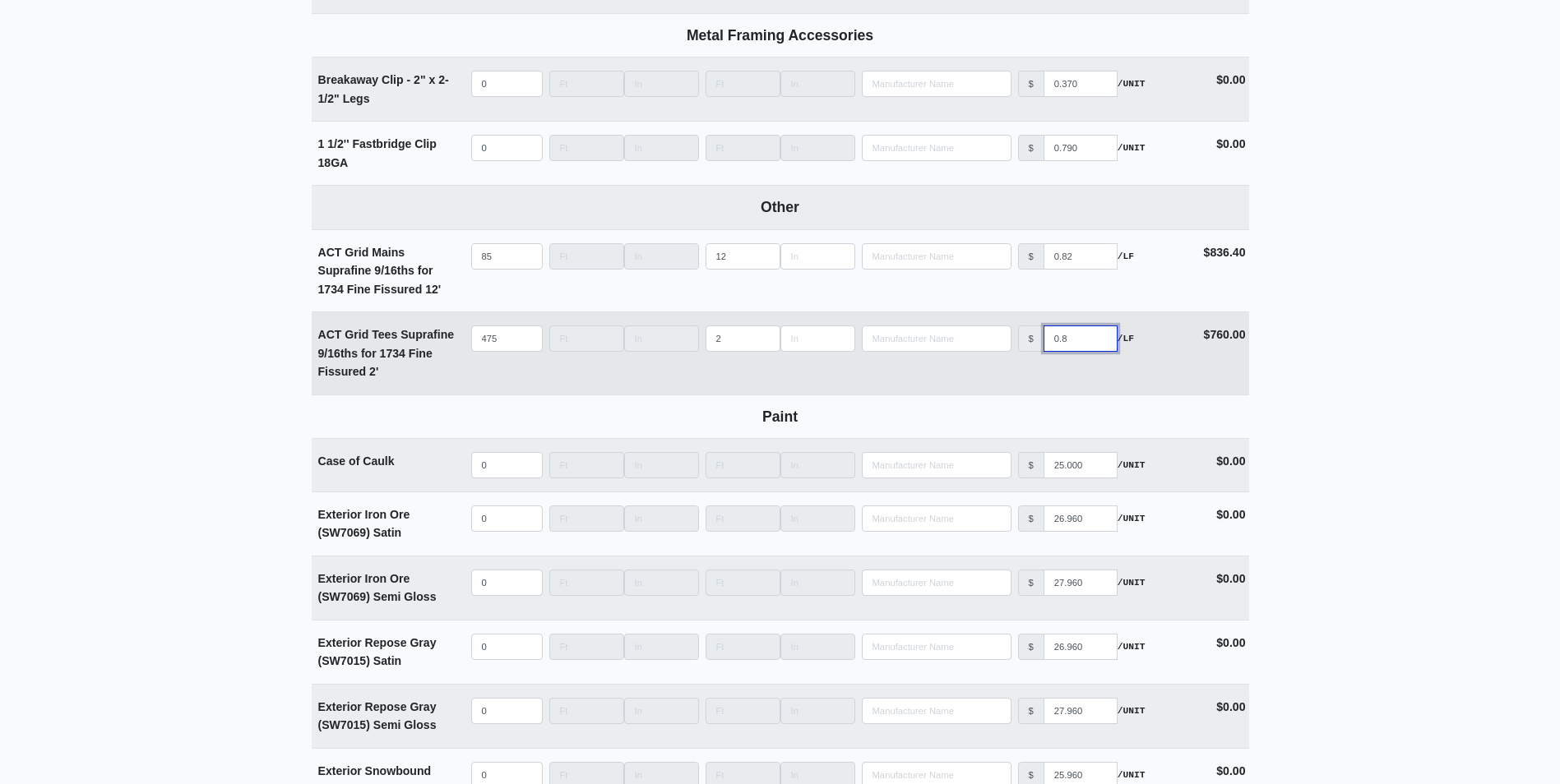
select select
type input "0.82"
click at [1010, 366] on td "Manufacturer No Results" at bounding box center [936, 354] width 156 height 82
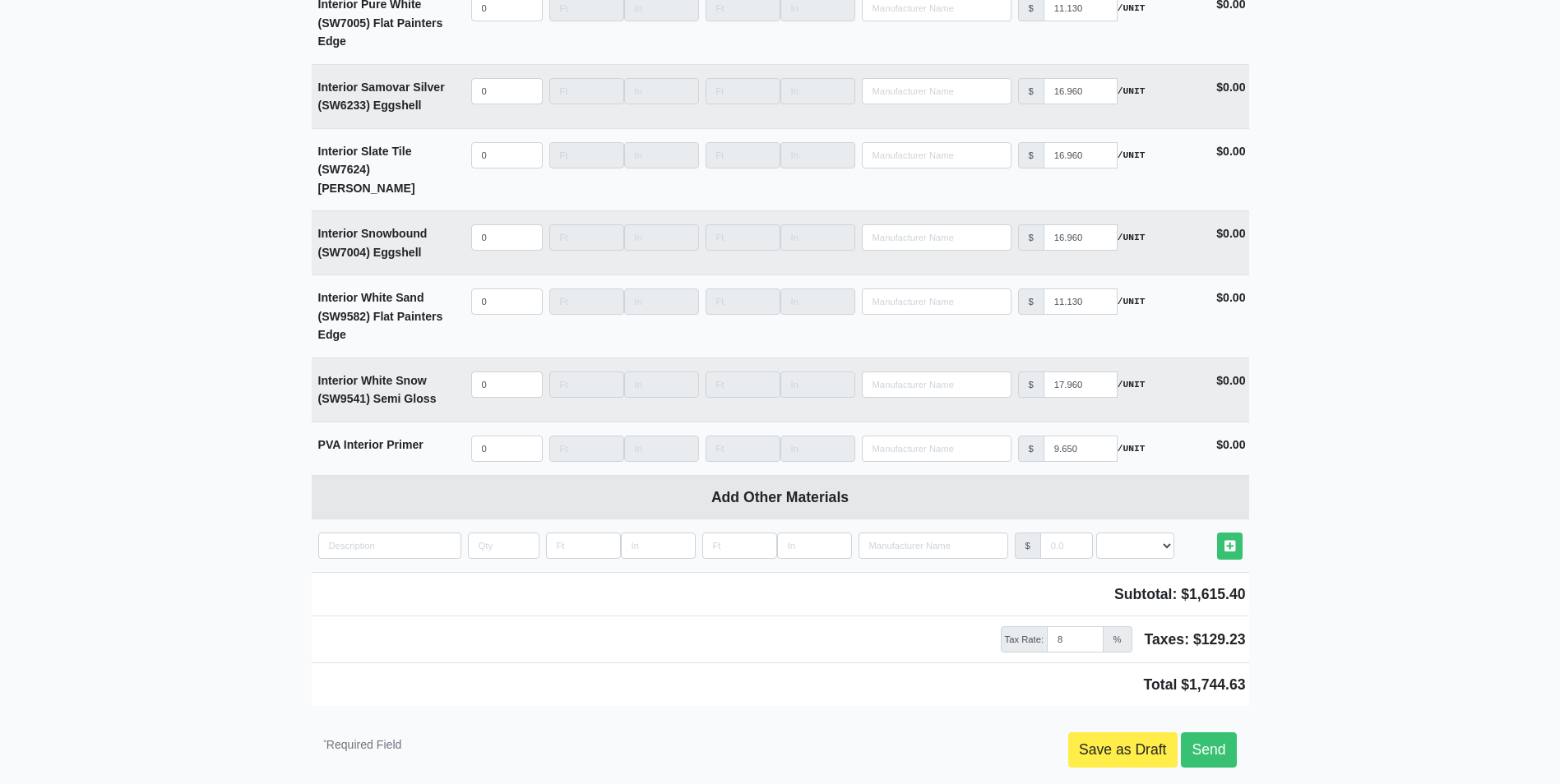
scroll to position [4319, 0]
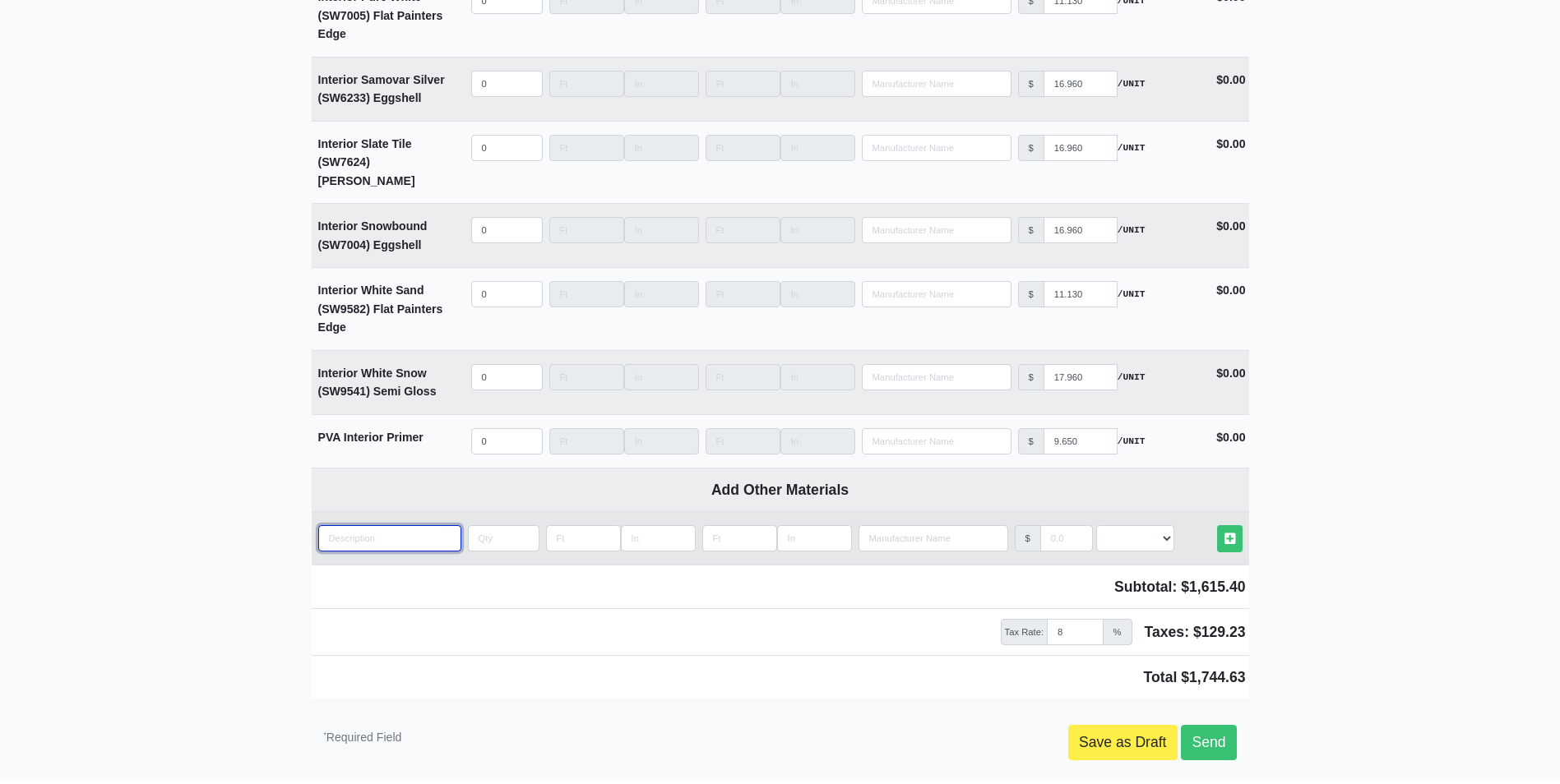
click at [388, 525] on input "quantity" at bounding box center [389, 537] width 143 height 26
paste input "ACT Grid Mains Suprafine 9/16ths for 1734 Fine Fissured"
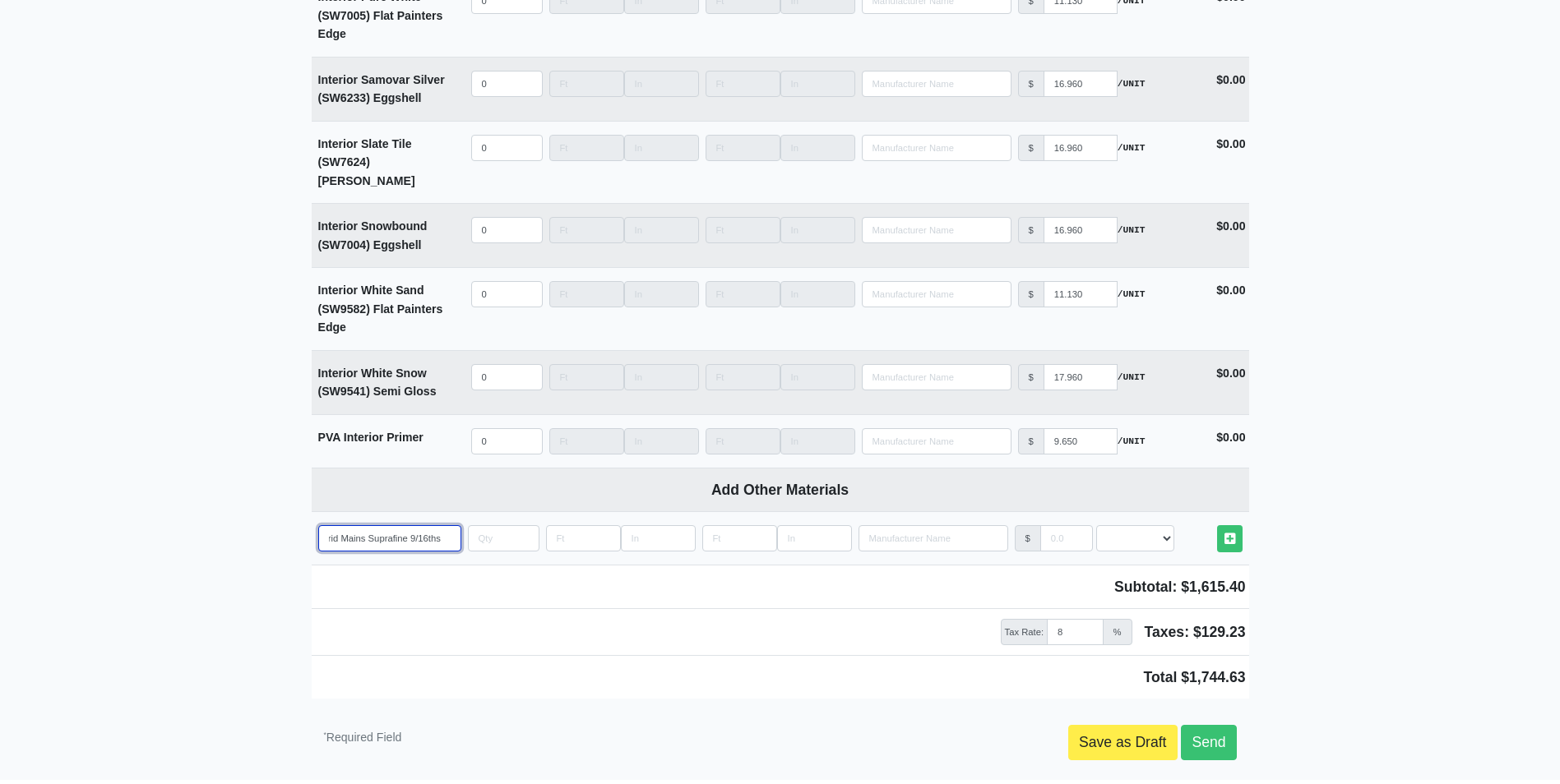
scroll to position [0, 0]
drag, startPoint x: 361, startPoint y: 471, endPoint x: 281, endPoint y: 468, distance: 80.1
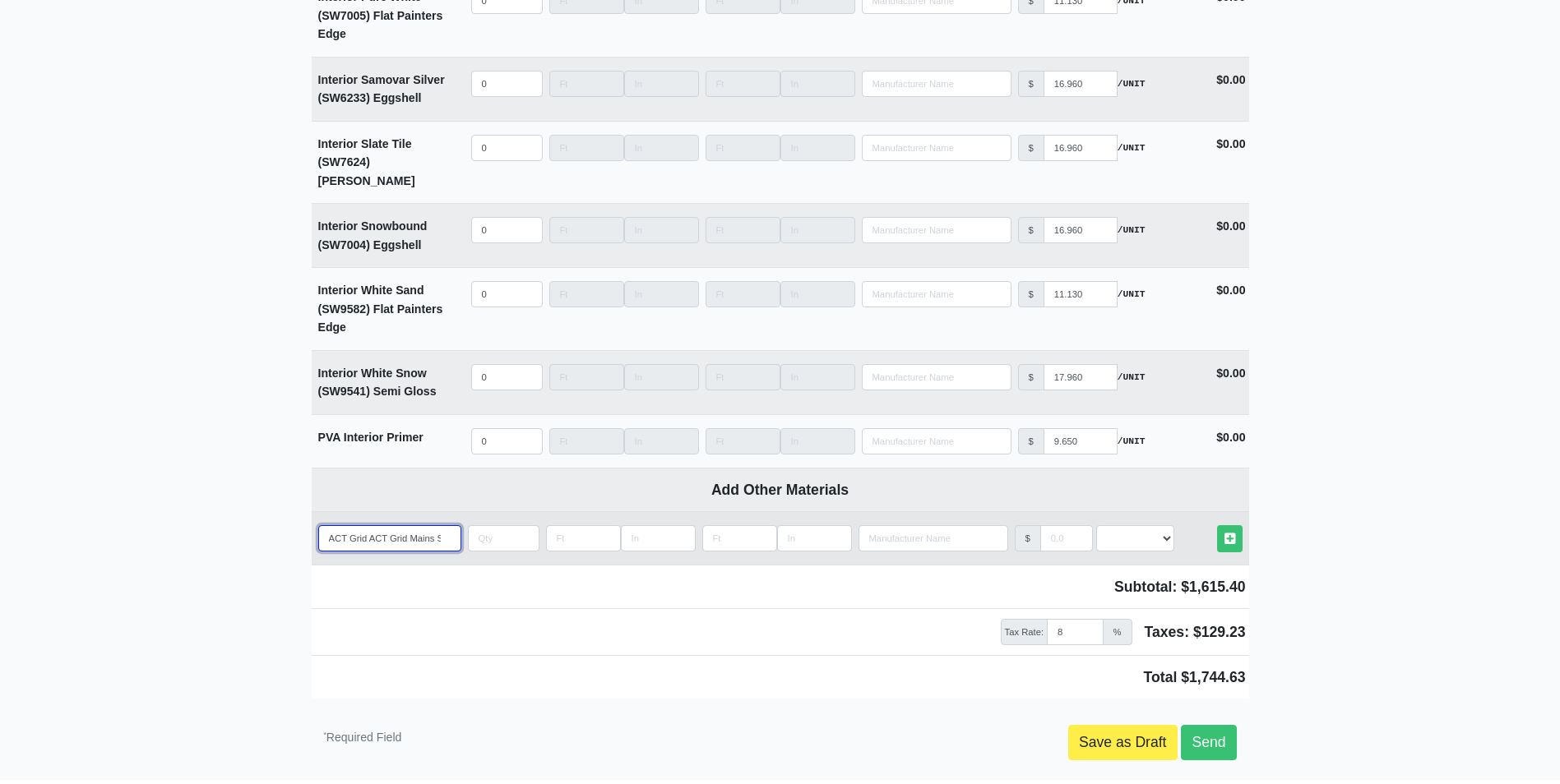
click at [389, 525] on input "ACT Grid ACT Grid Mains Suprafine 9/16ths" at bounding box center [389, 537] width 143 height 26
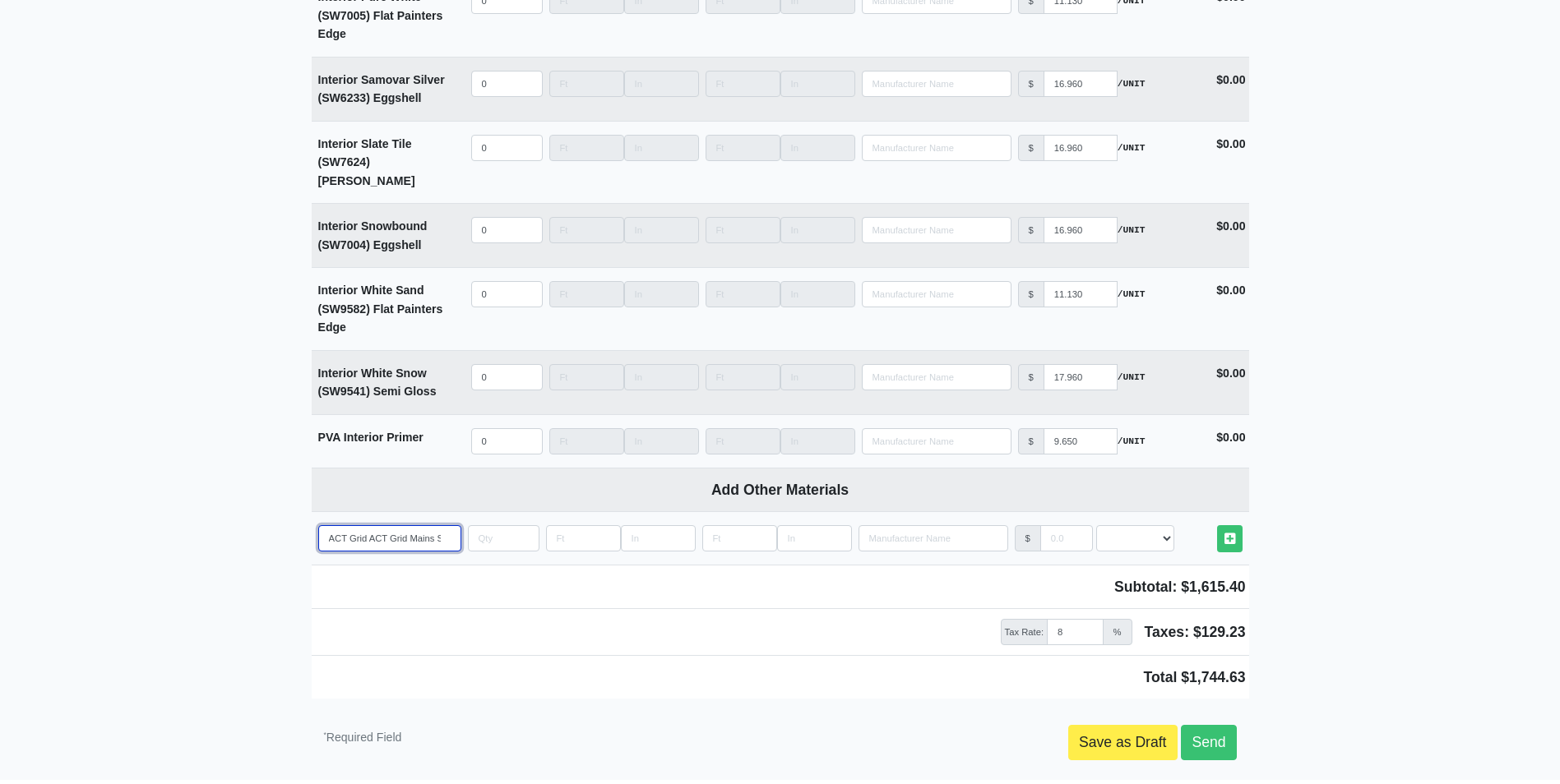
drag, startPoint x: 433, startPoint y: 471, endPoint x: 282, endPoint y: 471, distance: 151.0
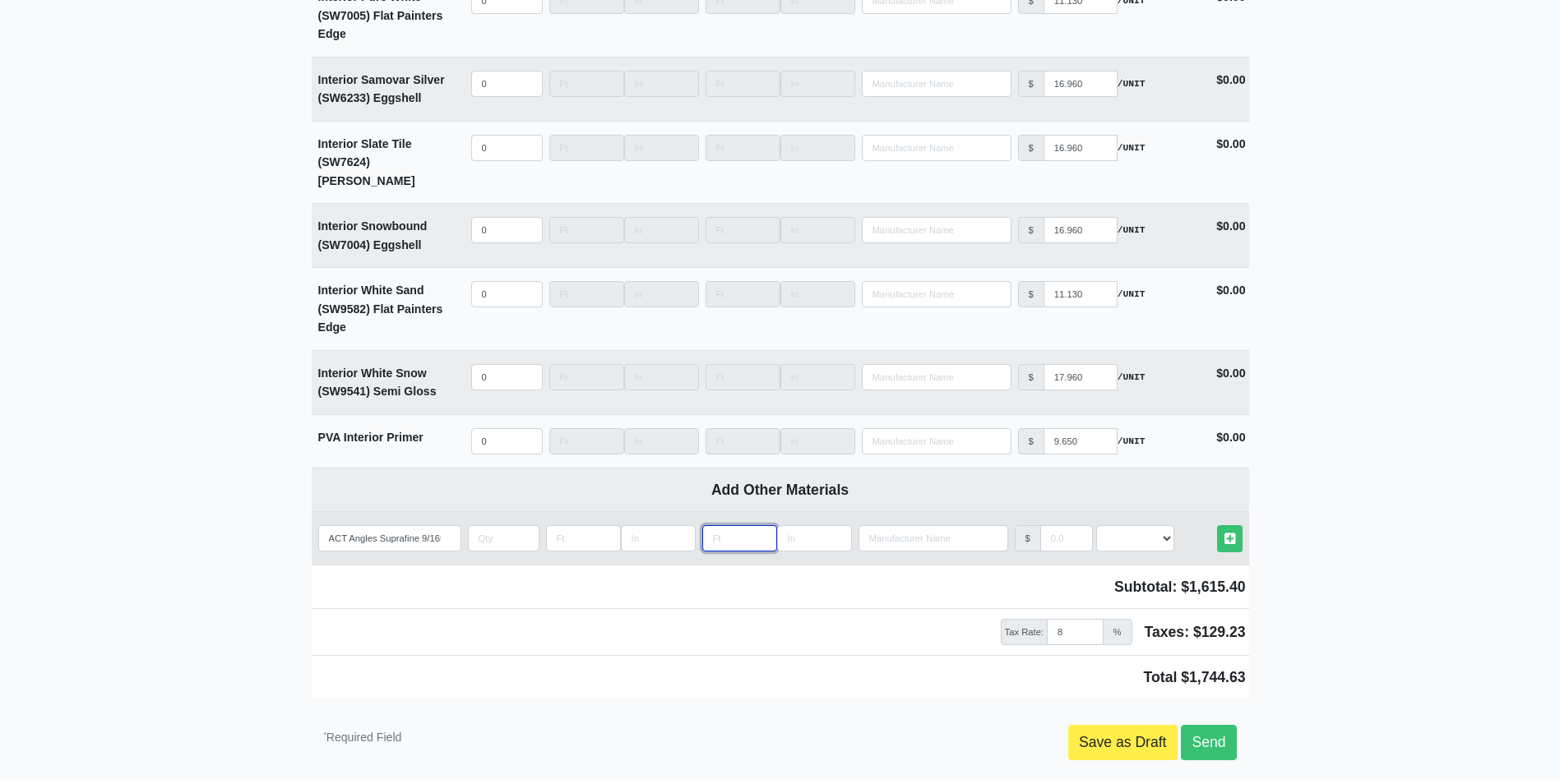
click at [712, 525] on input "Length" at bounding box center [739, 537] width 75 height 26
click at [497, 525] on input "quantity" at bounding box center [503, 537] width 71 height 26
click at [1056, 525] on input "manufacturer" at bounding box center [1066, 537] width 53 height 26
click at [1141, 525] on select "Select an Option! UNIT MLF LF MSQFT SQFT" at bounding box center [1135, 537] width 78 height 26
click at [1096, 525] on select "Select an Option! UNIT MLF LF MSQFT SQFT" at bounding box center [1135, 537] width 78 height 26
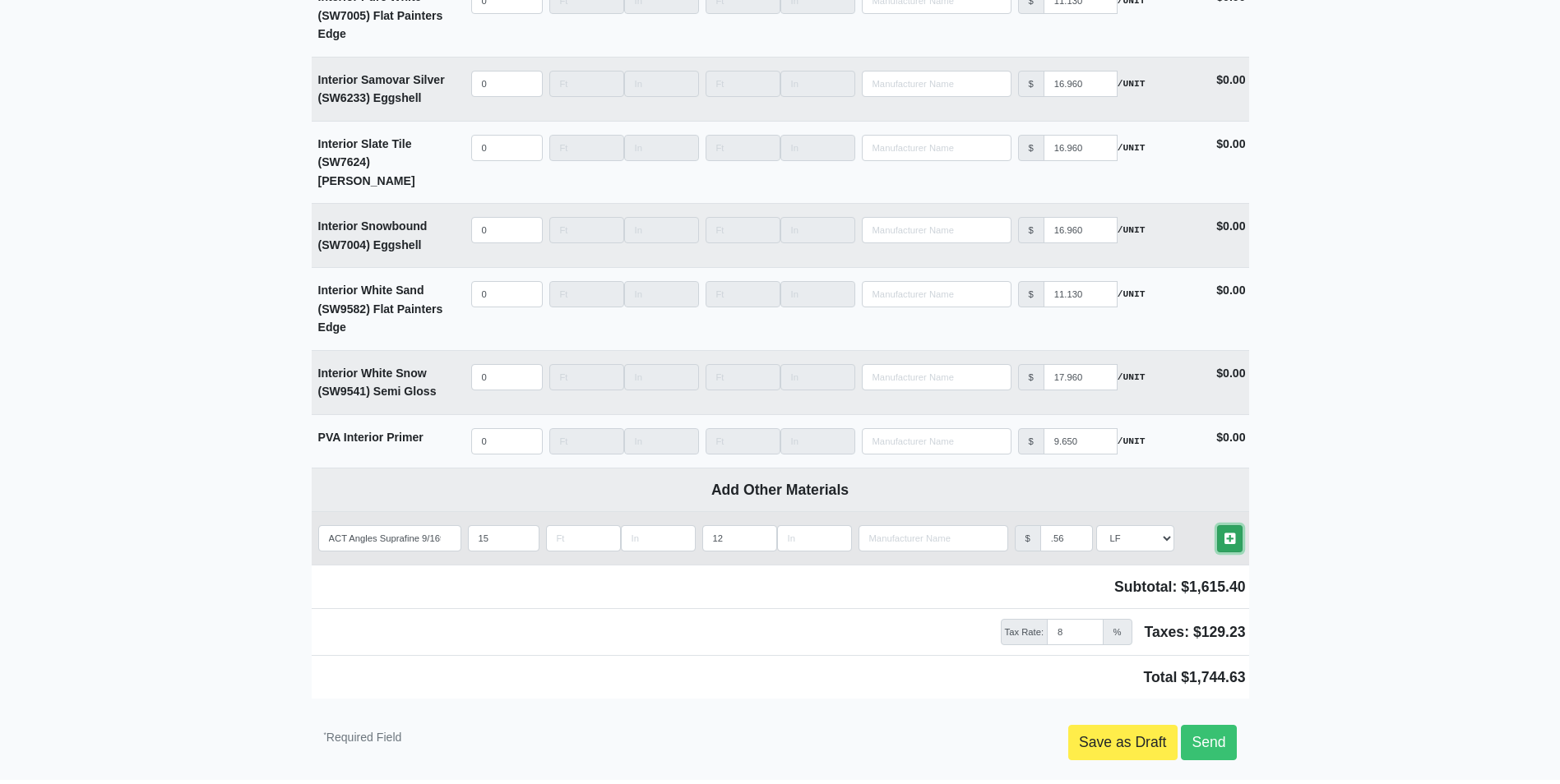
click at [1217, 525] on link "Other Materials" at bounding box center [1230, 538] width 25 height 27
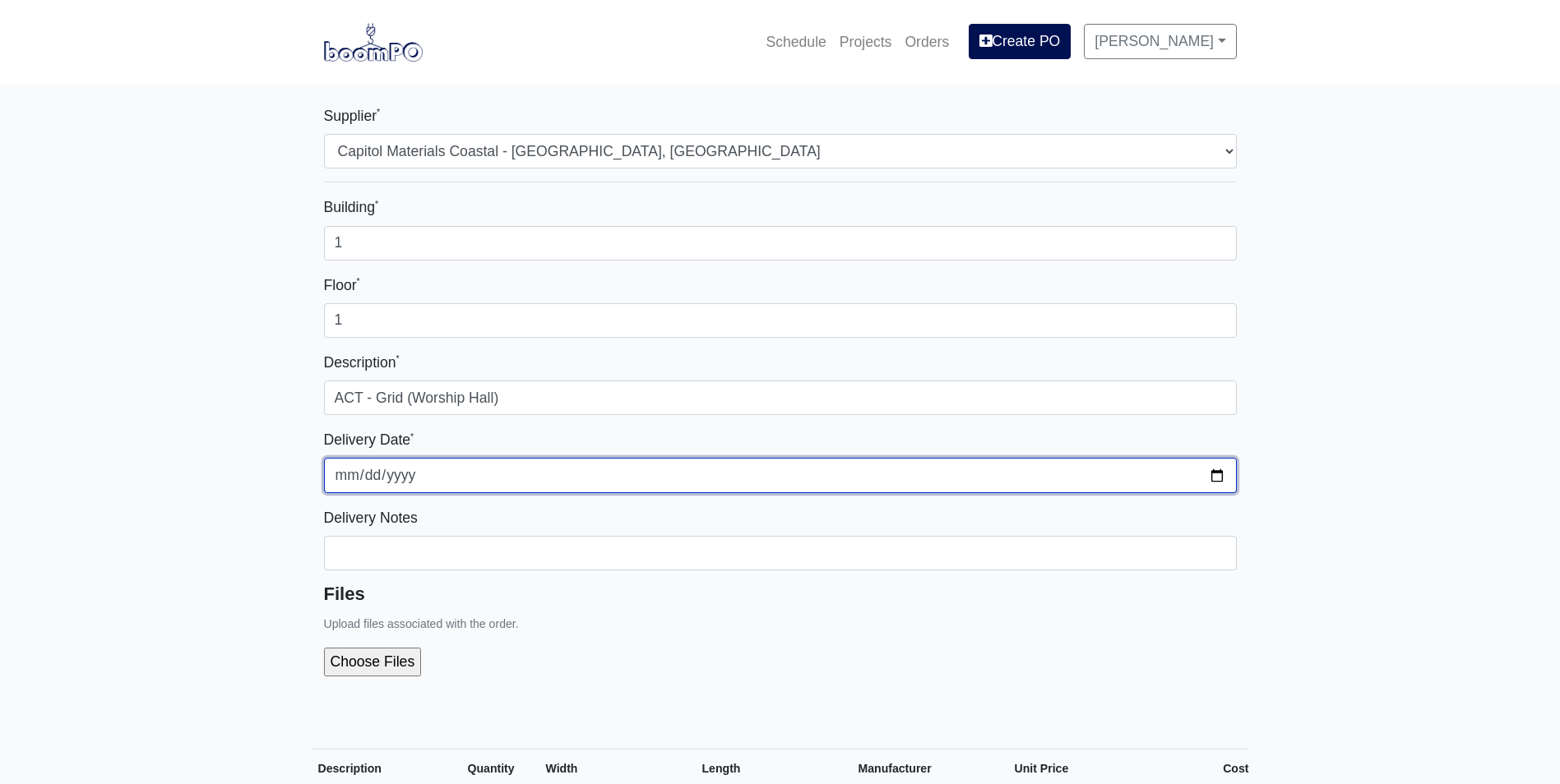
click at [1204, 480] on input "2025-08-11" at bounding box center [780, 475] width 913 height 34
click at [1219, 475] on input "2025-08-11" at bounding box center [780, 475] width 913 height 34
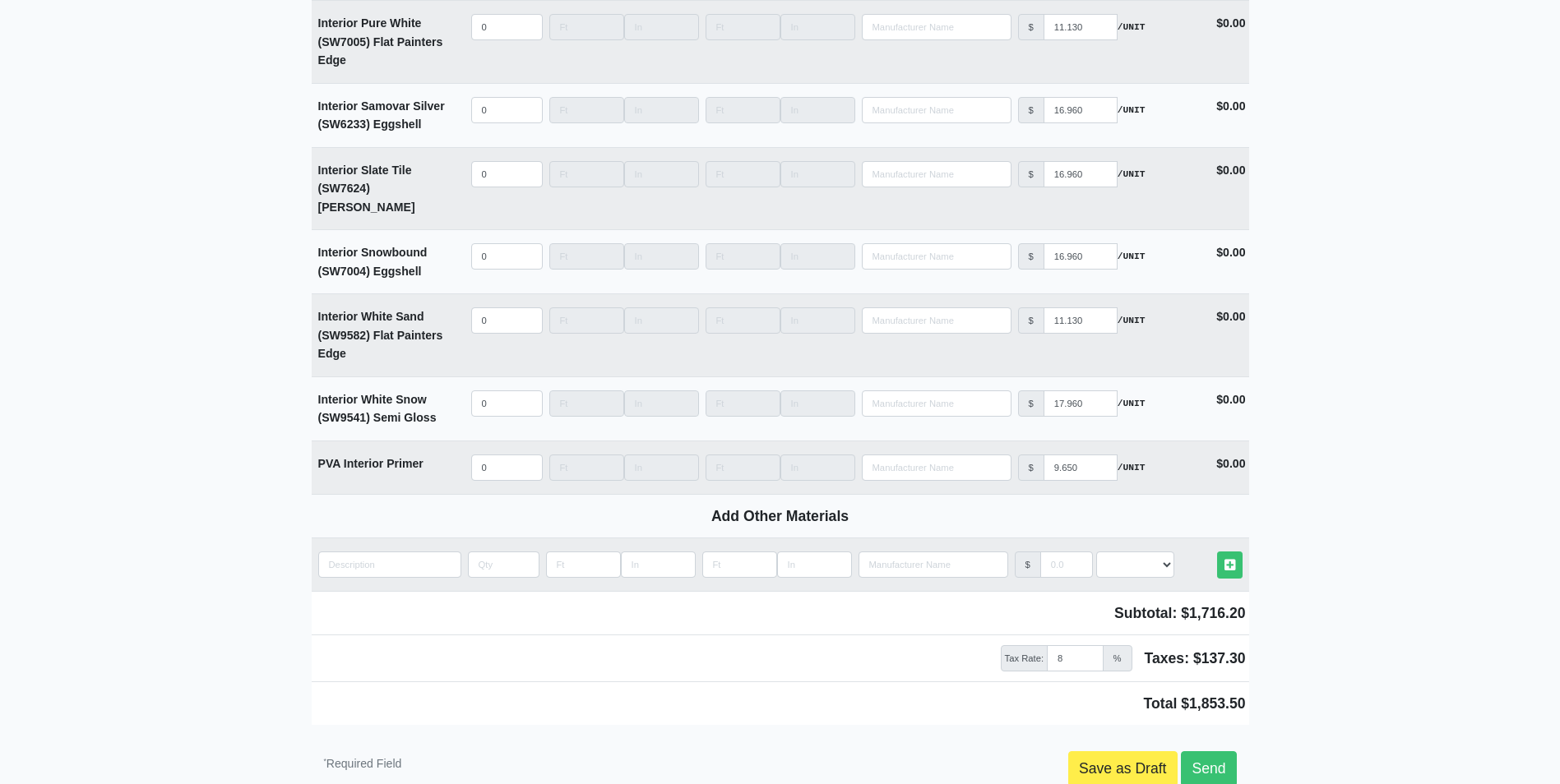
scroll to position [4383, 0]
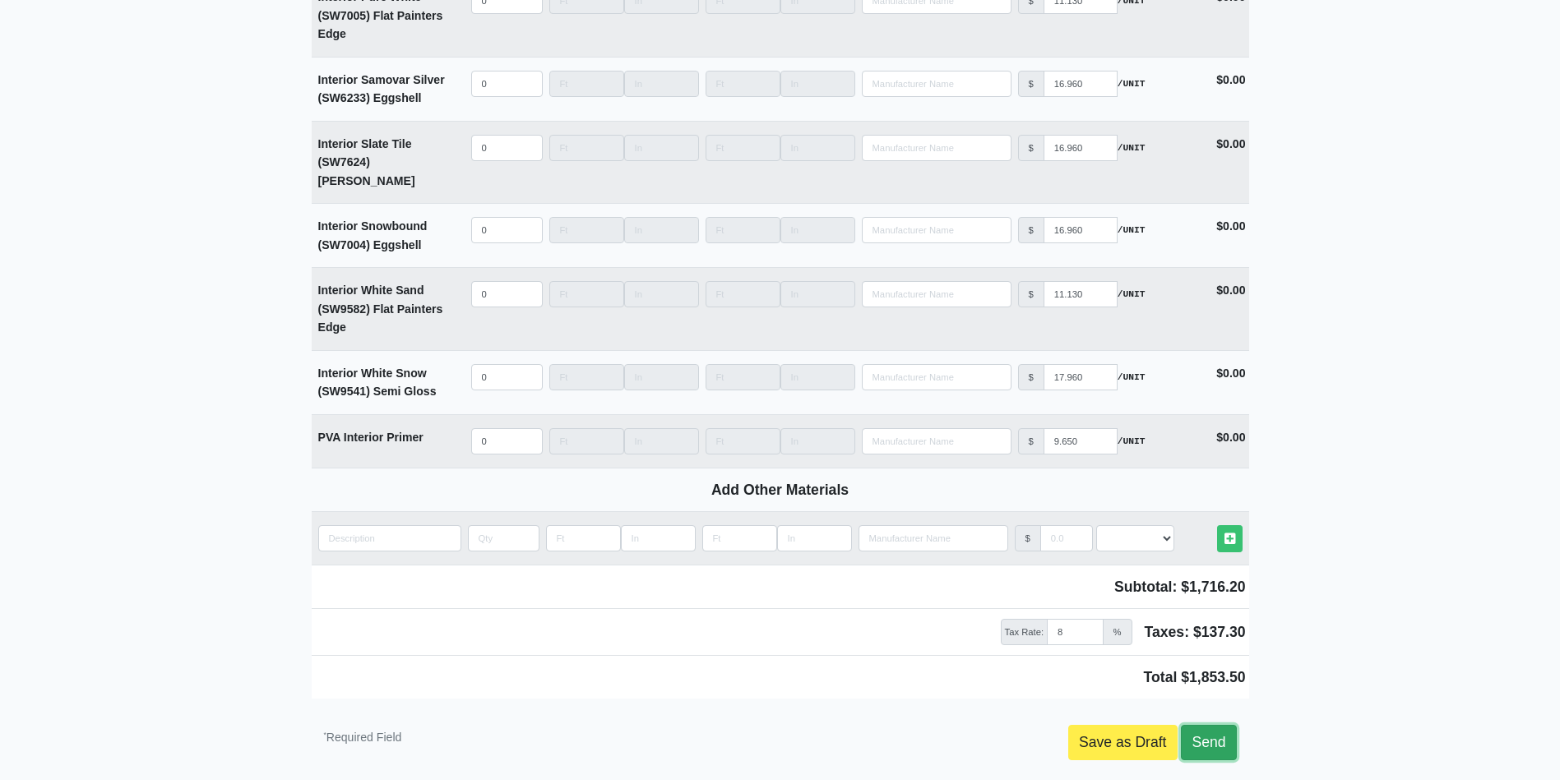
click at [1209, 725] on link "Send" at bounding box center [1209, 742] width 55 height 34
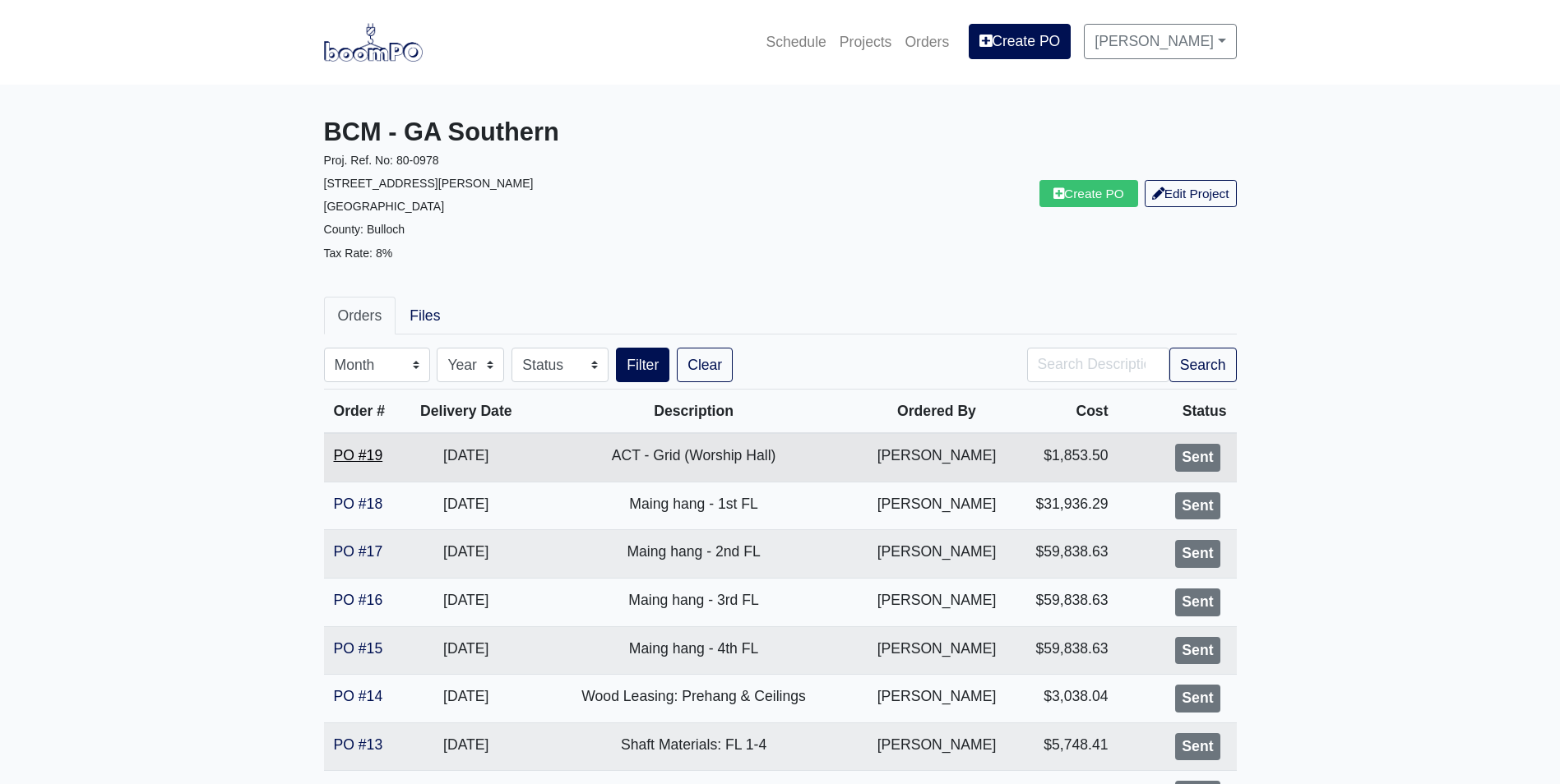
click at [347, 459] on link "PO #19" at bounding box center [358, 455] width 49 height 17
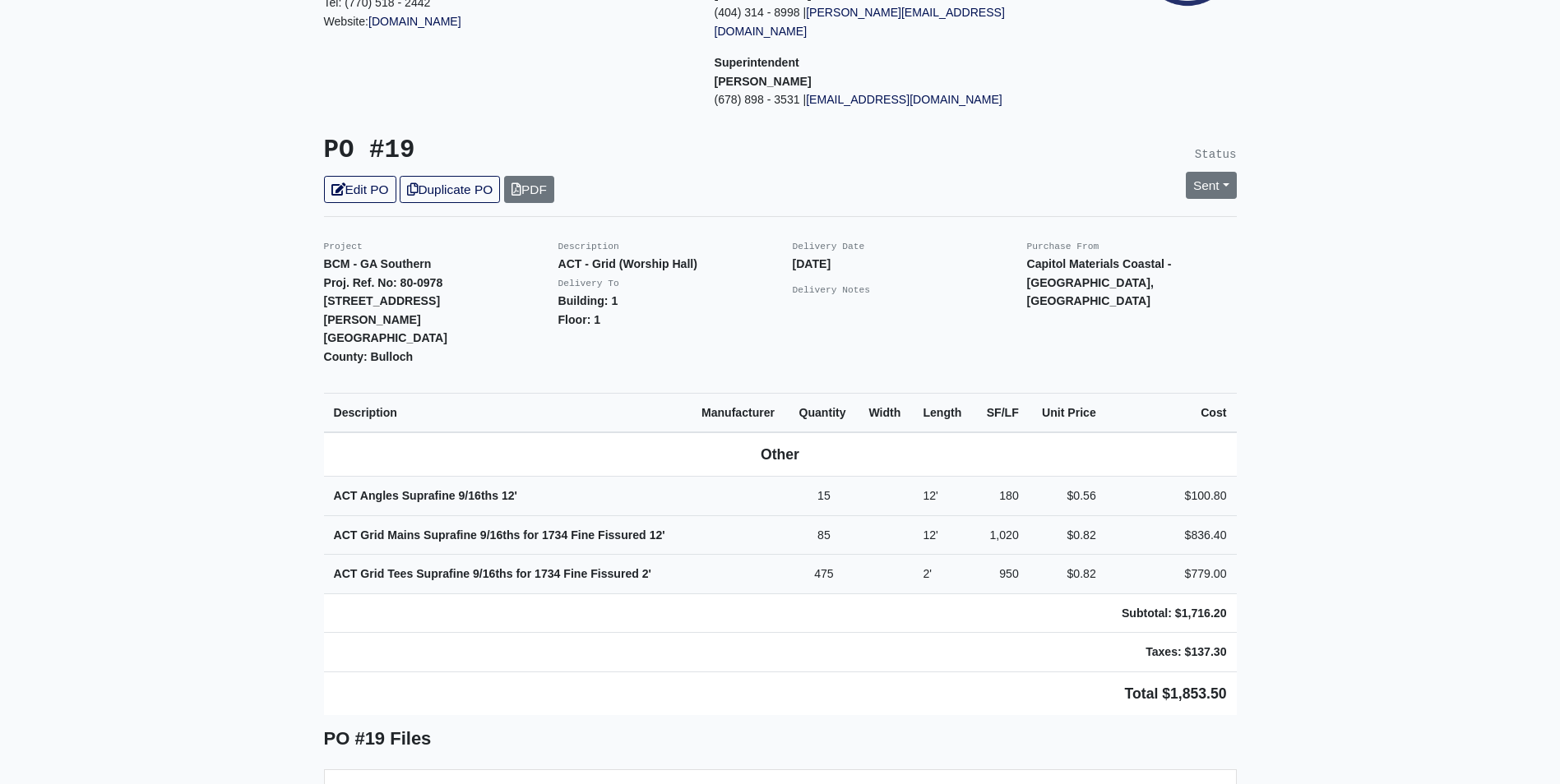
scroll to position [247, 0]
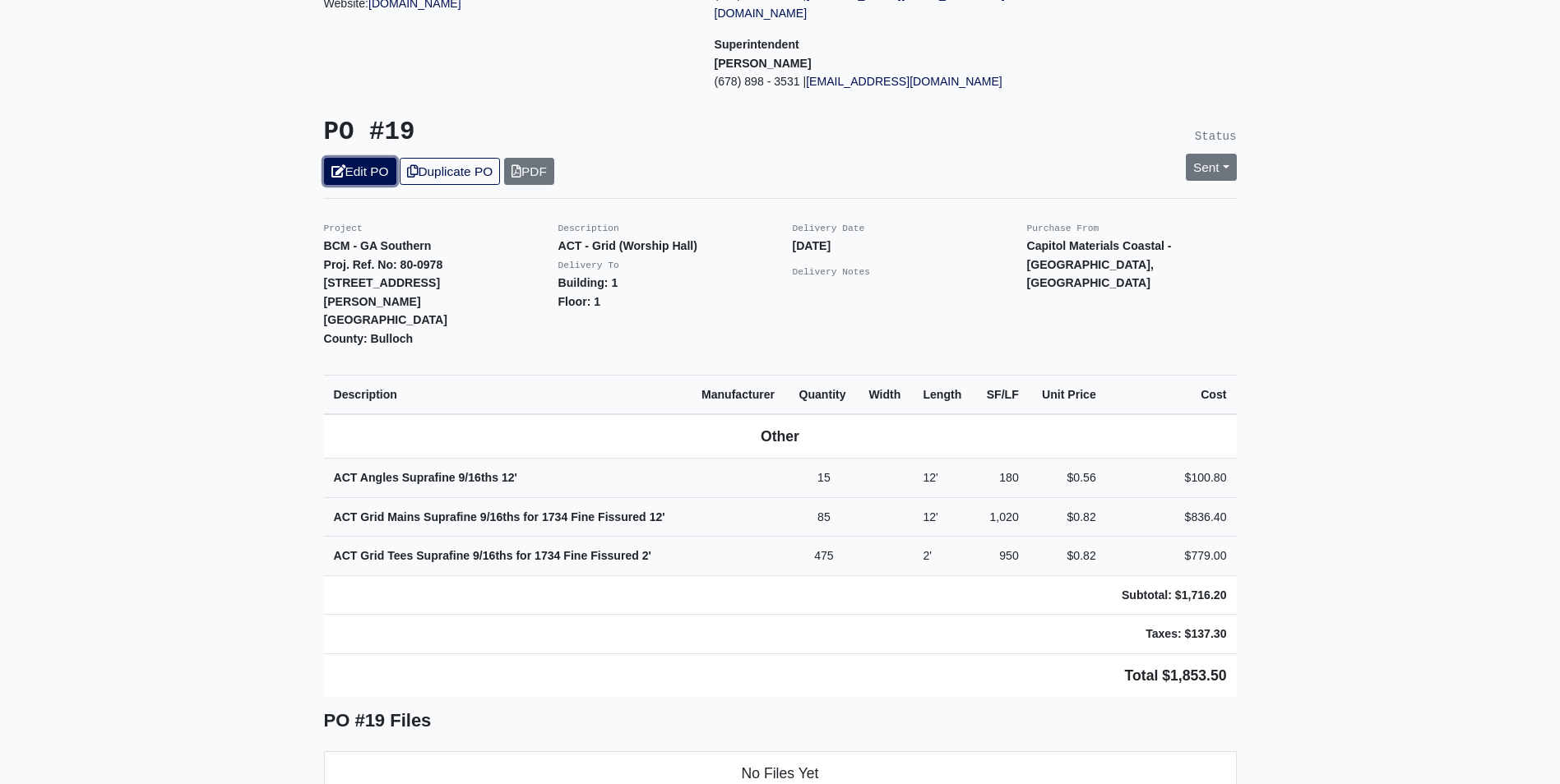
click at [351, 158] on link "Edit PO" at bounding box center [360, 171] width 72 height 27
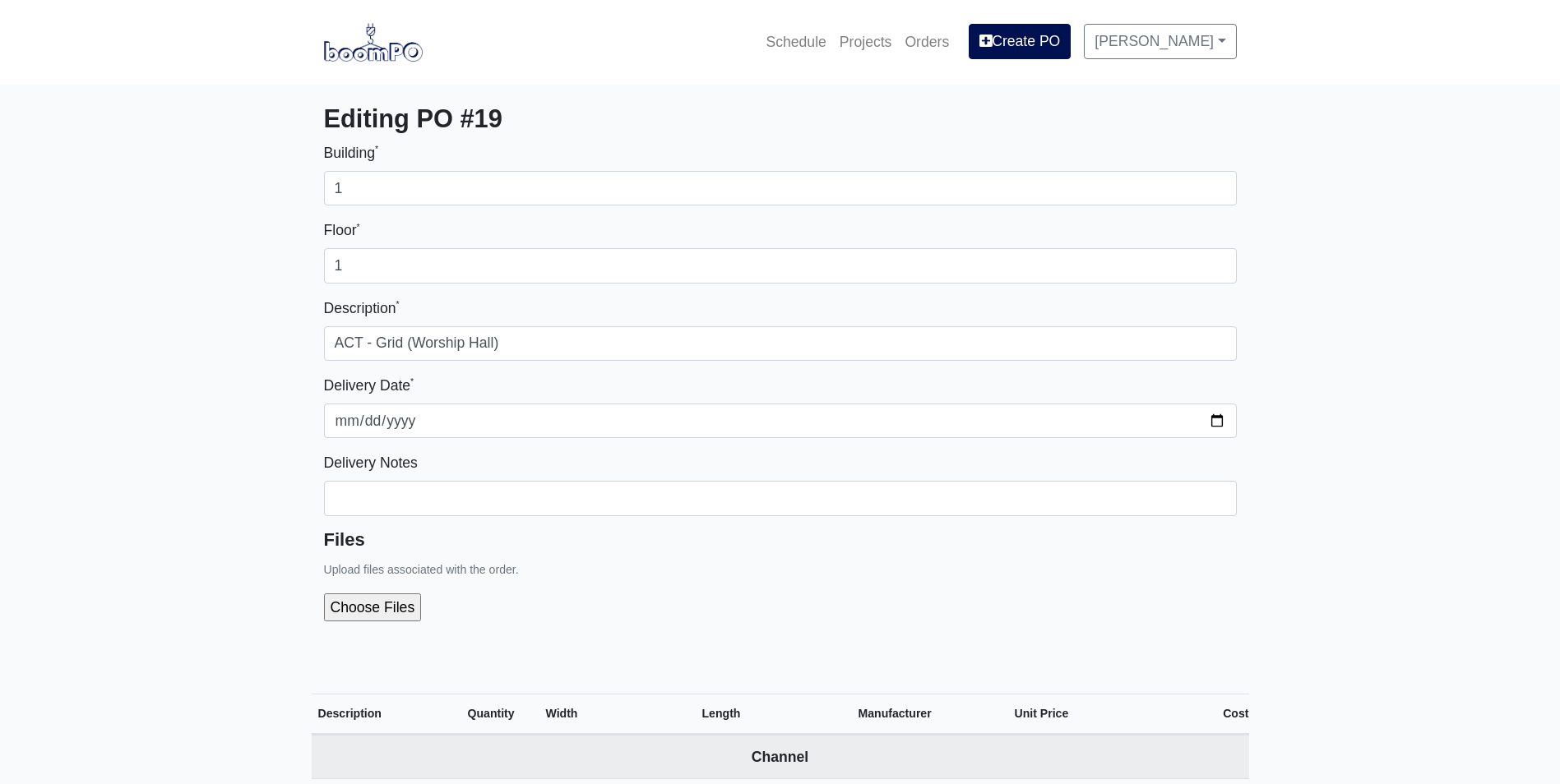
select select
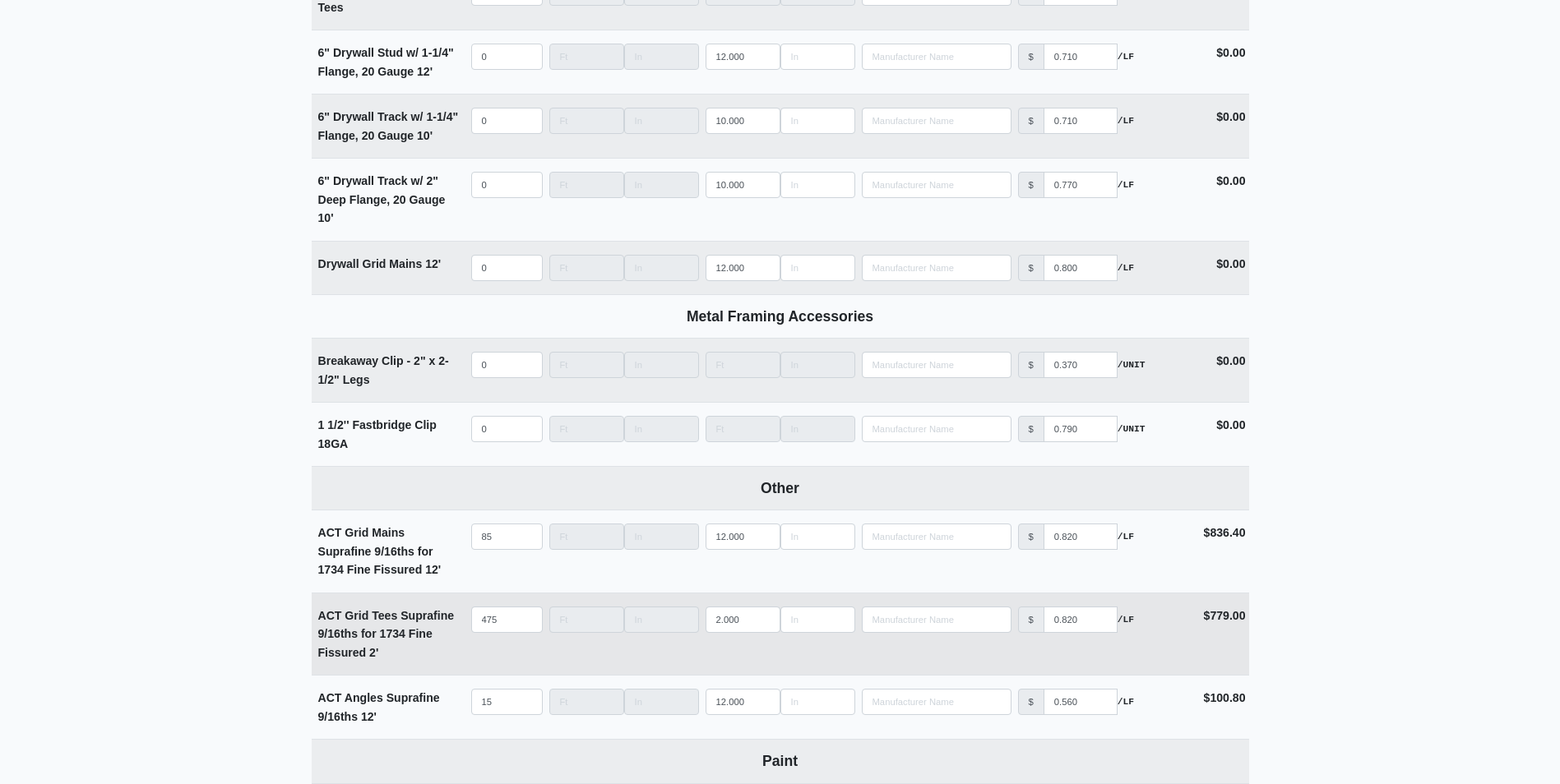
scroll to position [2931, 0]
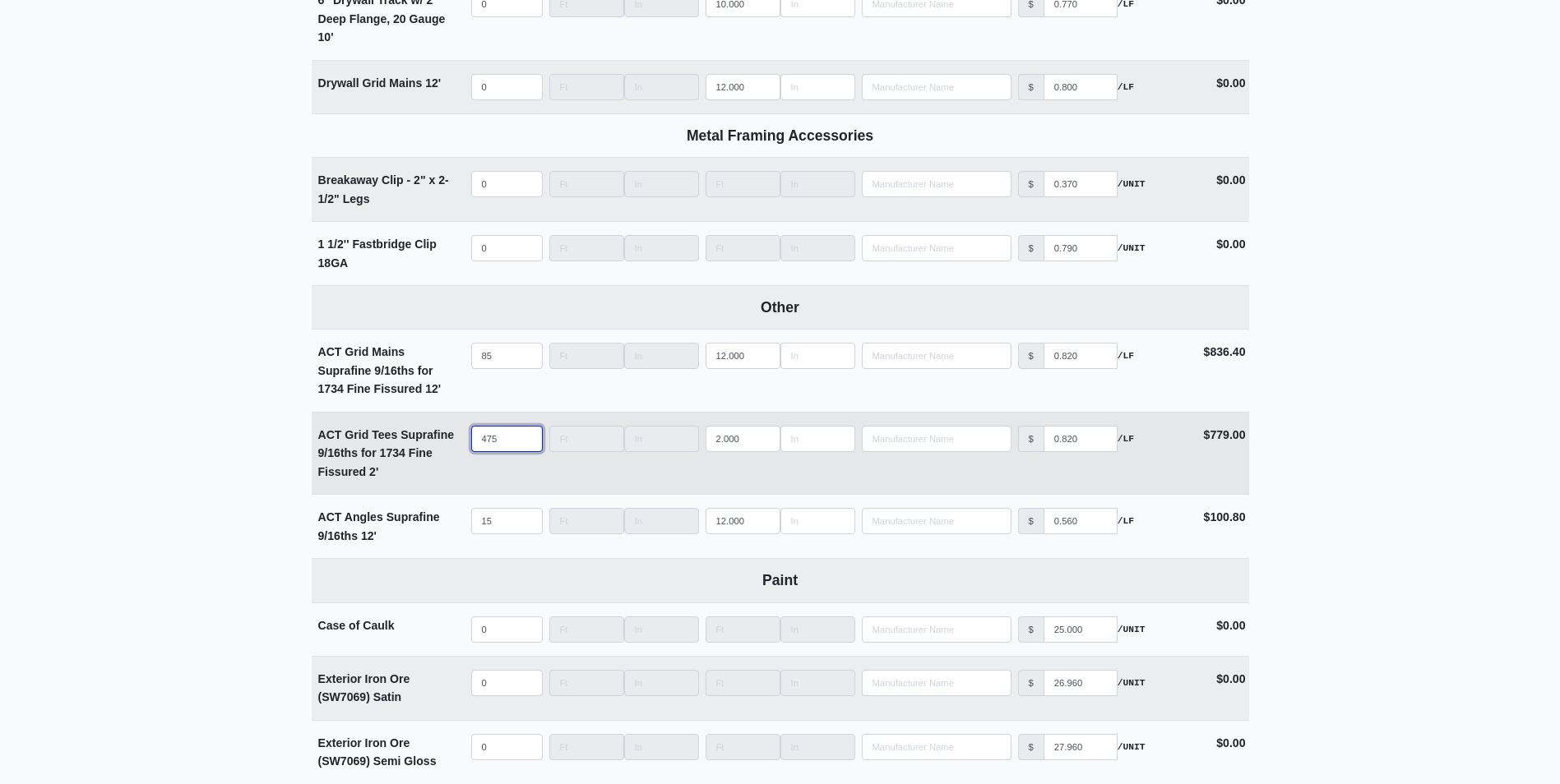
drag, startPoint x: 497, startPoint y: 448, endPoint x: 446, endPoint y: 447, distance: 51.0
click at [446, 447] on tr "ACT Grid Tees Suprafine 9/16ths for 1734 Fine Fissured 2' Qty 475 Width Length …" at bounding box center [781, 453] width 938 height 83
type input "4"
select select
type input "45"
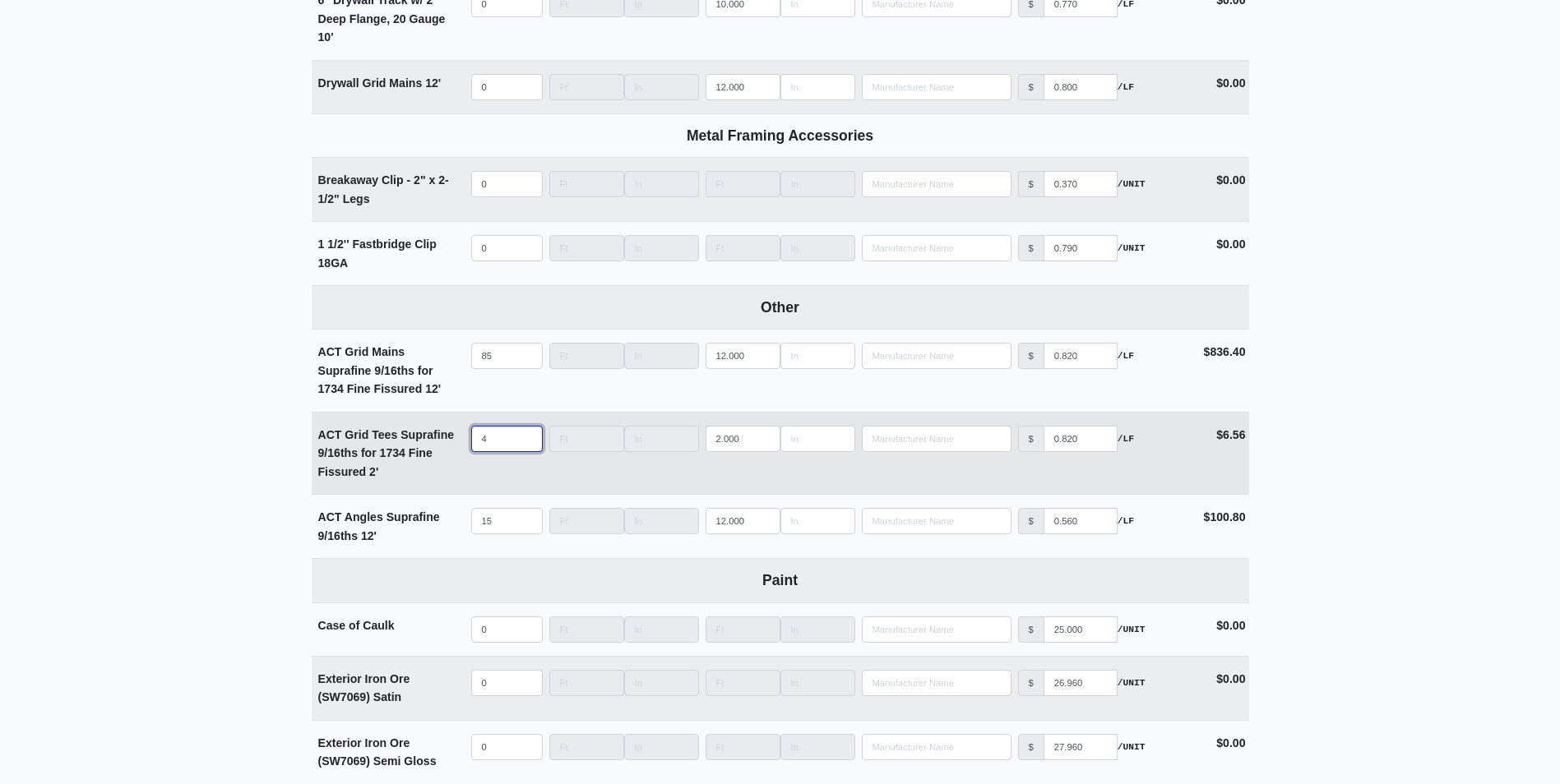
select select
type input "450"
select select
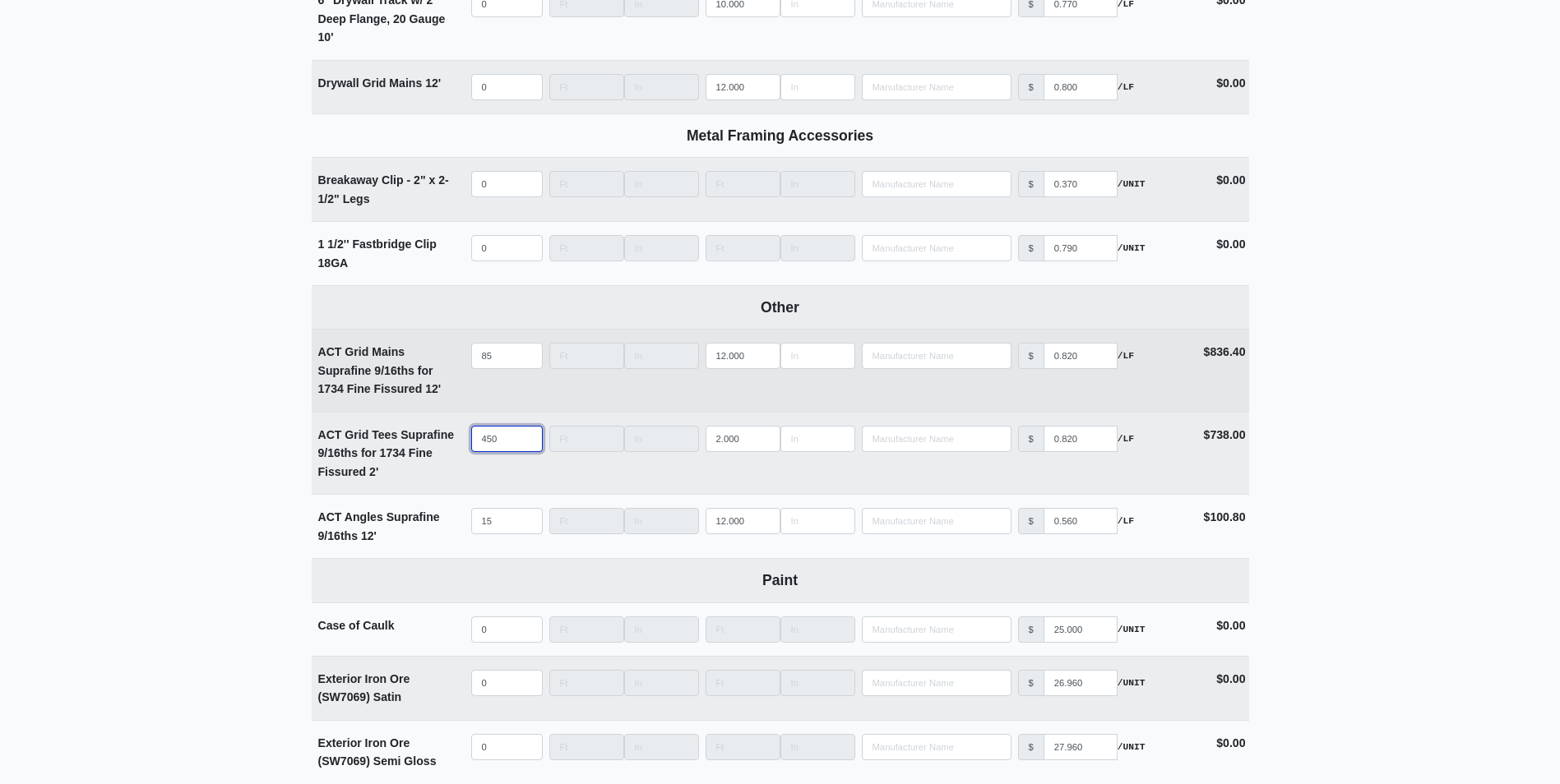
type input "450"
drag, startPoint x: 505, startPoint y: 358, endPoint x: 440, endPoint y: 358, distance: 65.0
click at [440, 358] on tr "ACT Grid Mains Suprafine 9/16ths for 1734 Fine Fissured 12' Qty 85 Width Length…" at bounding box center [781, 370] width 938 height 83
type input "8"
select select
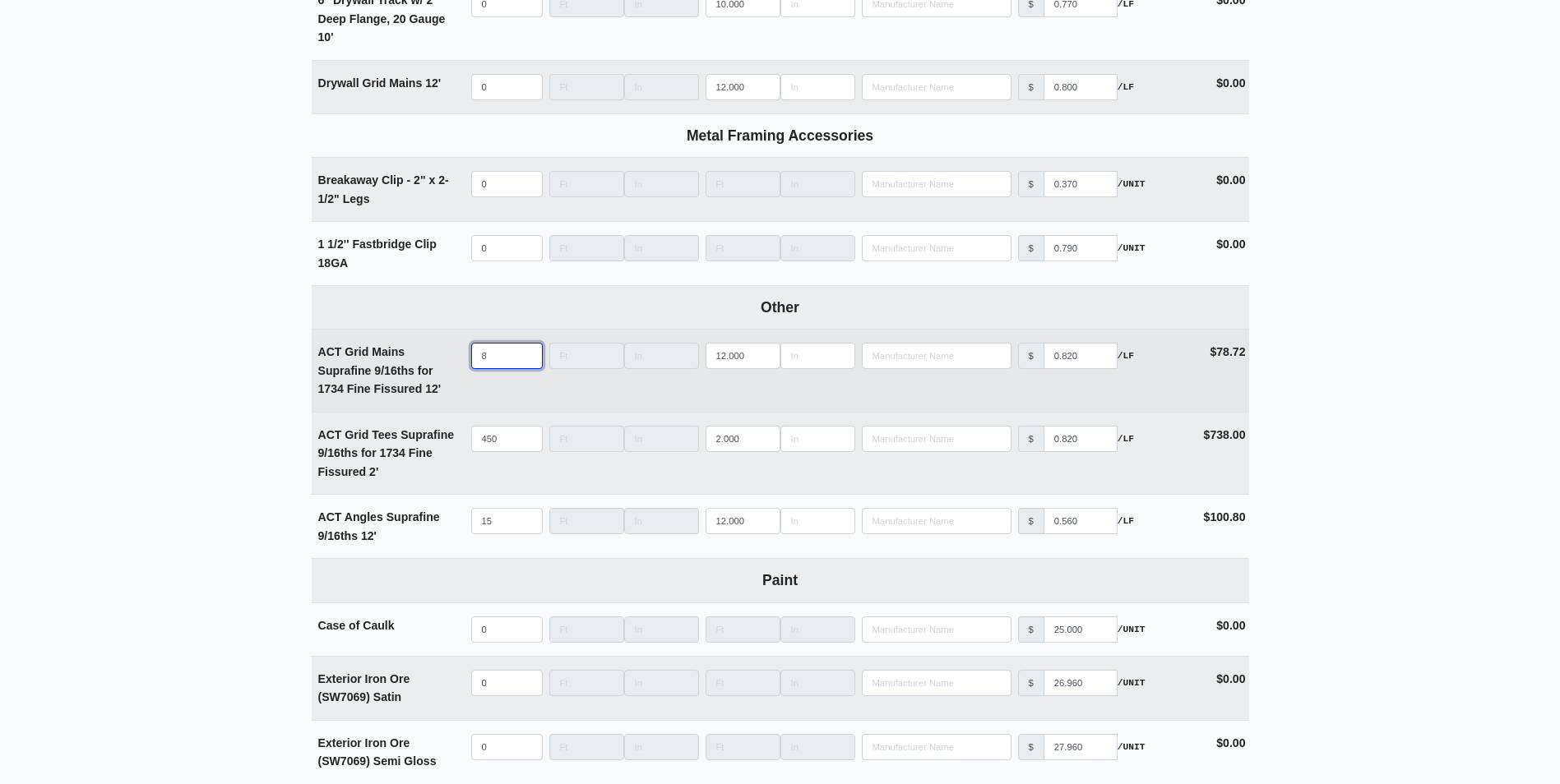
type input "80"
select select
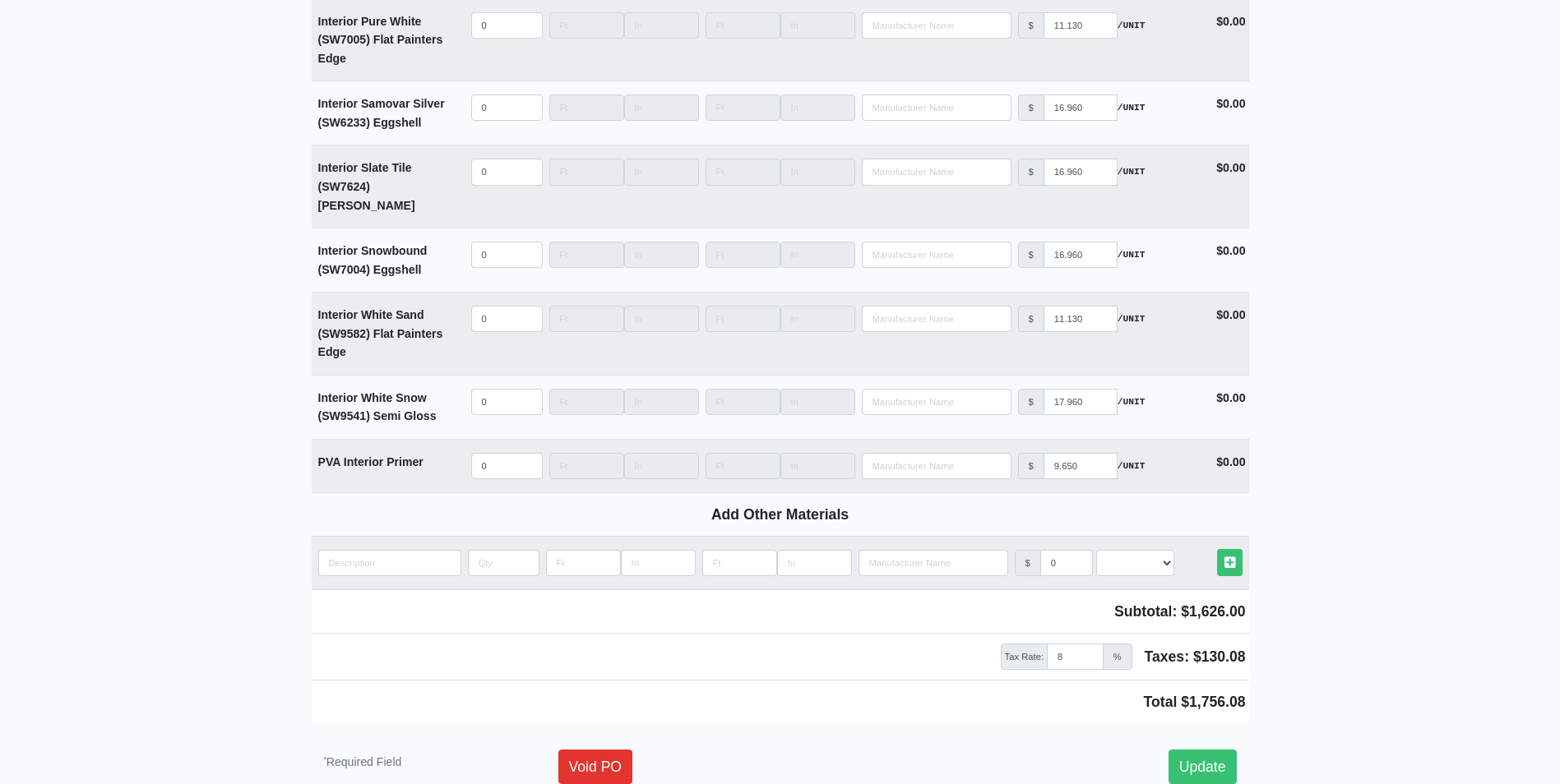
scroll to position [4328, 0]
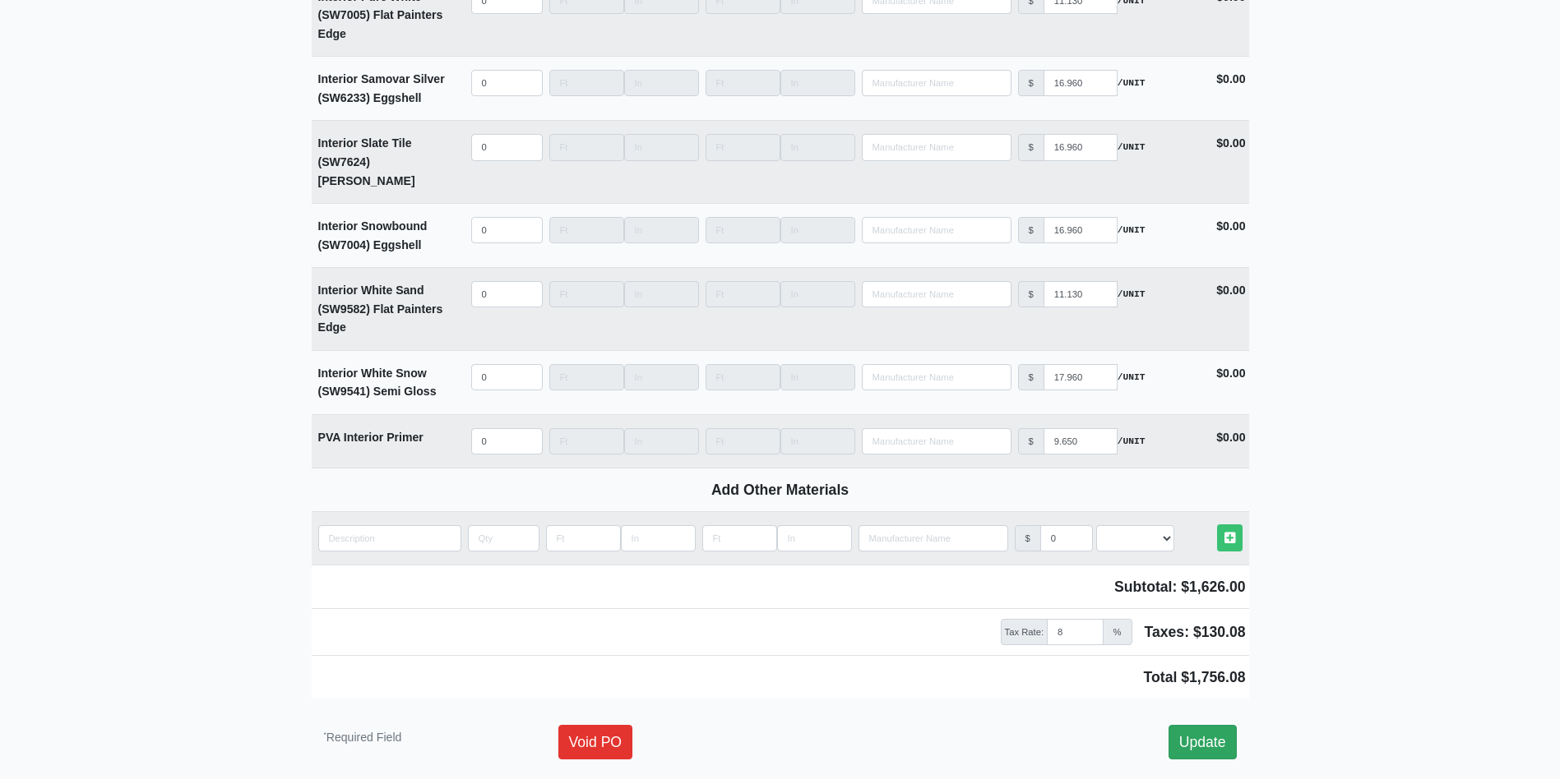
type input "80"
click at [1219, 725] on link "Update" at bounding box center [1202, 742] width 68 height 34
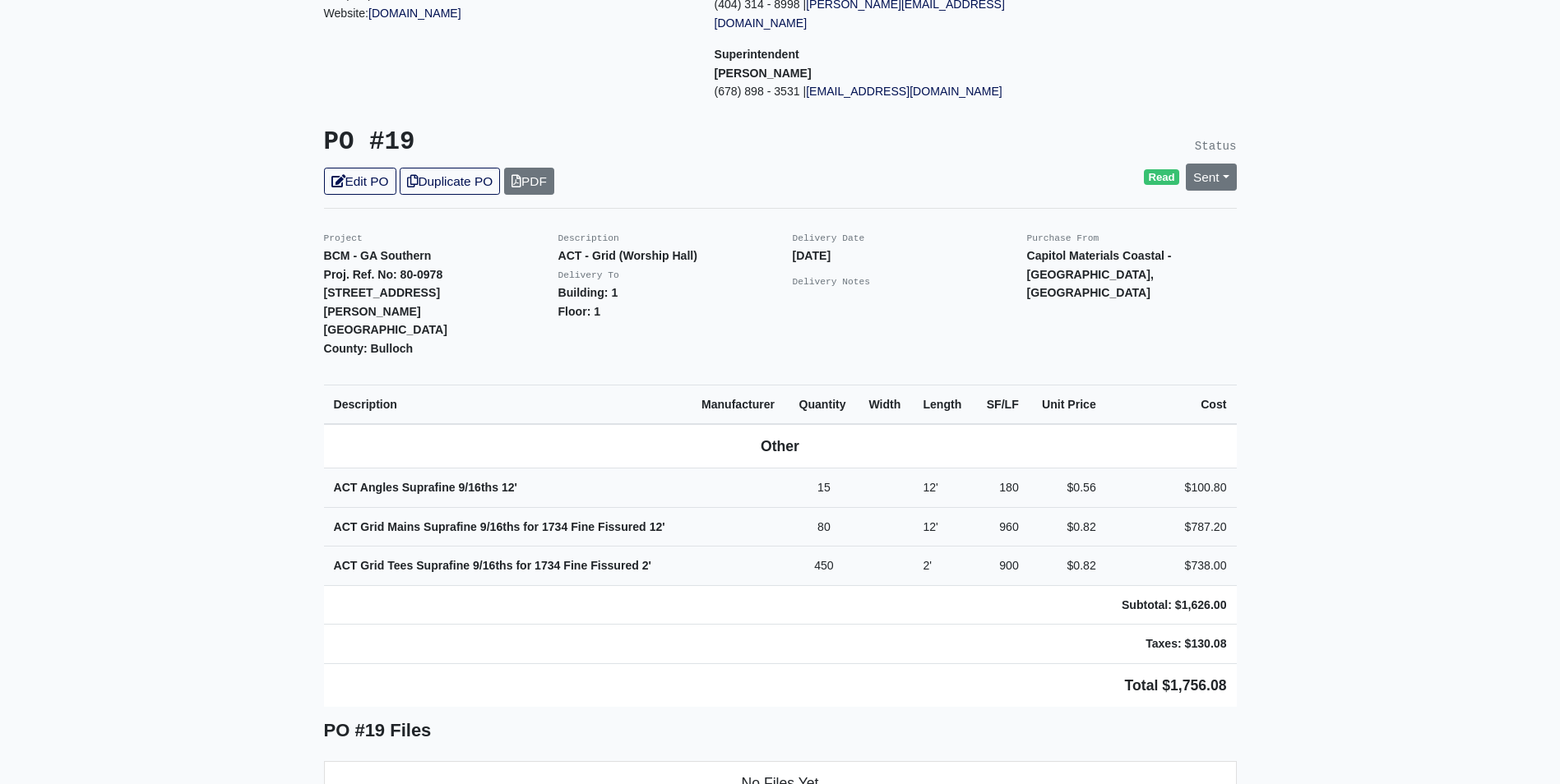
scroll to position [247, 0]
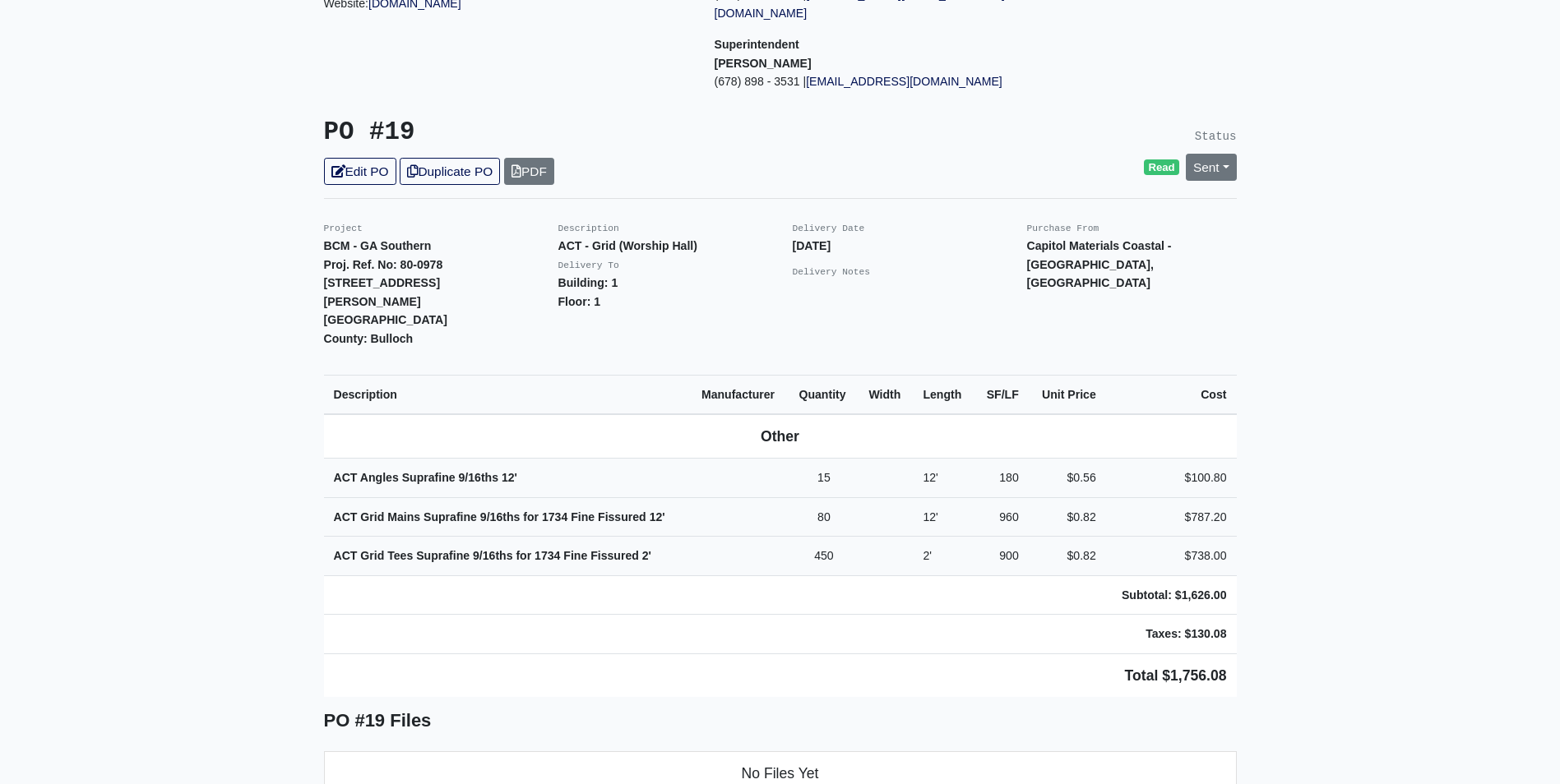
drag, startPoint x: 1235, startPoint y: 502, endPoint x: 1257, endPoint y: 615, distance: 115.1
click at [1257, 615] on main "Back to Project Roswell Drywall [STREET_ADDRESS] Tel: (770) 518 - 2442 Website:…" at bounding box center [780, 719] width 1560 height 1763
